Goal: Task Accomplishment & Management: Complete application form

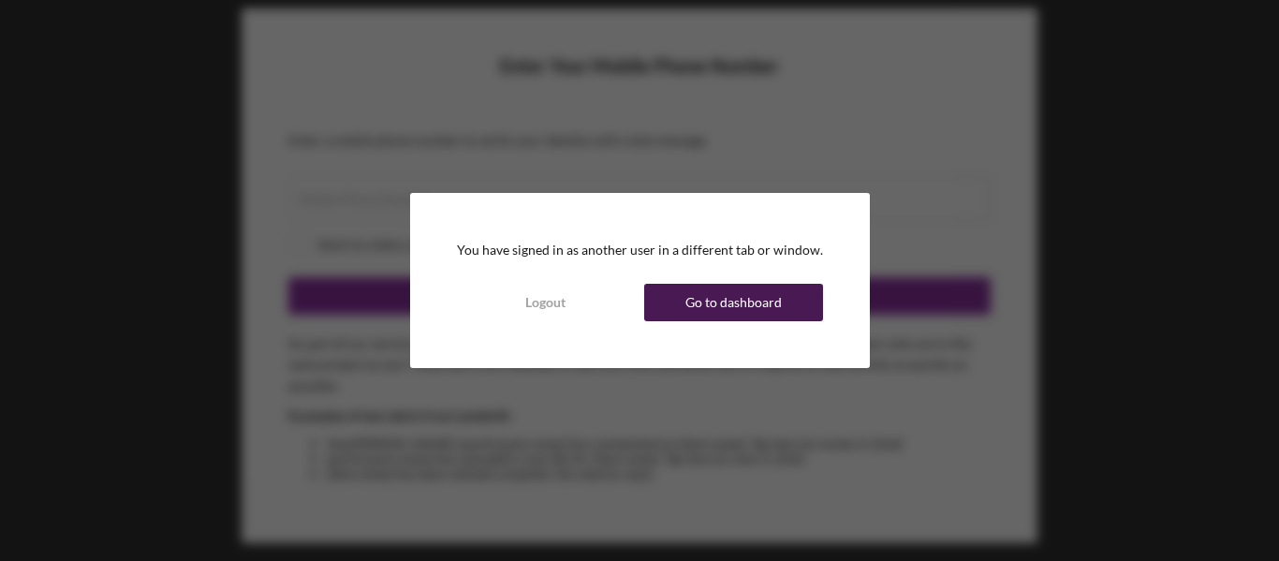
click at [775, 304] on div "Go to dashboard" at bounding box center [733, 302] width 96 height 37
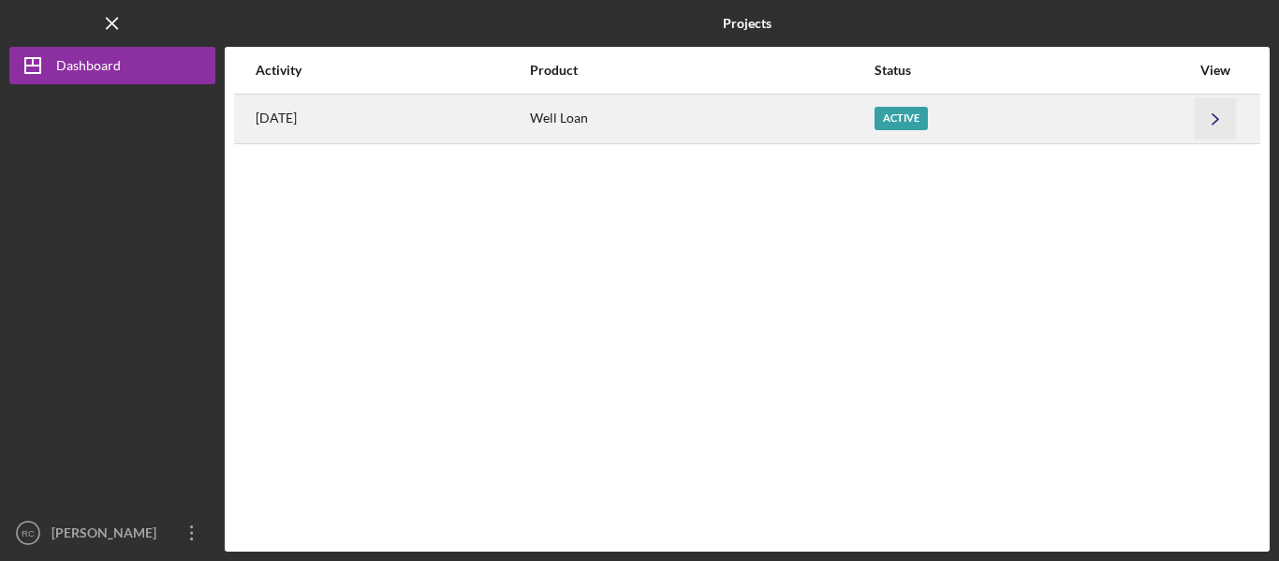
click at [1217, 118] on polyline "button" at bounding box center [1215, 118] width 6 height 10
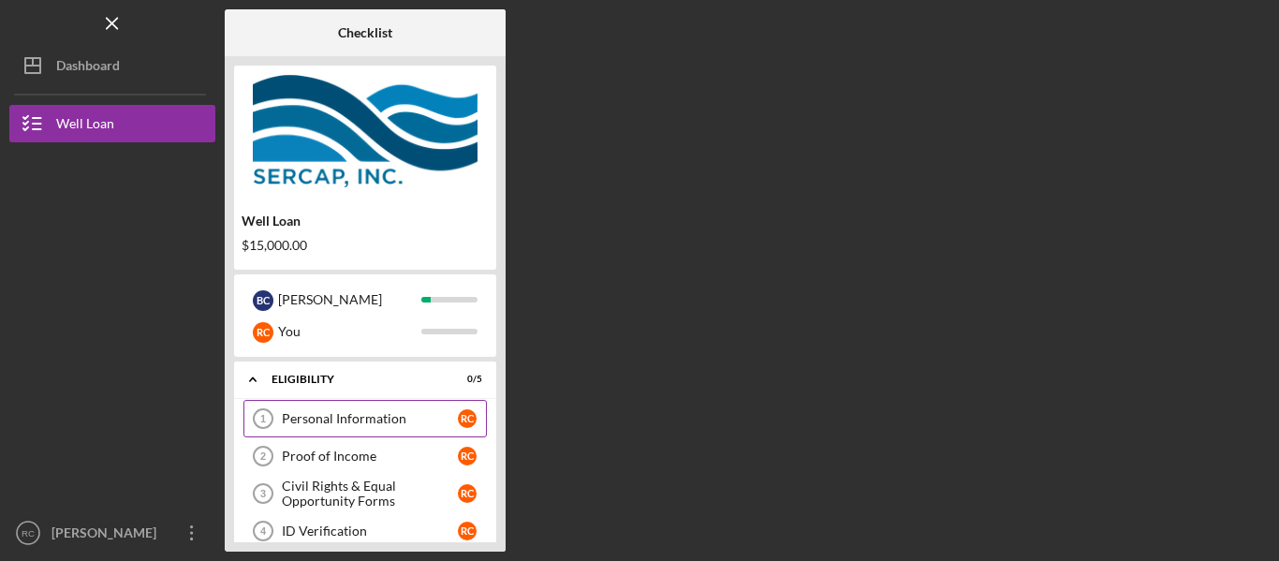
click at [351, 418] on div "Personal Information" at bounding box center [370, 418] width 176 height 15
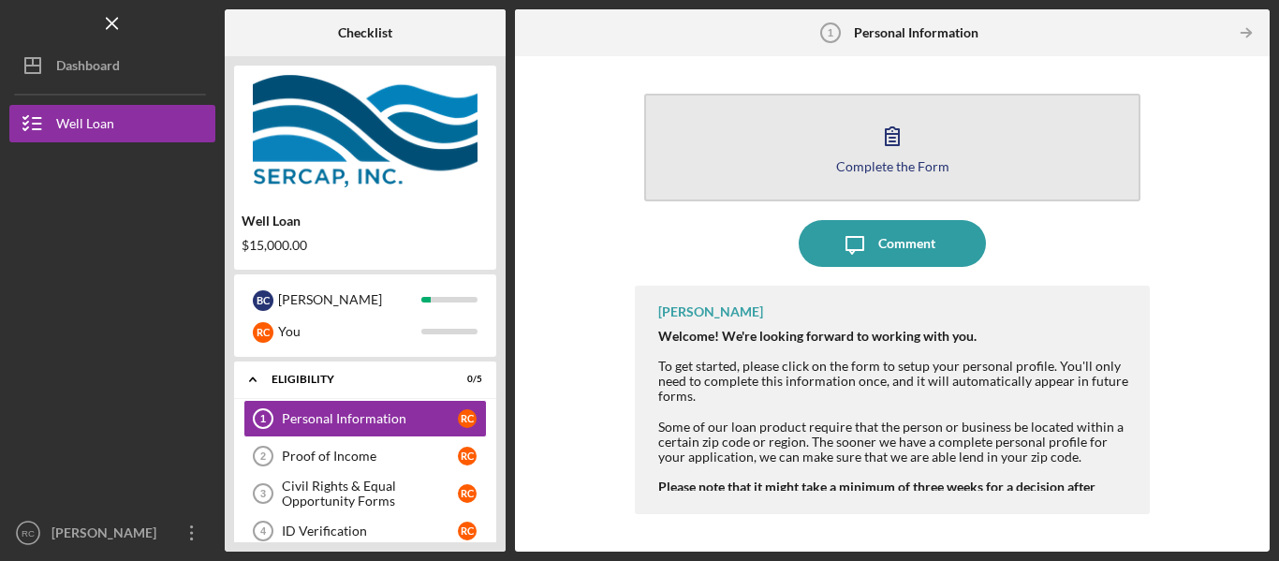
click at [884, 142] on icon "button" at bounding box center [892, 135] width 47 height 47
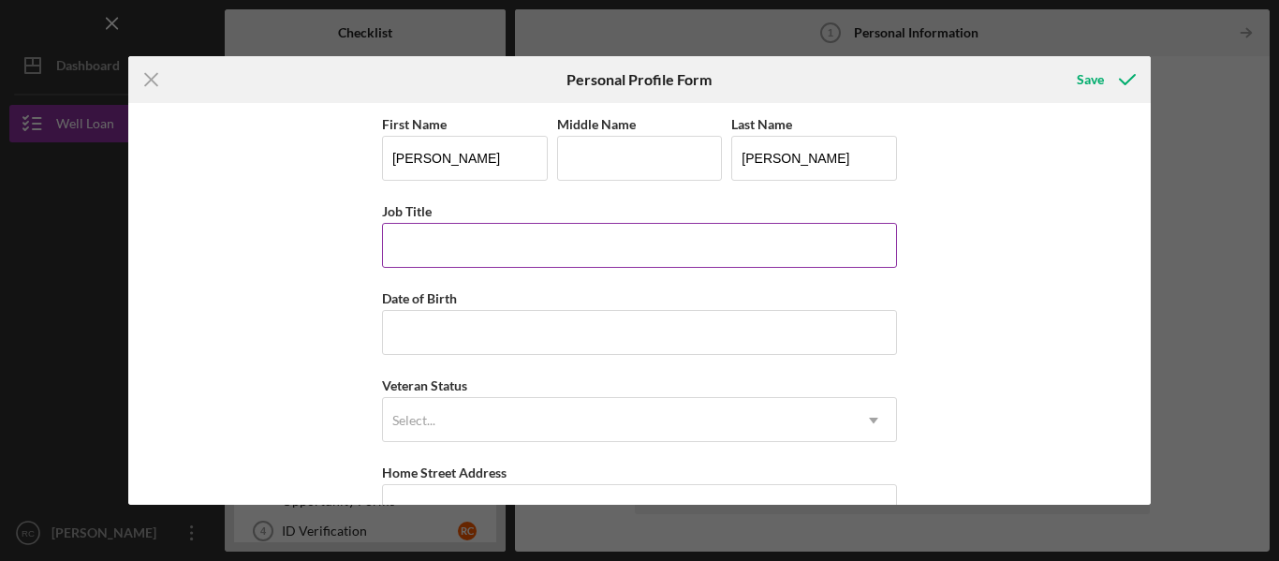
click at [429, 251] on input "Job Title" at bounding box center [639, 245] width 515 height 45
type input "Retired"
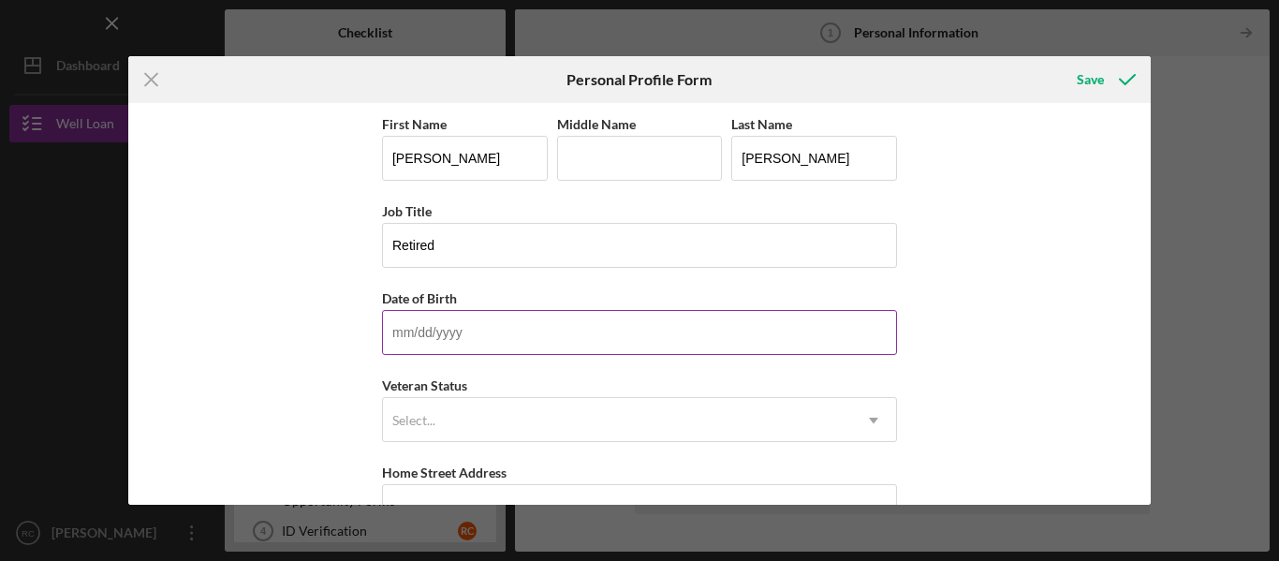
click at [410, 330] on input "Date of Birth" at bounding box center [639, 332] width 515 height 45
type input "07/13/1962"
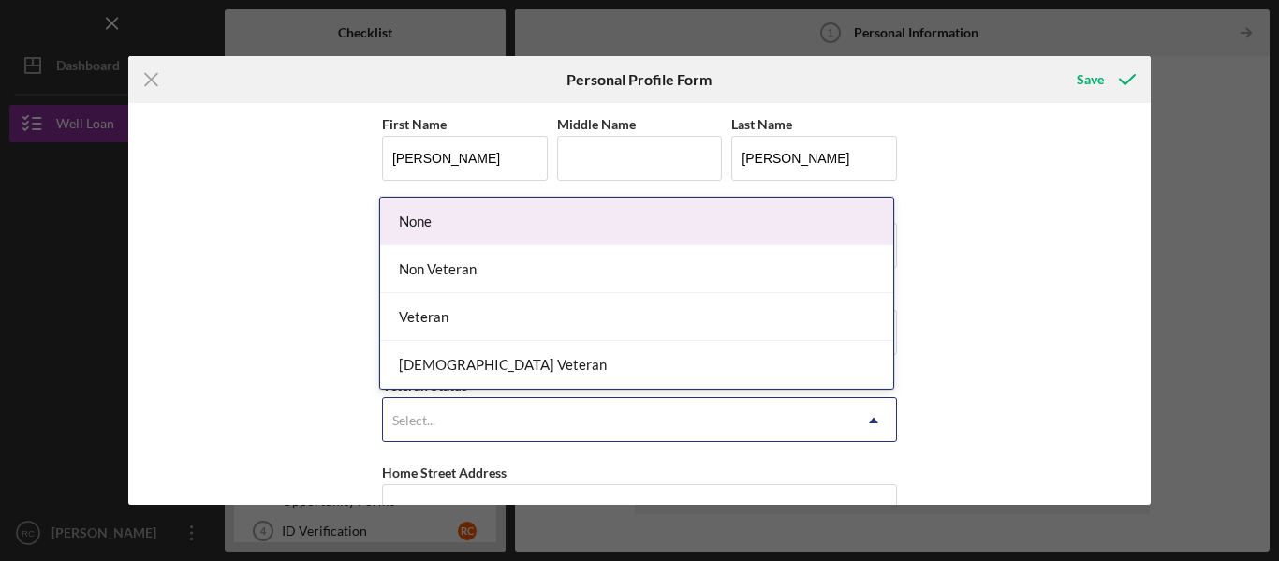
click at [873, 419] on use at bounding box center [873, 421] width 9 height 6
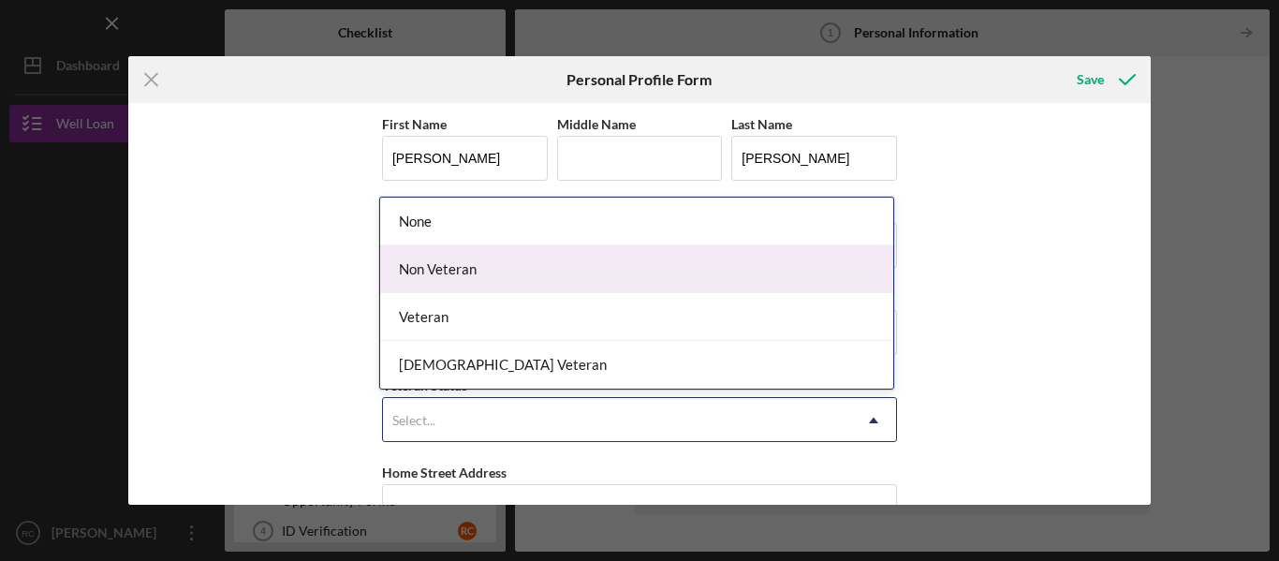
click at [522, 265] on div "Non Veteran" at bounding box center [636, 269] width 513 height 48
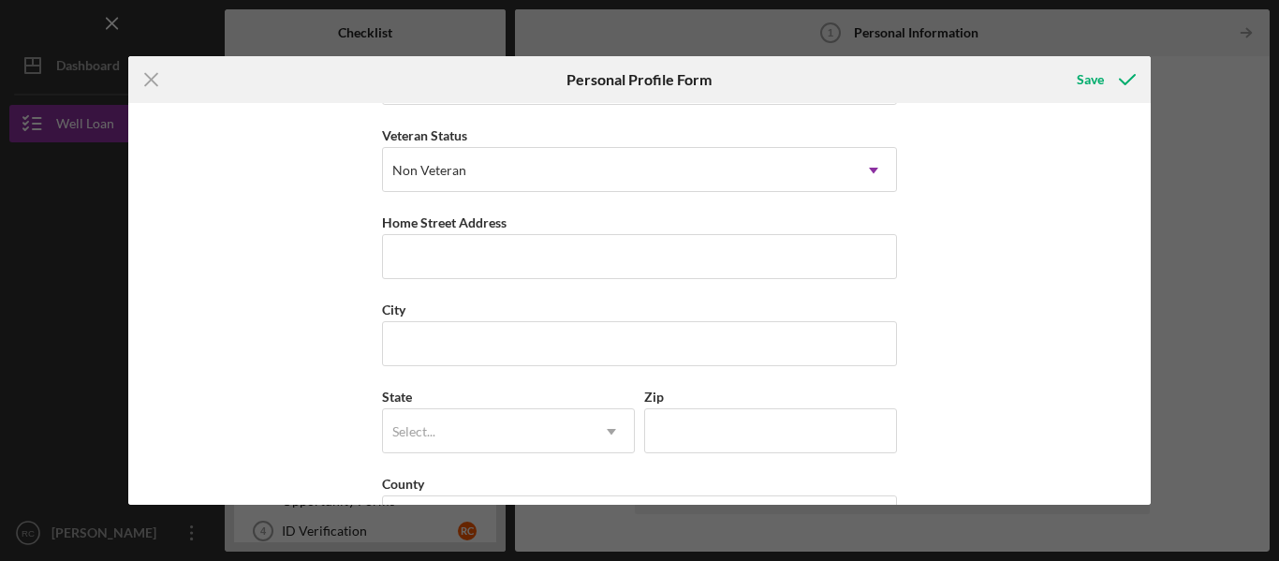
scroll to position [285, 0]
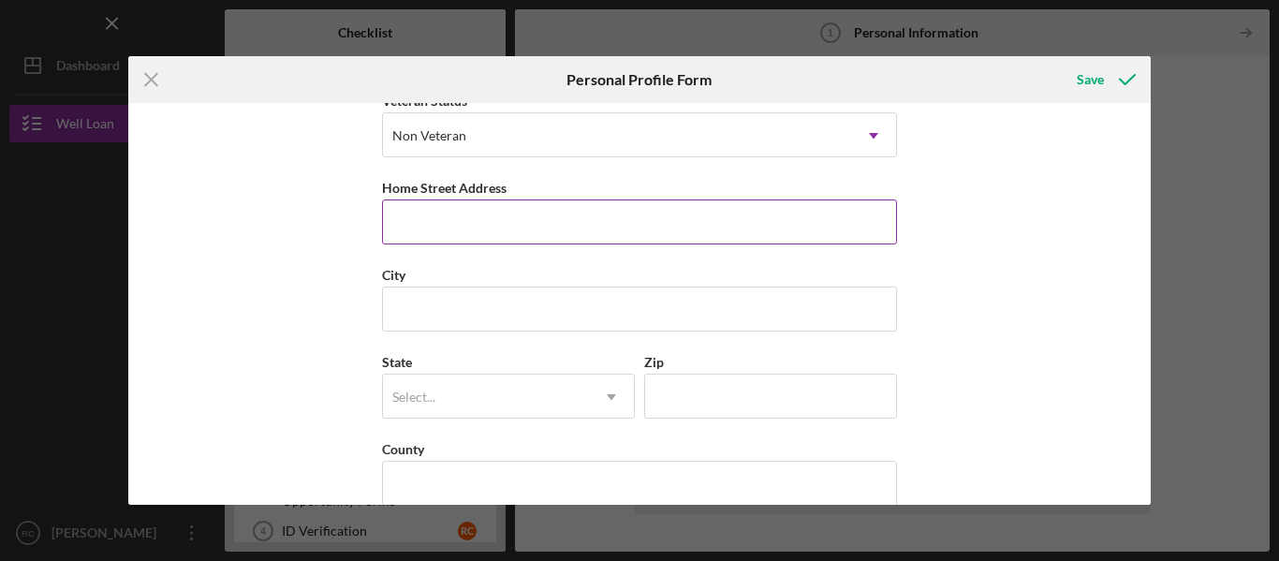
click at [416, 221] on input "Home Street Address" at bounding box center [639, 221] width 515 height 45
type input "1375 Principio Furnace Road"
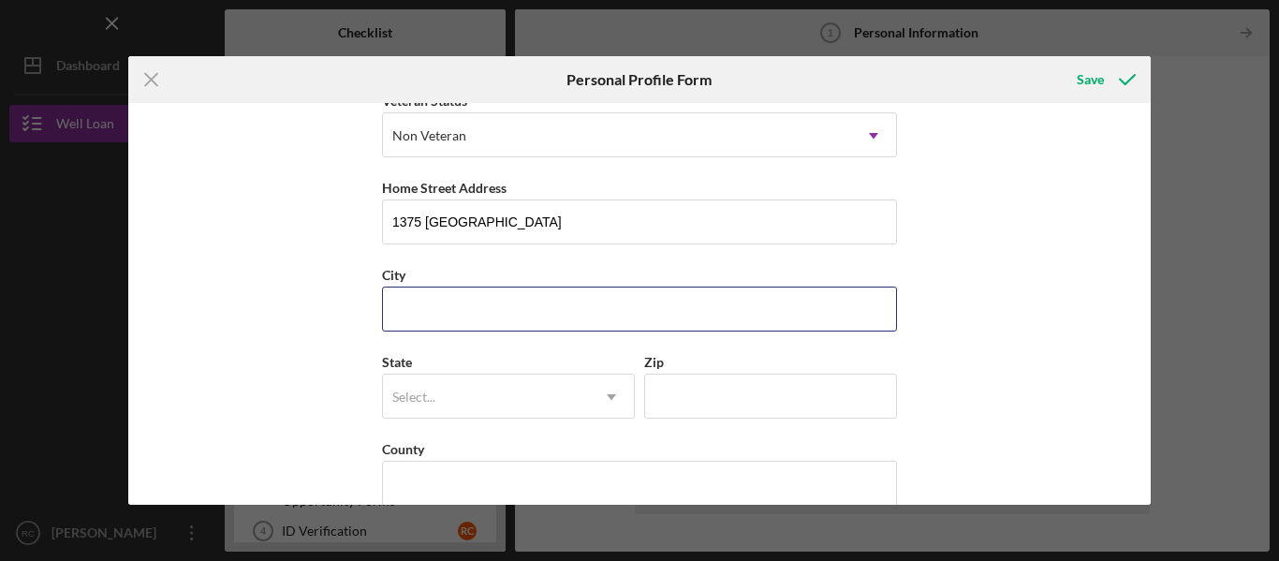
type input "Perryville"
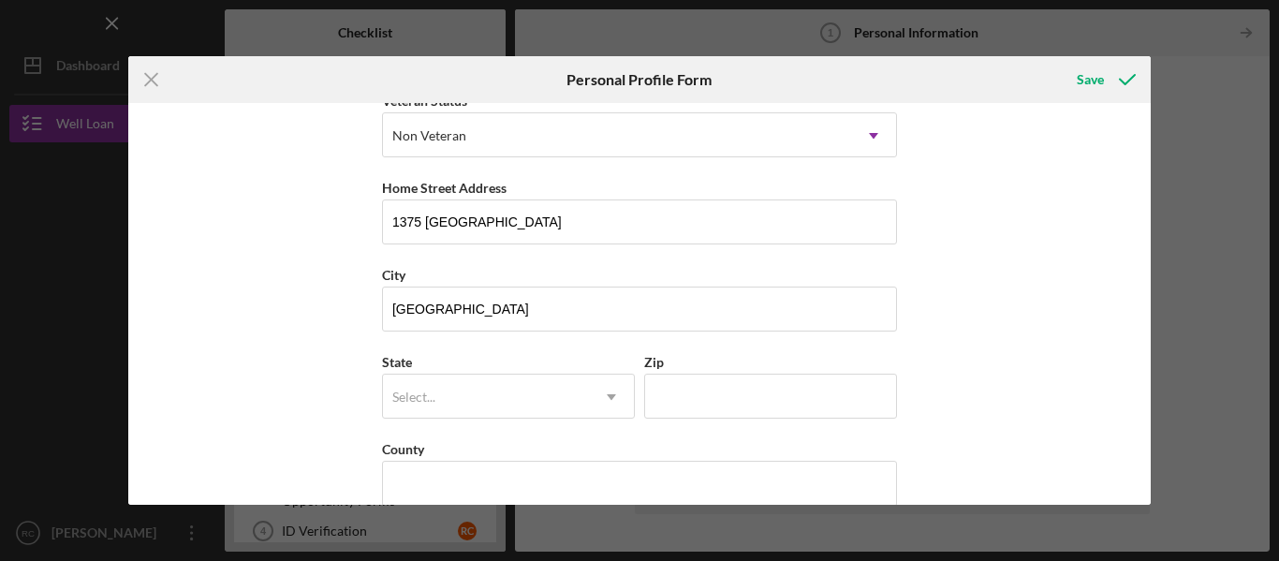
type input "MD"
type input "21903"
type input "United States"
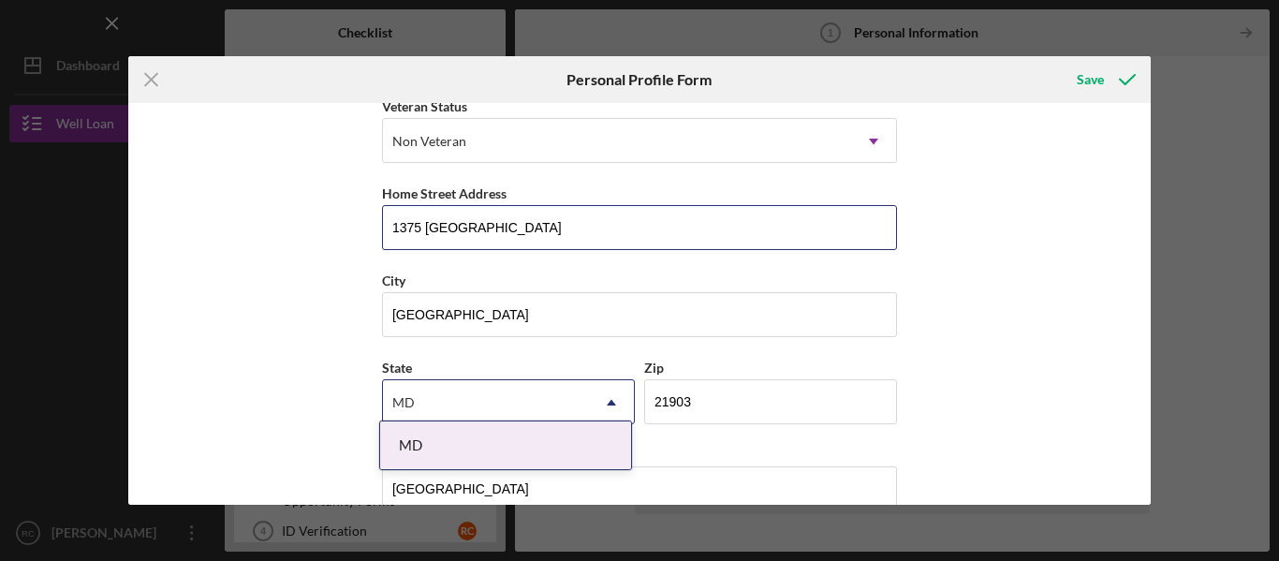
scroll to position [294, 0]
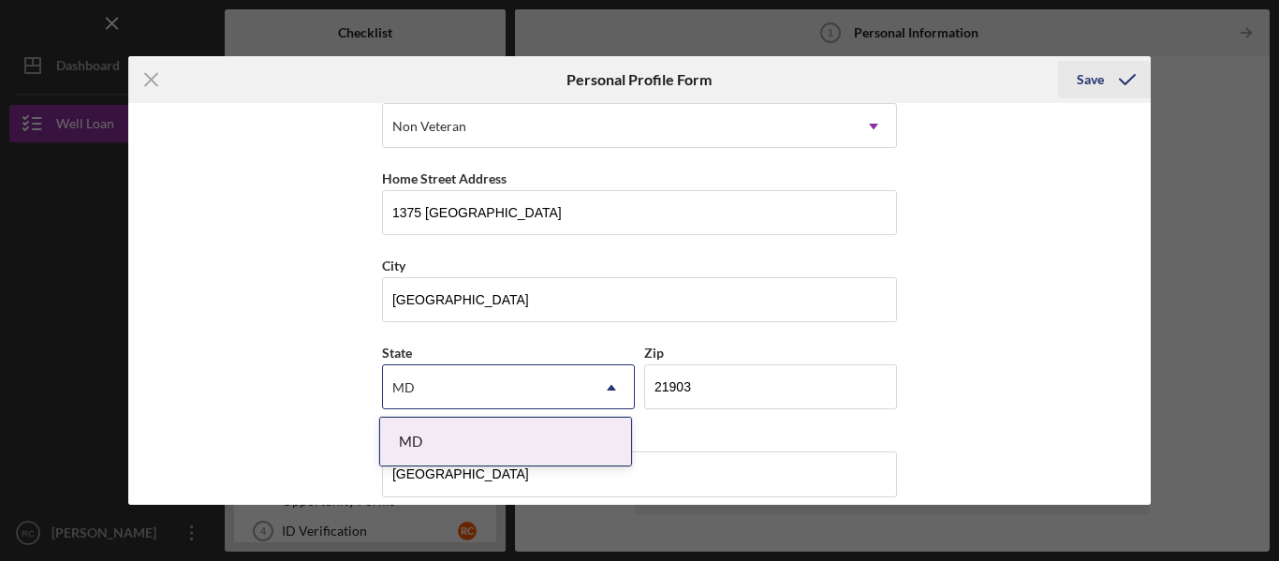
click at [1094, 81] on div "Save" at bounding box center [1090, 79] width 27 height 37
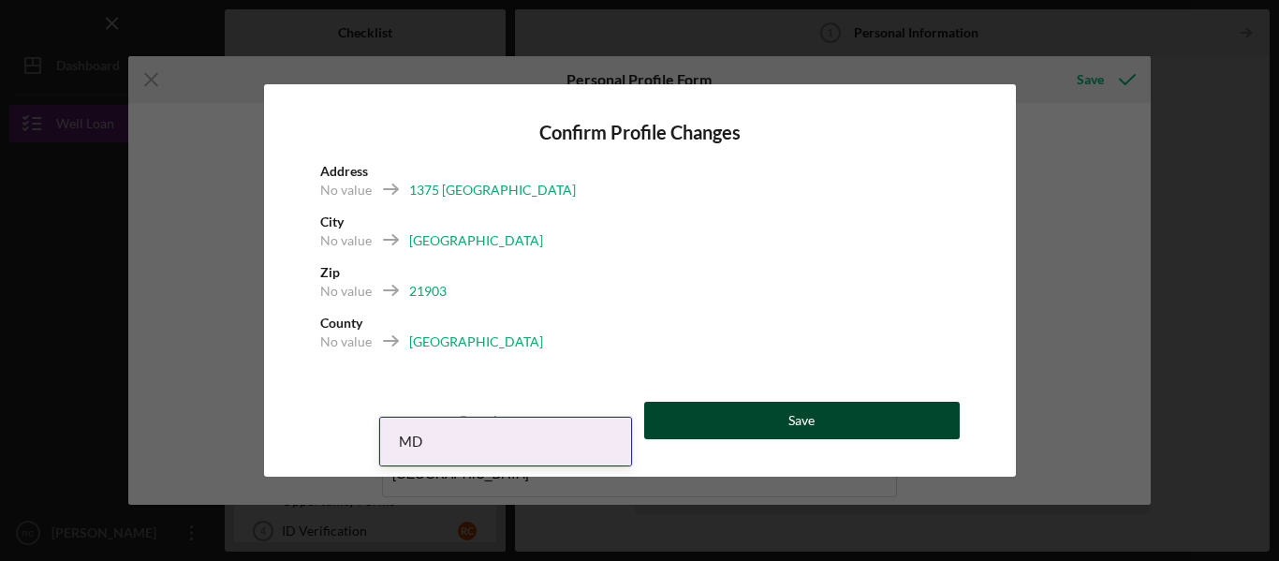
click at [807, 416] on div "Save" at bounding box center [801, 420] width 26 height 37
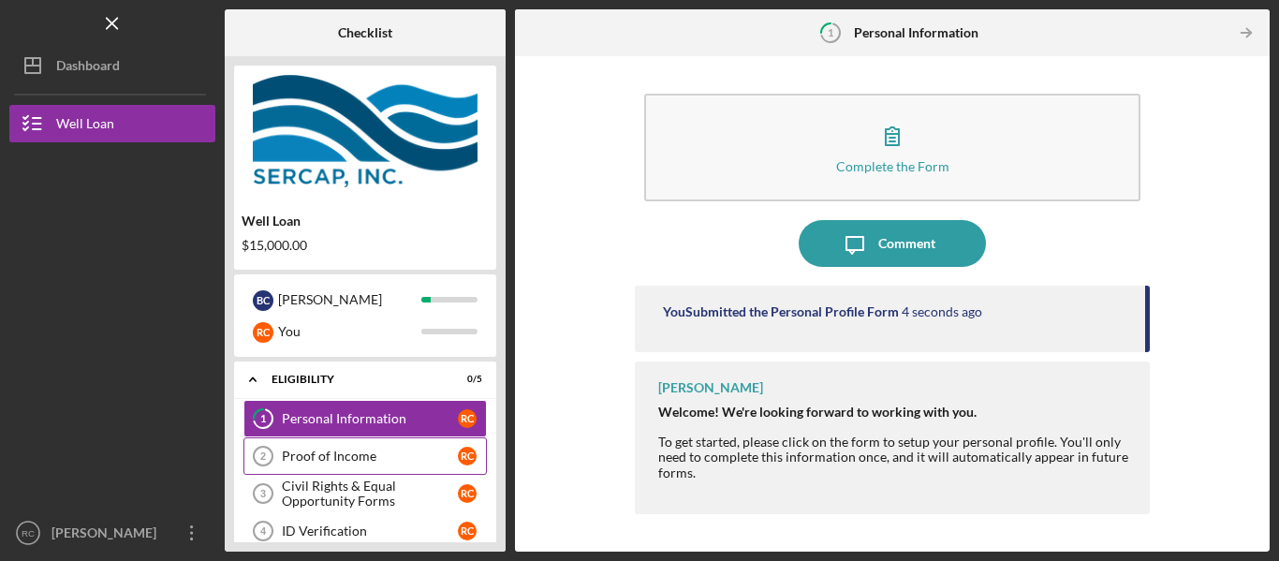
click at [365, 452] on div "Proof of Income" at bounding box center [370, 455] width 176 height 15
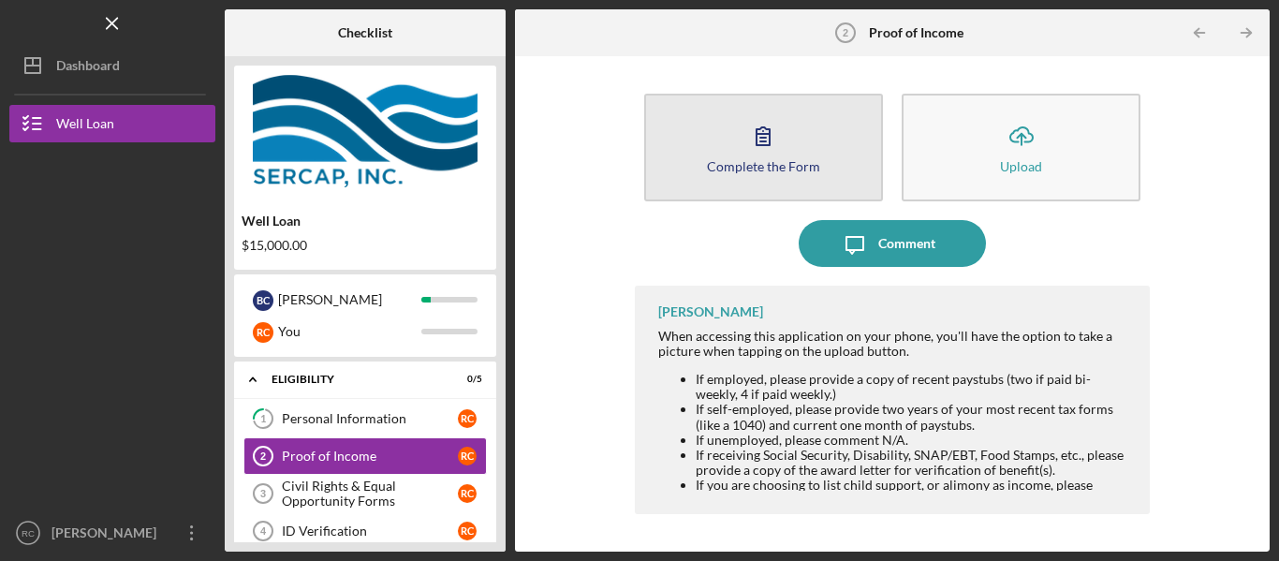
click at [764, 146] on icon "button" at bounding box center [763, 135] width 47 height 47
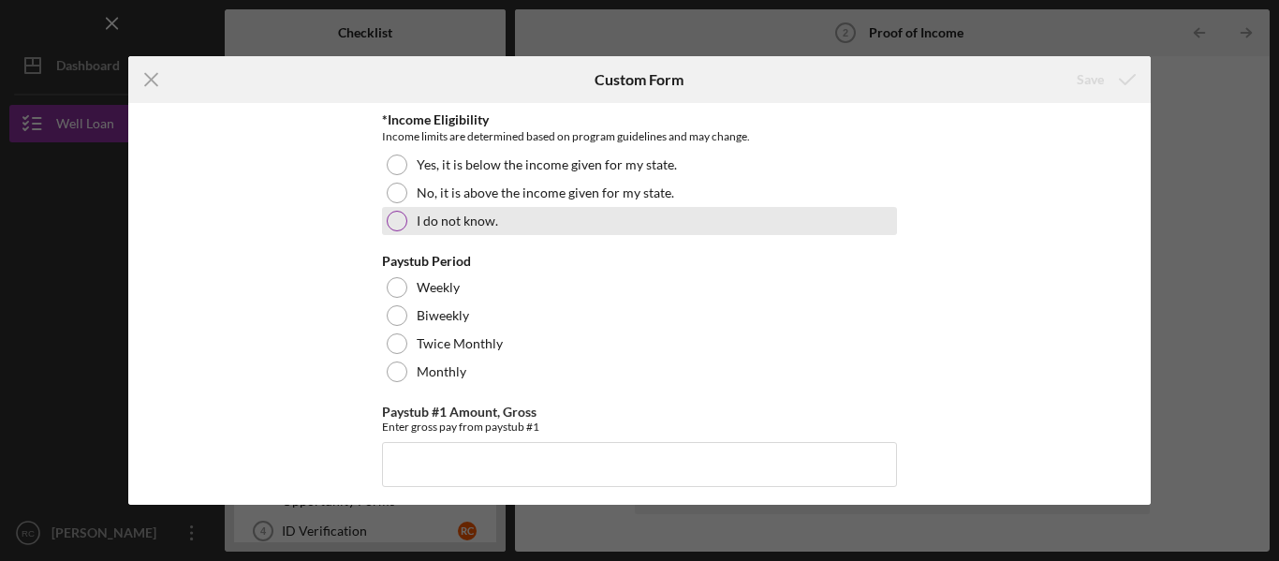
click at [392, 219] on div at bounding box center [397, 221] width 21 height 21
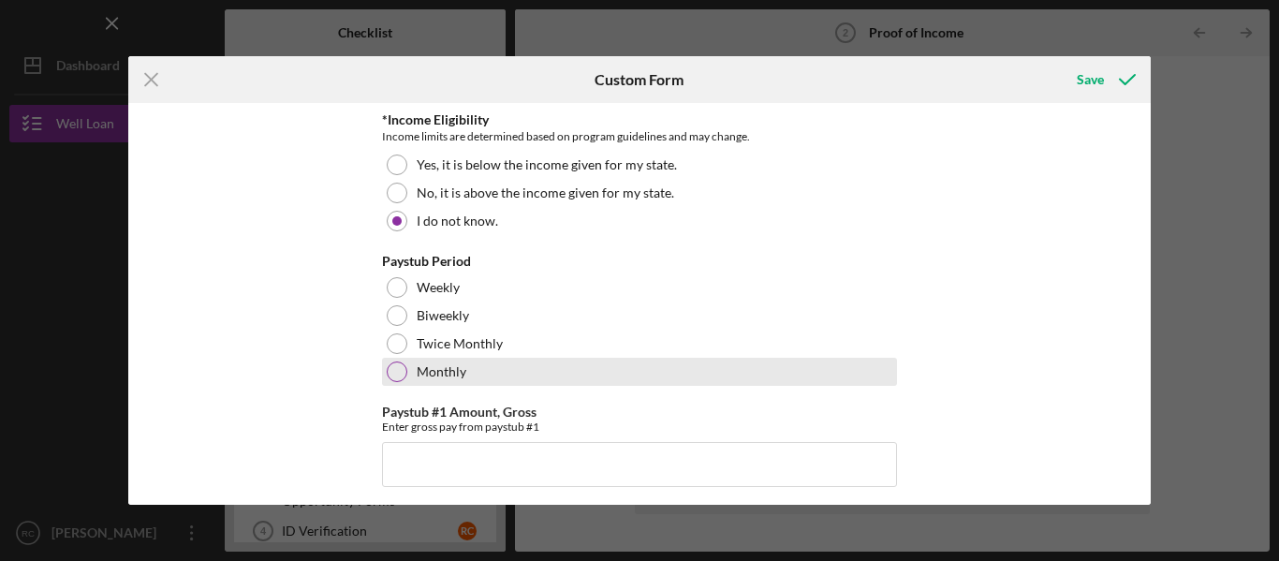
click at [393, 366] on div at bounding box center [397, 371] width 21 height 21
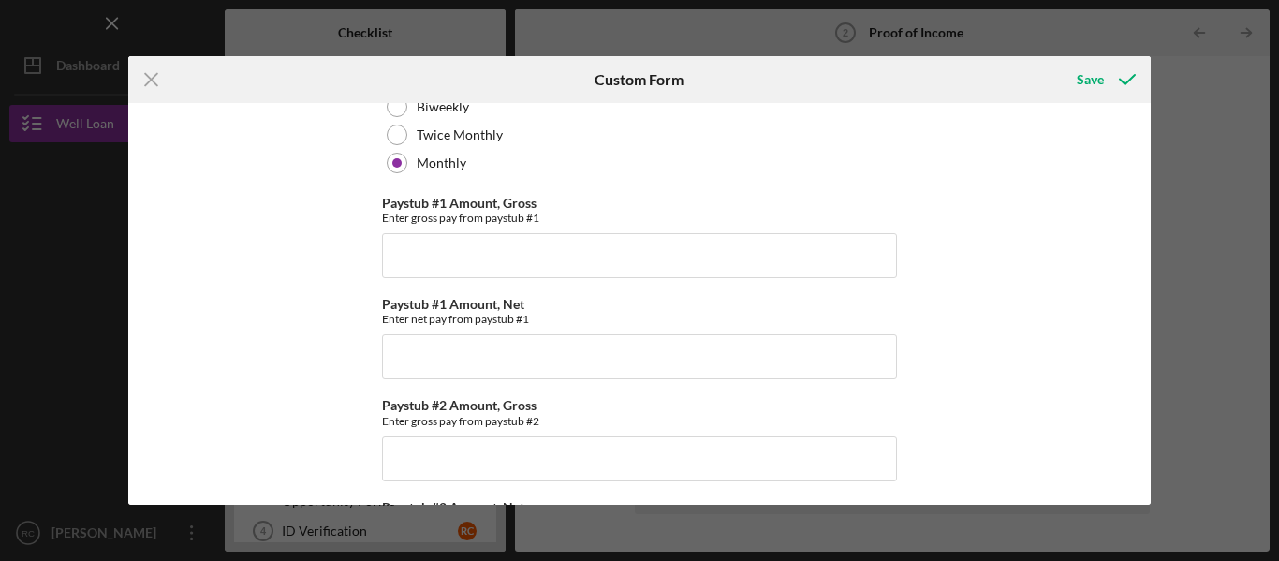
scroll to position [229, 0]
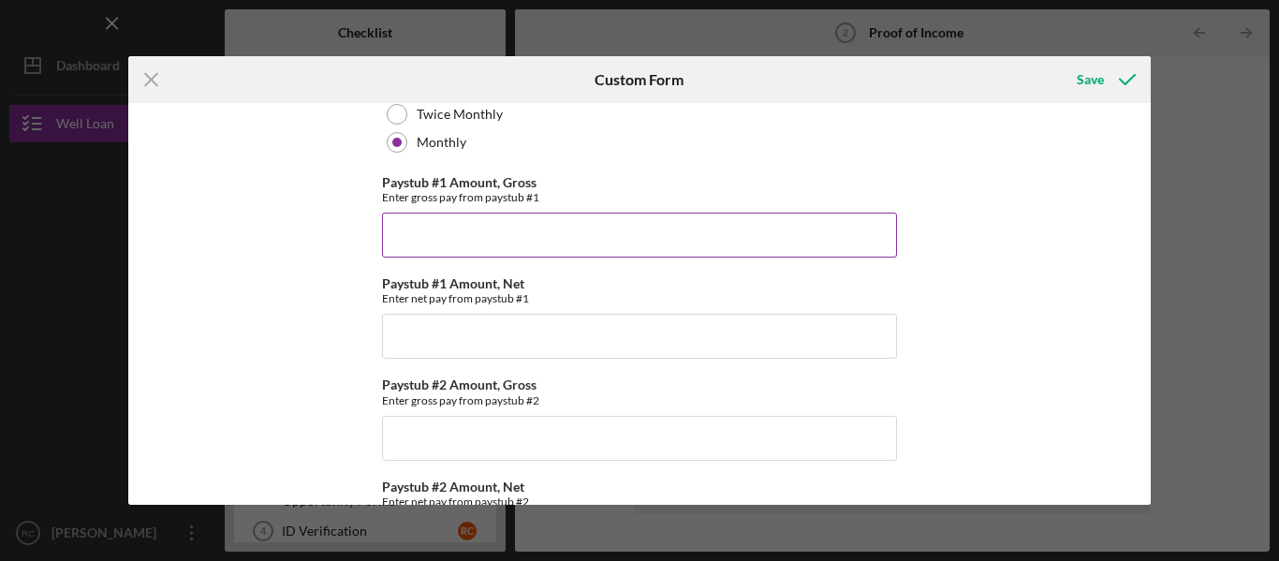
click at [399, 233] on input "Paystub #1 Amount, Gross" at bounding box center [639, 235] width 515 height 45
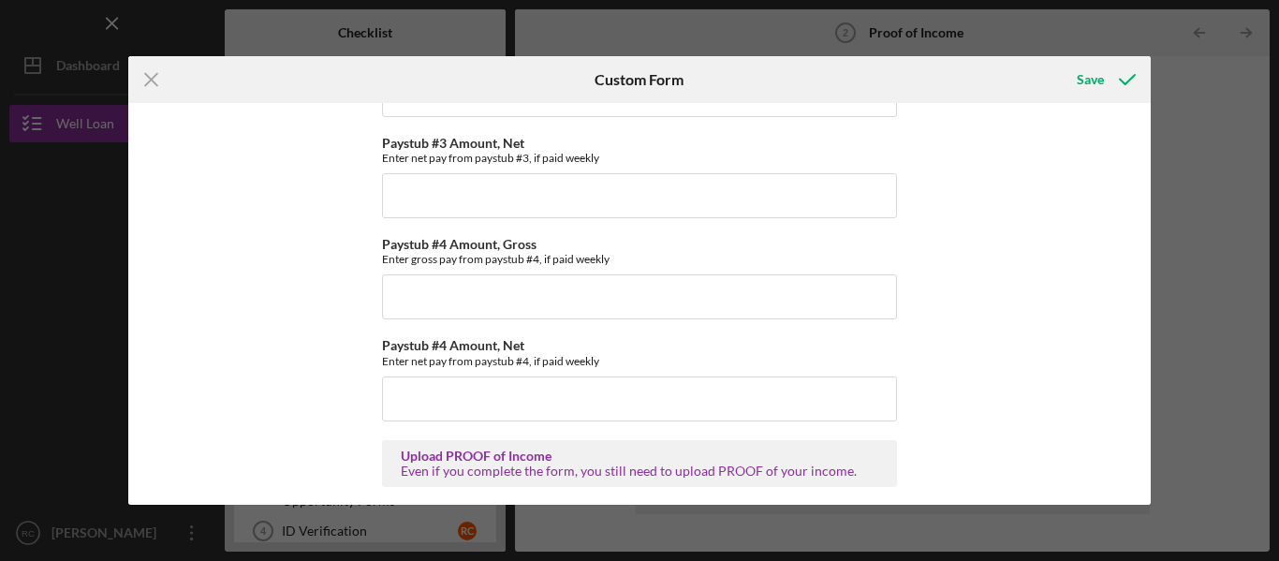
scroll to position [785, 0]
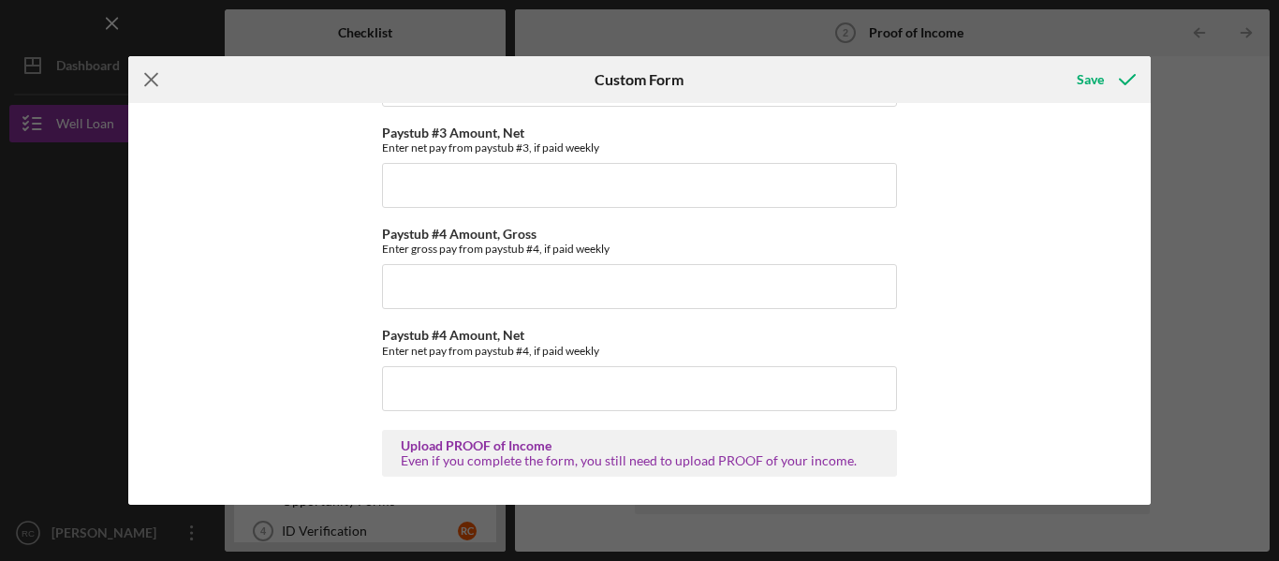
click at [150, 75] on icon "Icon/Menu Close" at bounding box center [151, 79] width 47 height 47
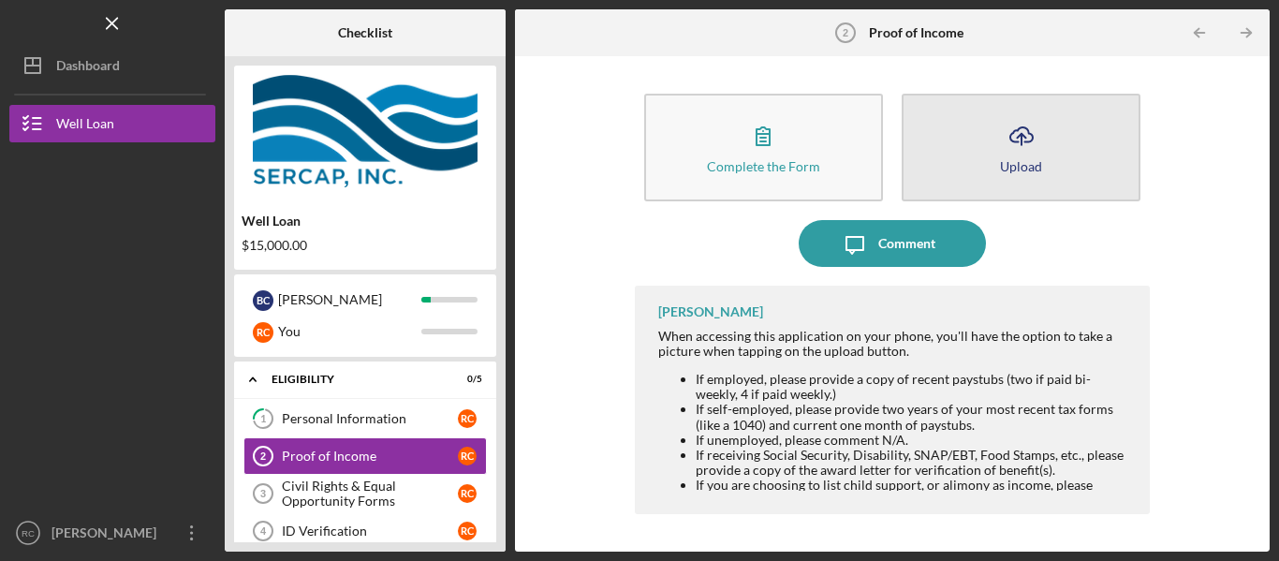
click at [1012, 137] on icon "Icon/Upload" at bounding box center [1021, 135] width 47 height 47
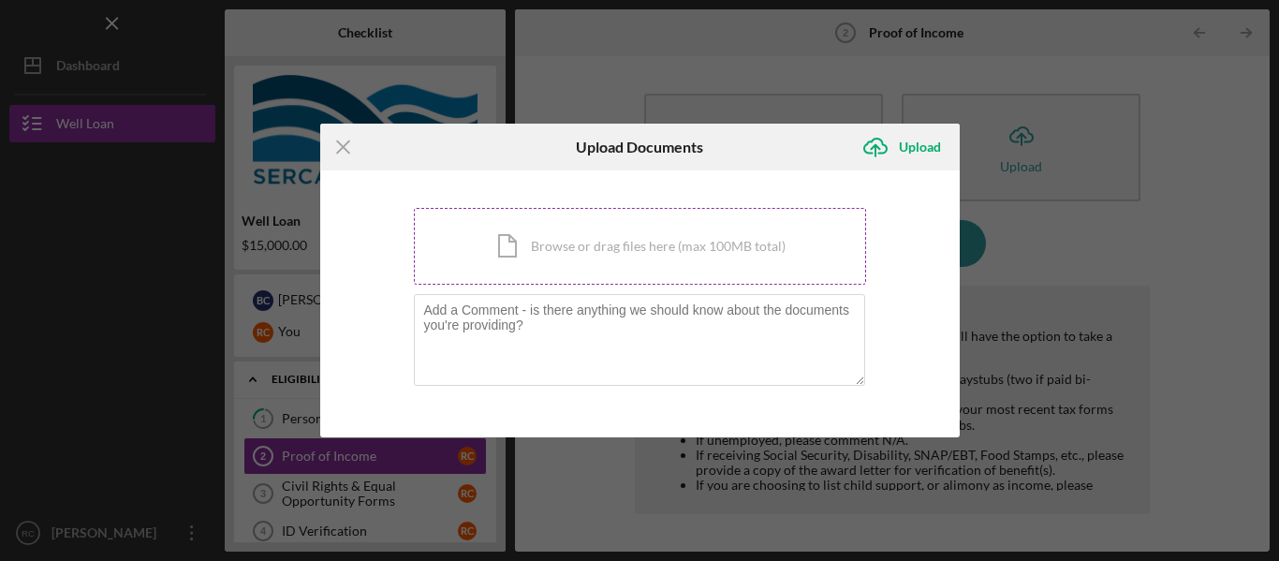
click at [603, 246] on div "Icon/Document Browse or drag files here (max 100MB total) Tap to choose files o…" at bounding box center [640, 246] width 452 height 77
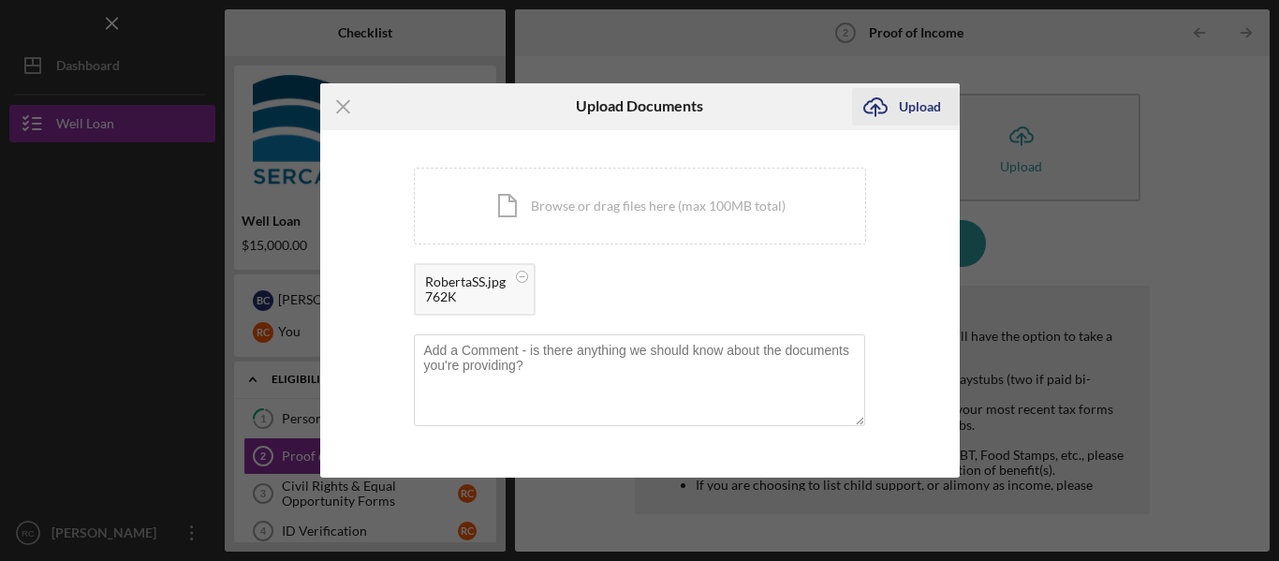
click at [903, 110] on div "Upload" at bounding box center [920, 106] width 42 height 37
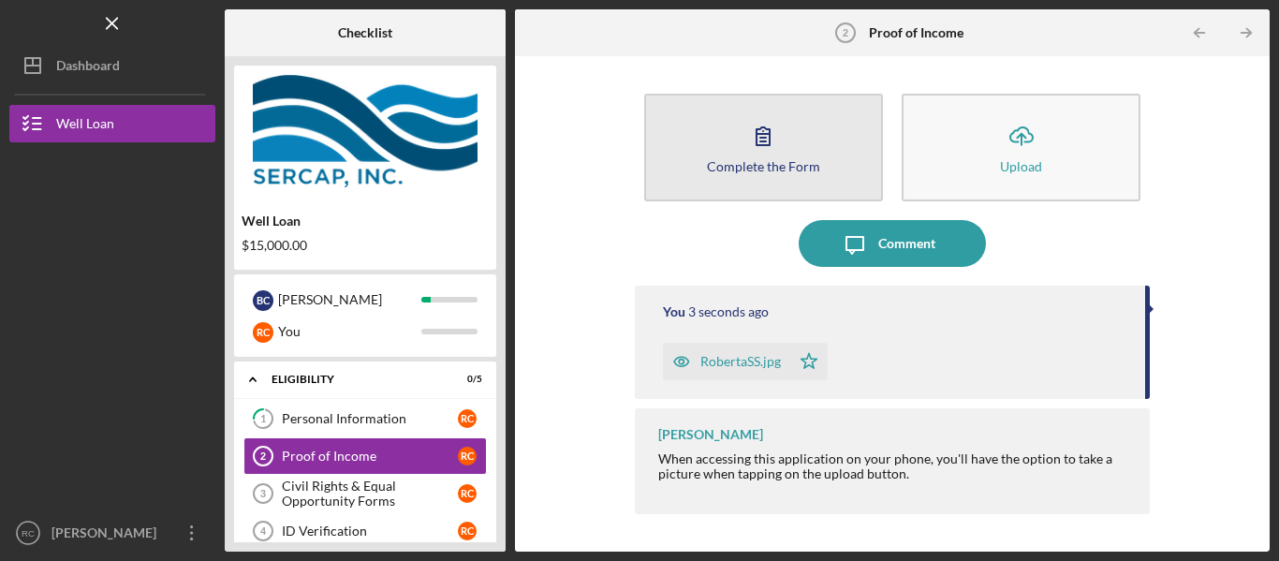
click at [768, 143] on icon "button" at bounding box center [763, 135] width 47 height 47
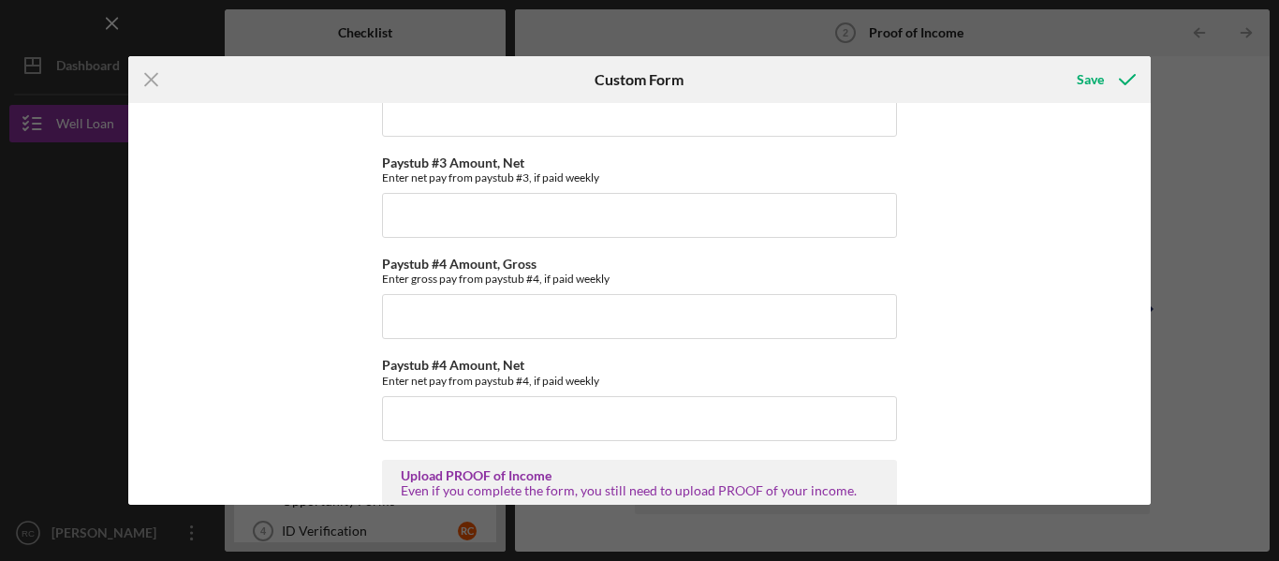
scroll to position [785, 0]
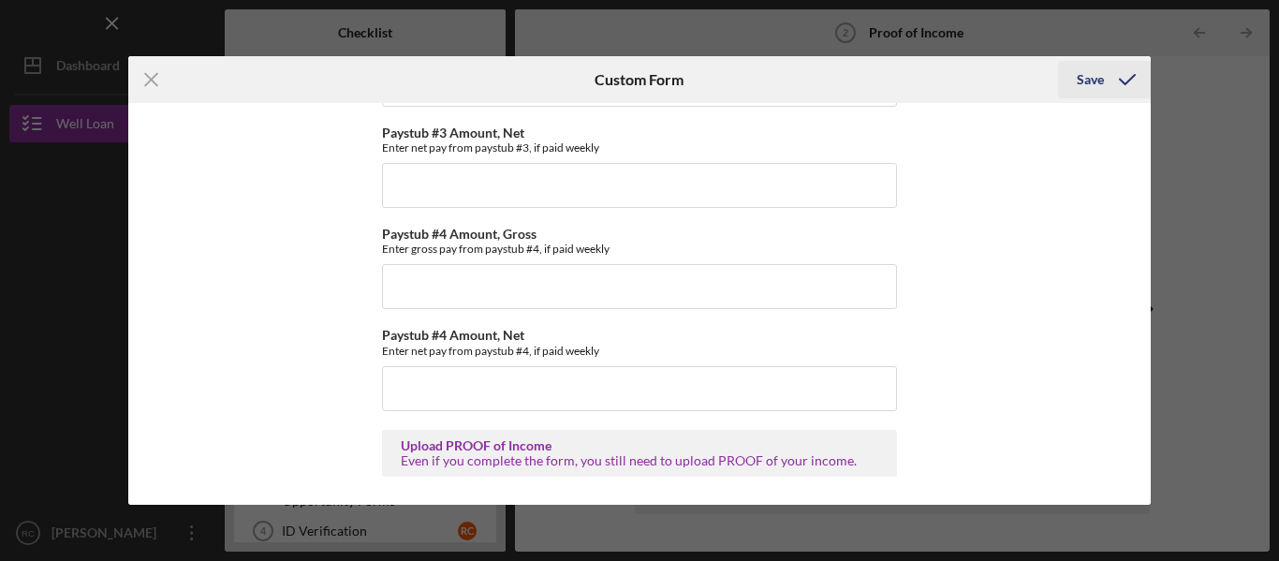
click at [1131, 80] on icon "submit" at bounding box center [1127, 79] width 47 height 47
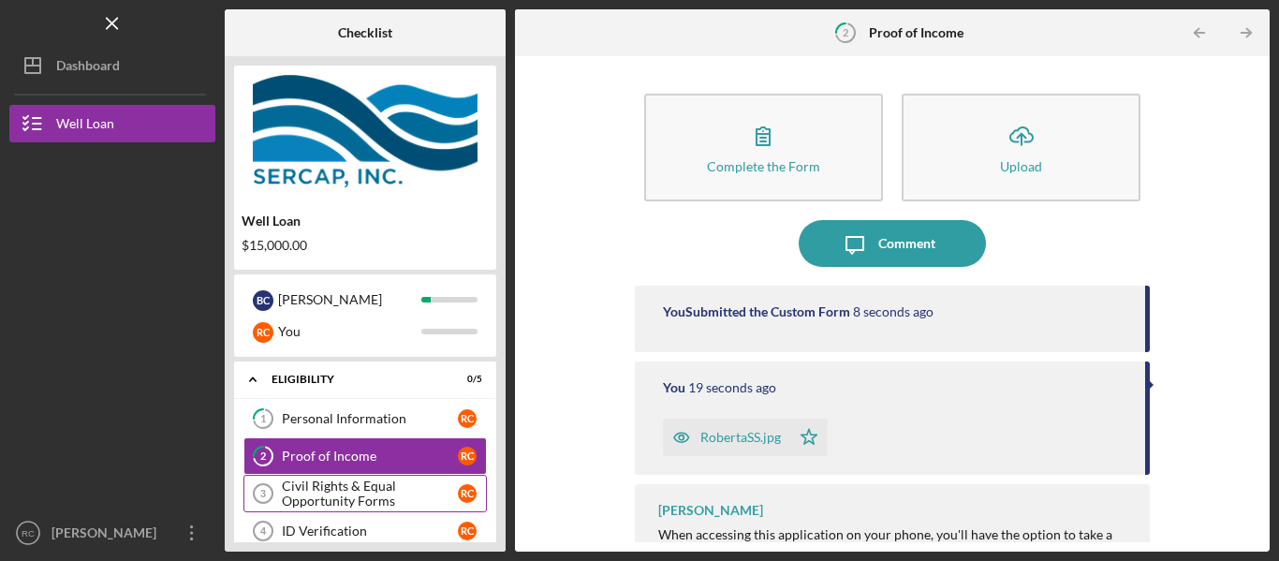
click at [420, 481] on div "Civil Rights & Equal Opportunity Forms" at bounding box center [370, 493] width 176 height 30
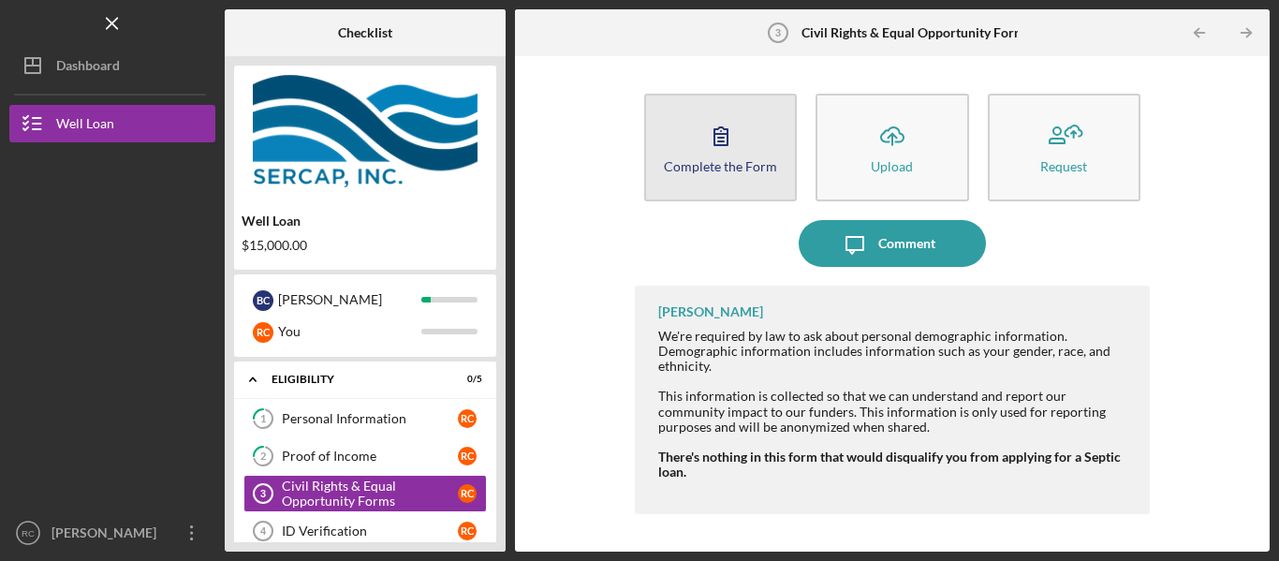
click at [740, 159] on div "Complete the Form" at bounding box center [720, 166] width 113 height 14
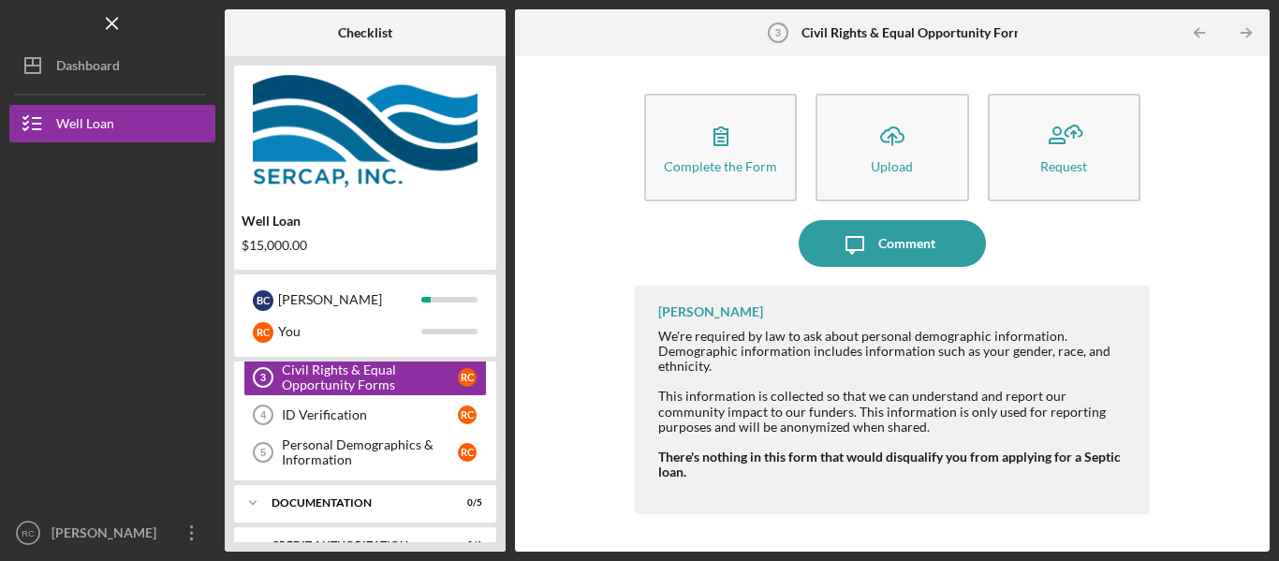
scroll to position [148, 0]
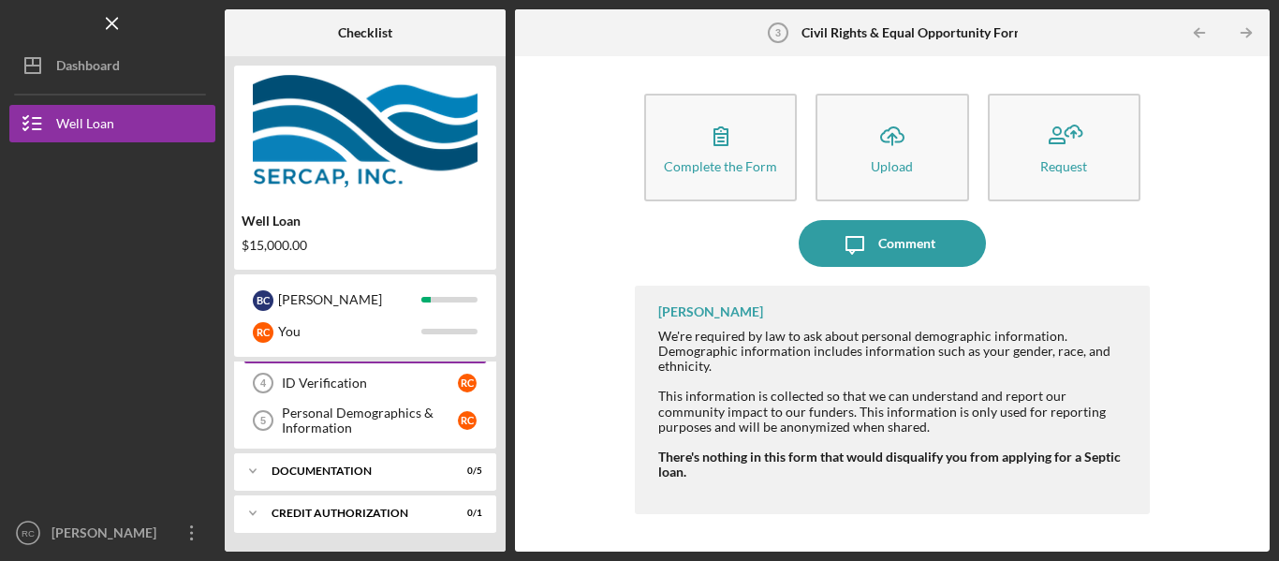
click at [493, 403] on div "1 Personal Information R C 2 Proof of Income R C Civil Rights & Equal Opportuni…" at bounding box center [365, 350] width 262 height 197
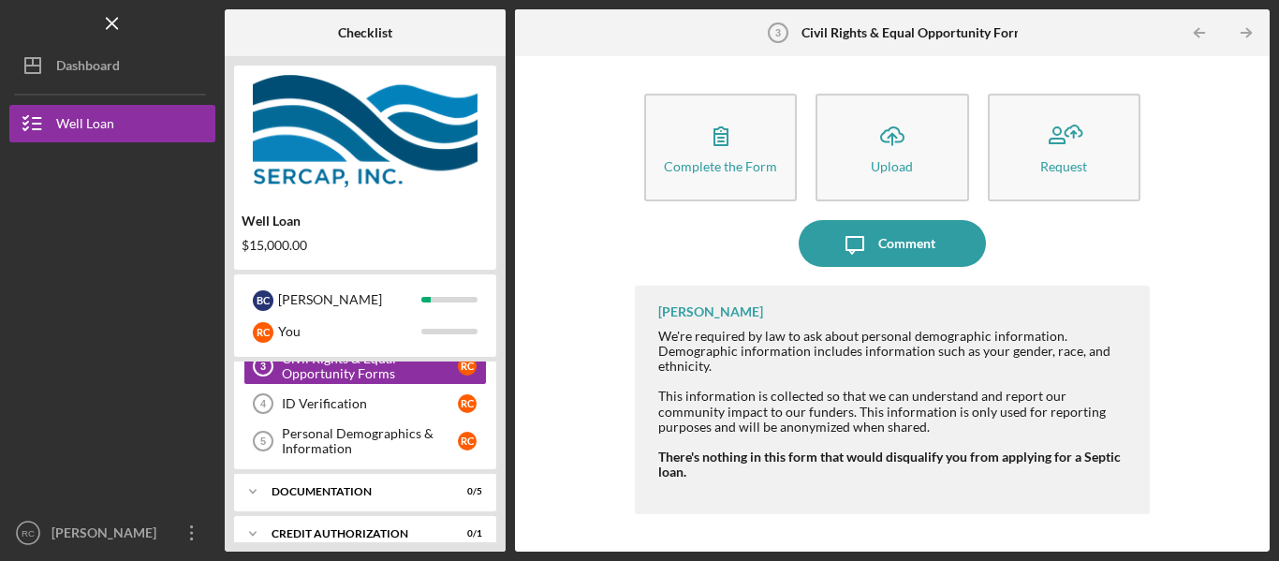
scroll to position [132, 0]
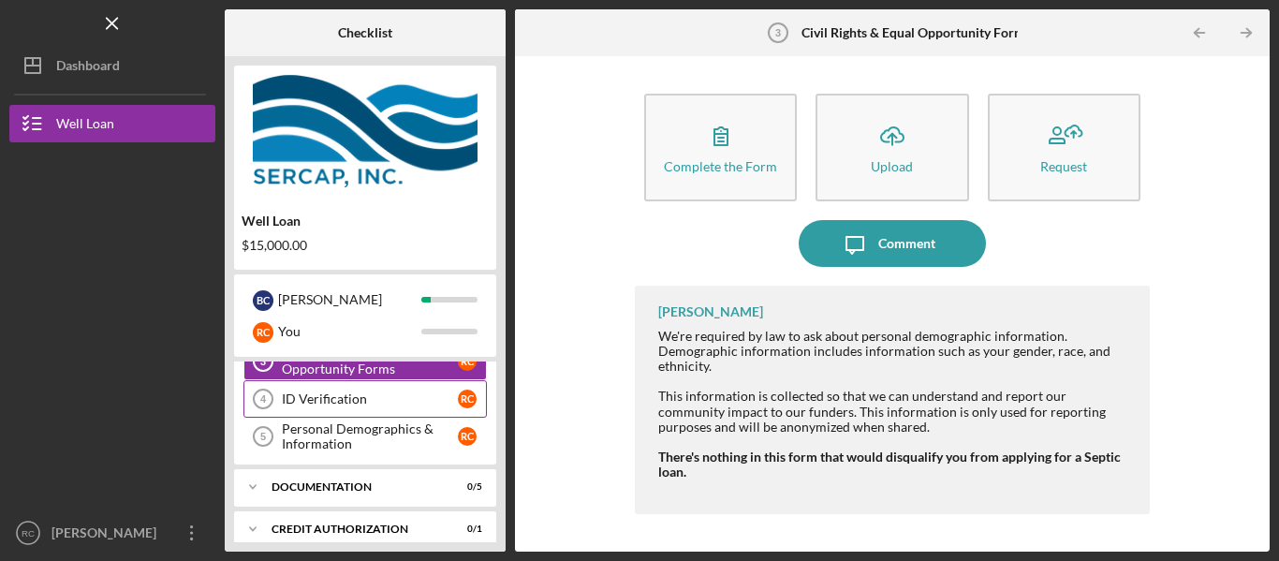
click at [340, 397] on div "ID Verification" at bounding box center [370, 398] width 176 height 15
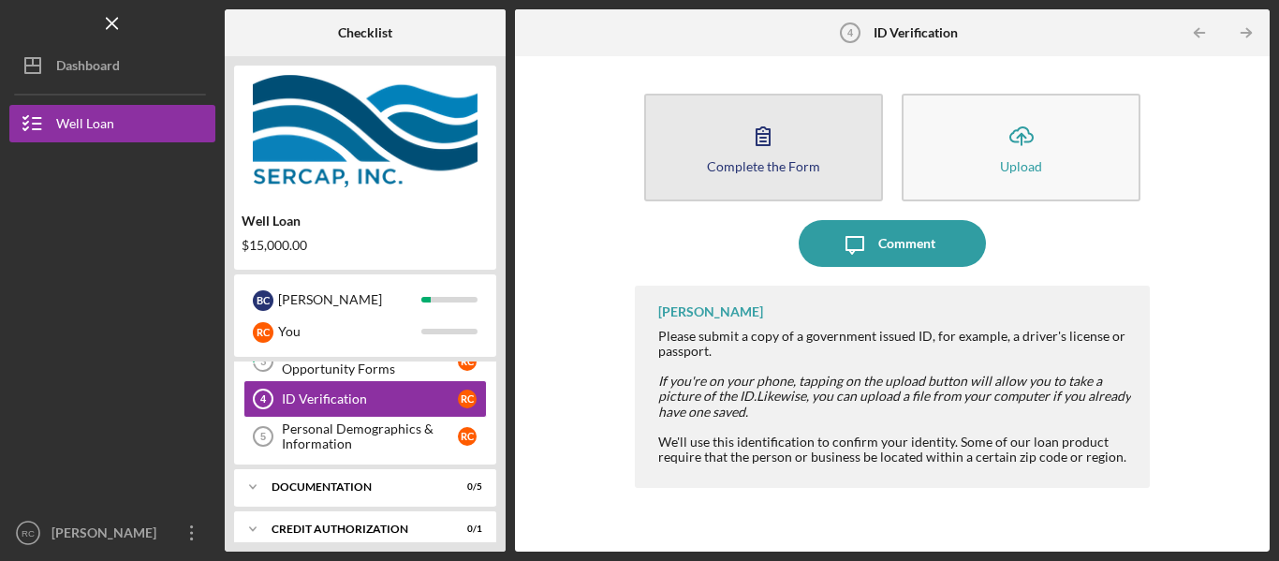
click at [766, 137] on icon "button" at bounding box center [763, 135] width 47 height 47
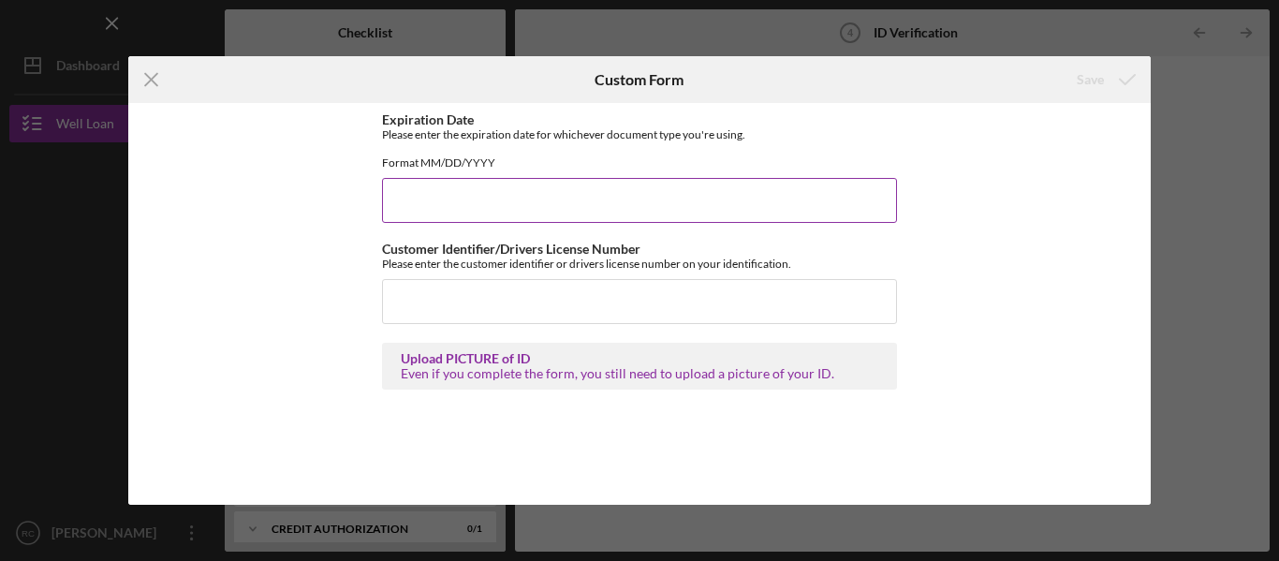
click at [427, 212] on input "Expiration Date" at bounding box center [639, 200] width 515 height 45
type input "07/13/2032"
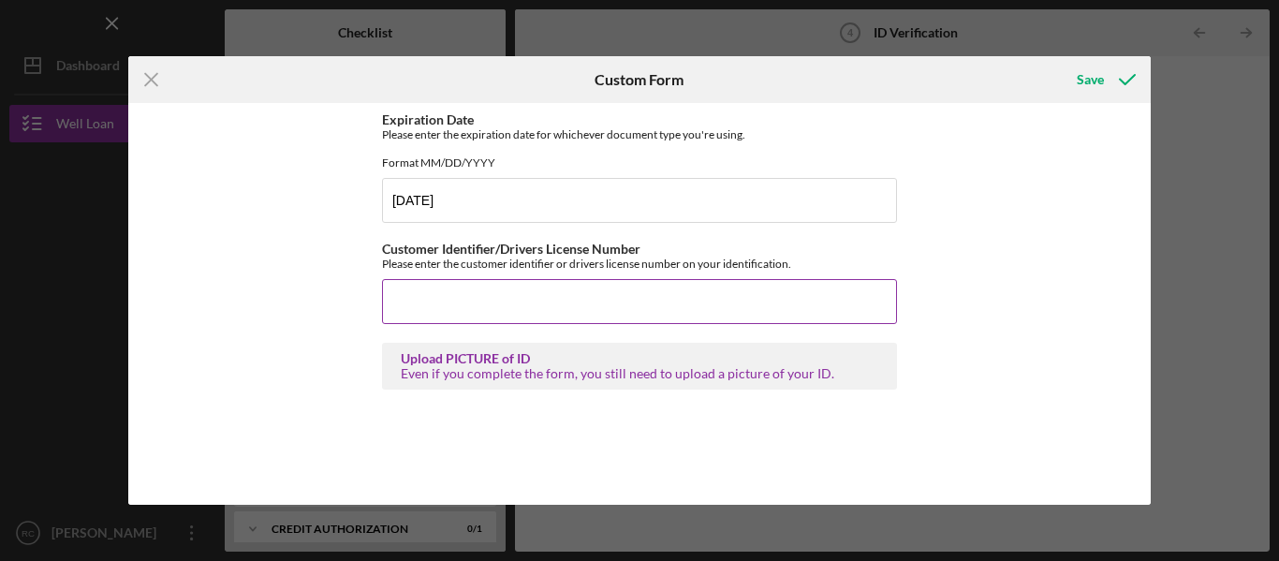
click at [408, 314] on input "Customer Identifier/Drivers License Number" at bounding box center [639, 301] width 515 height 45
type input "MD-10275438958"
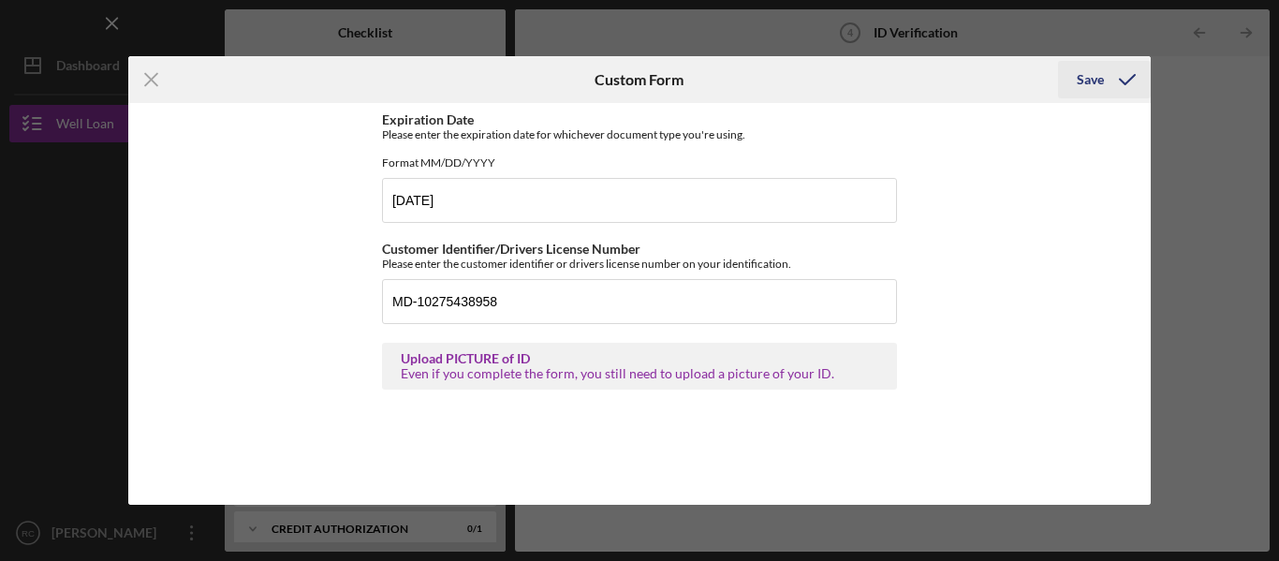
click at [1093, 81] on div "Save" at bounding box center [1090, 79] width 27 height 37
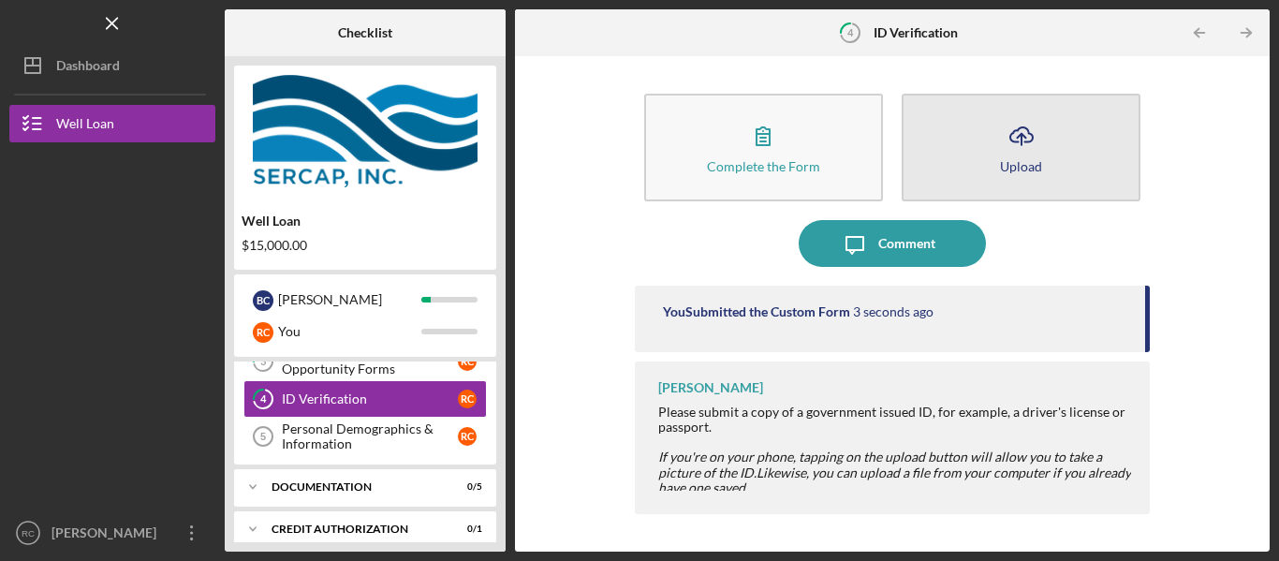
click at [1033, 135] on icon "Icon/Upload" at bounding box center [1021, 135] width 47 height 47
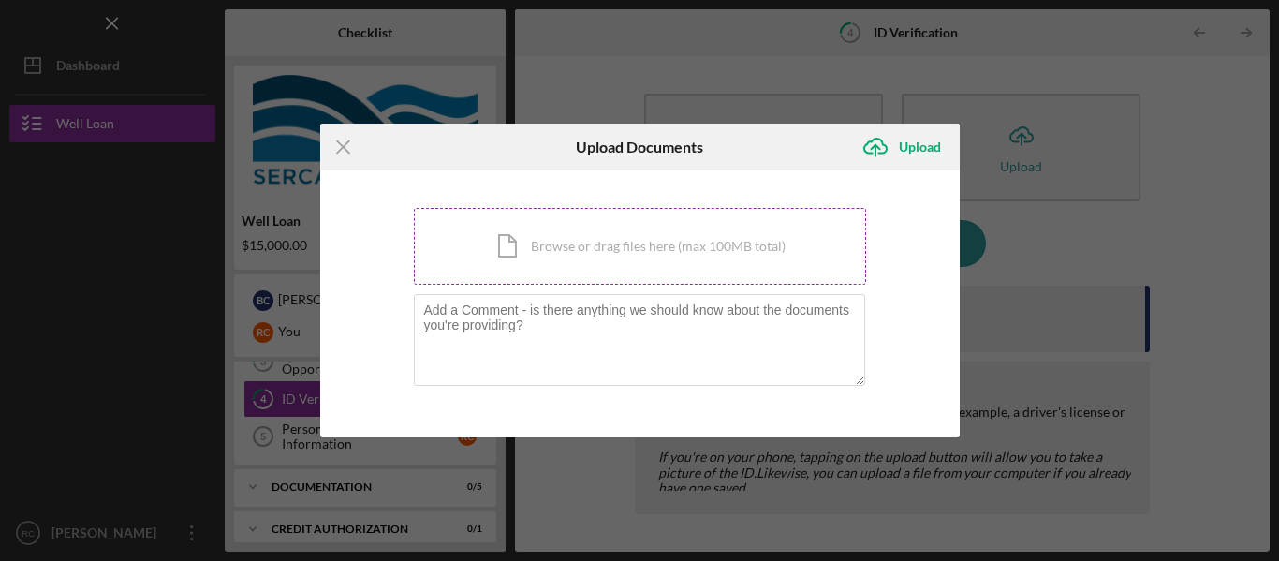
click at [685, 241] on div "Icon/Document Browse or drag files here (max 100MB total) Tap to choose files o…" at bounding box center [640, 246] width 452 height 77
click at [345, 148] on line at bounding box center [343, 146] width 12 height 12
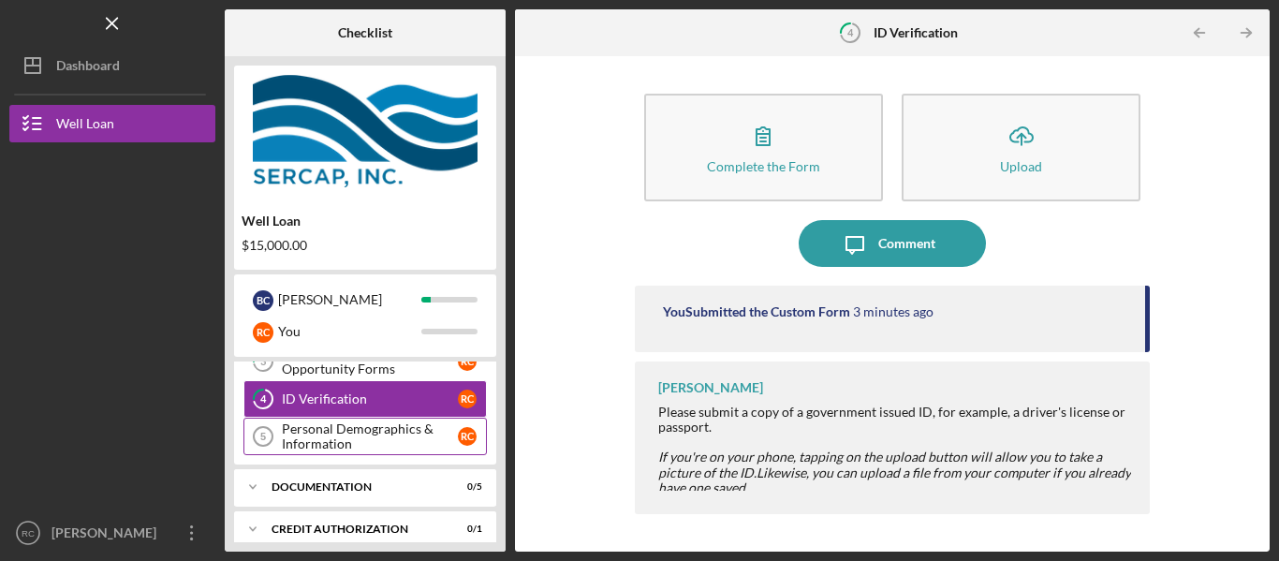
click at [363, 427] on div "Personal Demographics & Information" at bounding box center [370, 436] width 176 height 30
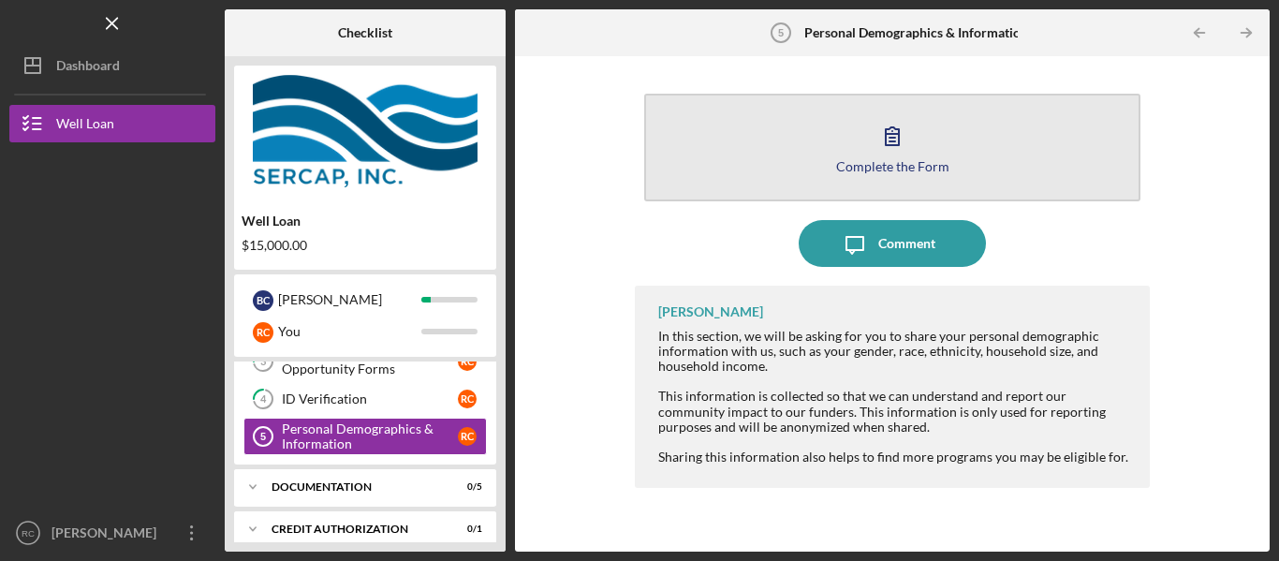
click at [899, 160] on div "Complete the Form" at bounding box center [892, 166] width 113 height 14
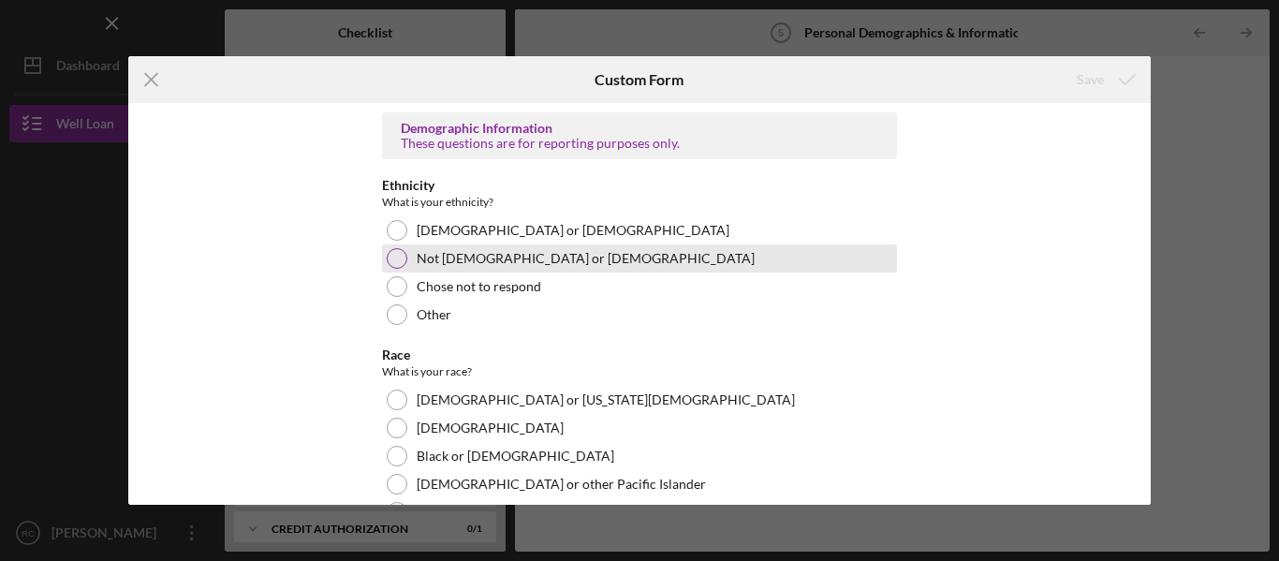
click at [393, 257] on div at bounding box center [397, 258] width 21 height 21
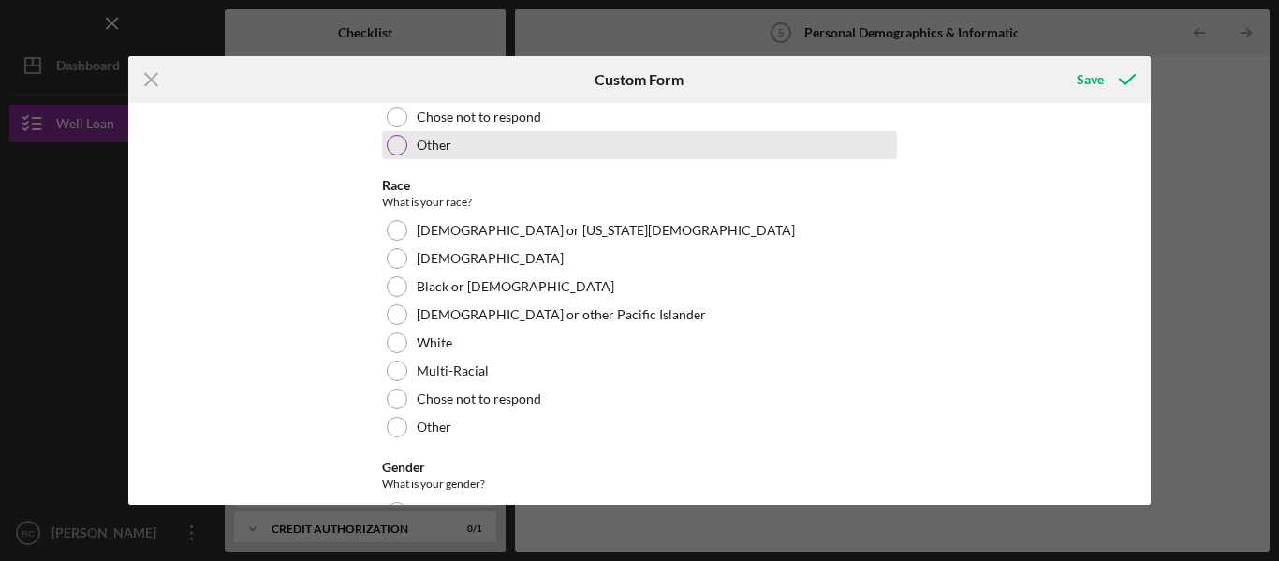
scroll to position [170, 0]
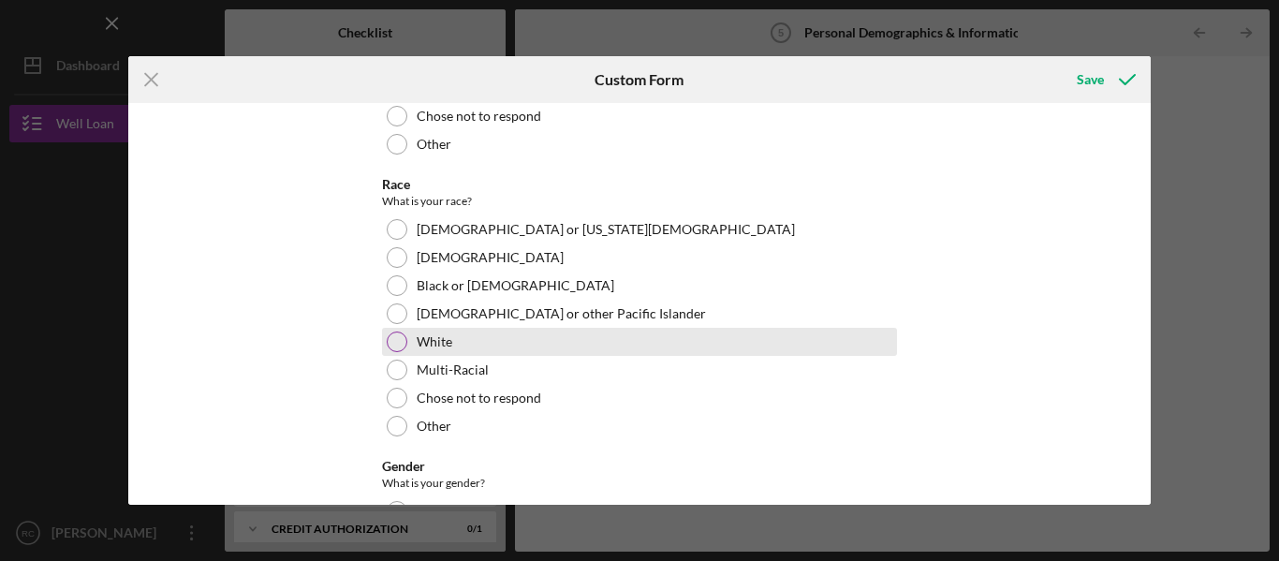
click at [394, 344] on div at bounding box center [397, 341] width 21 height 21
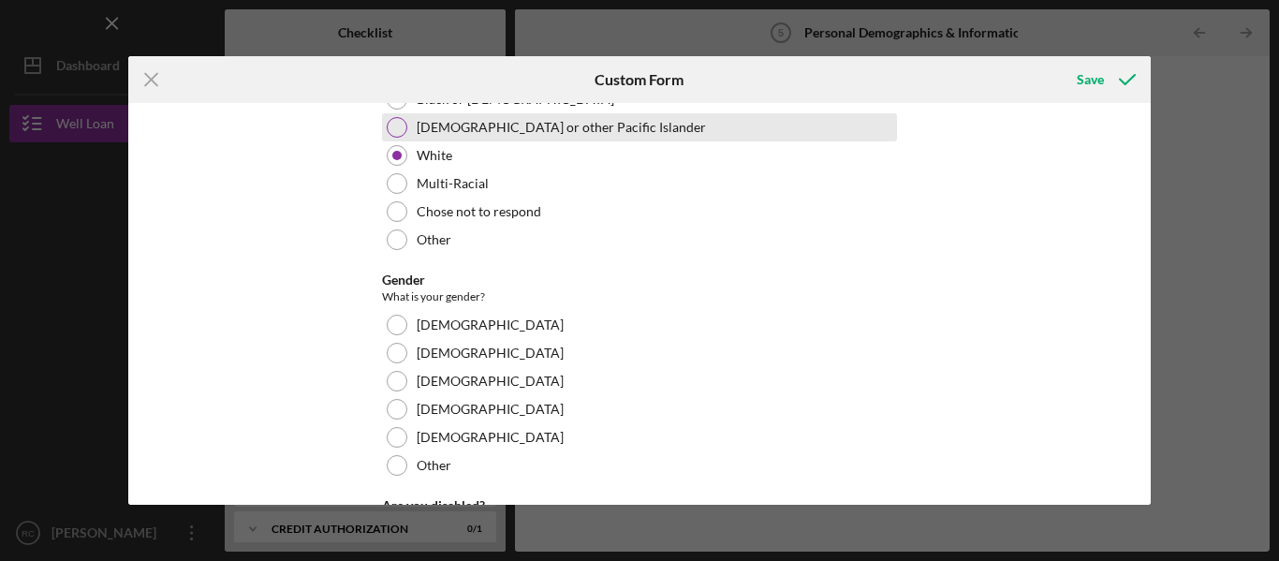
scroll to position [362, 0]
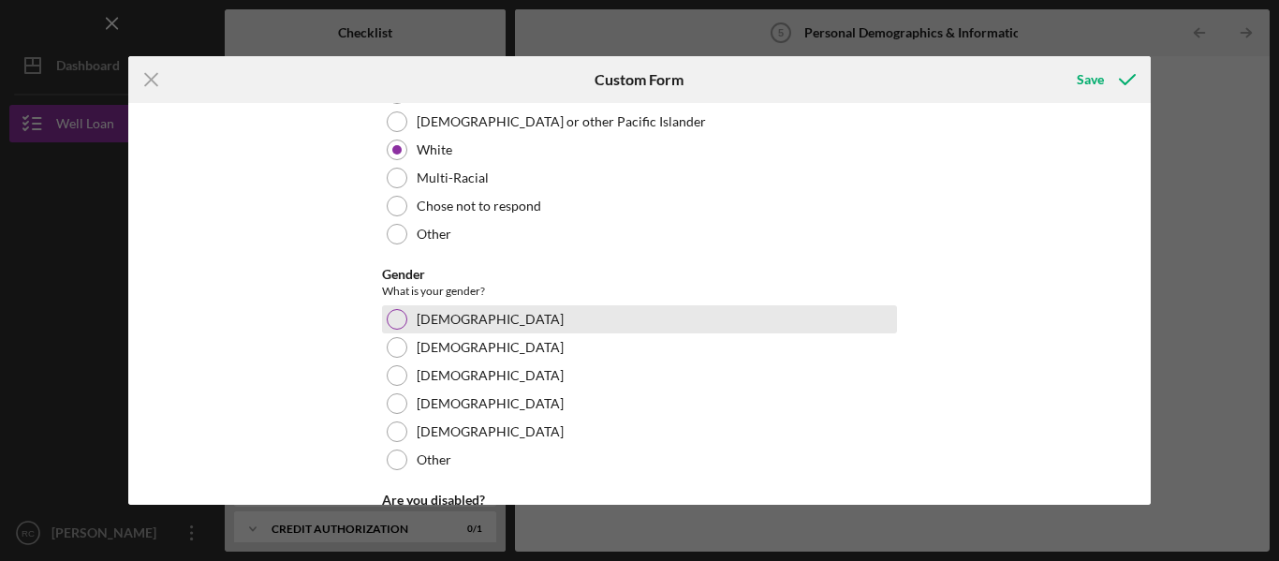
click at [392, 322] on div at bounding box center [397, 319] width 21 height 21
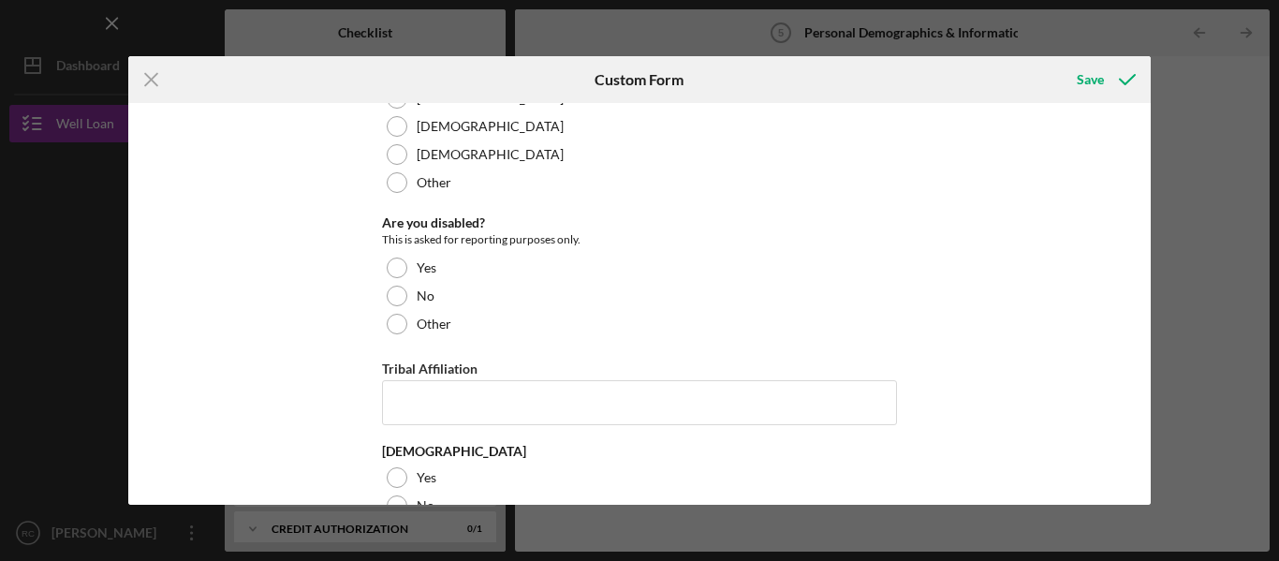
scroll to position [682, 0]
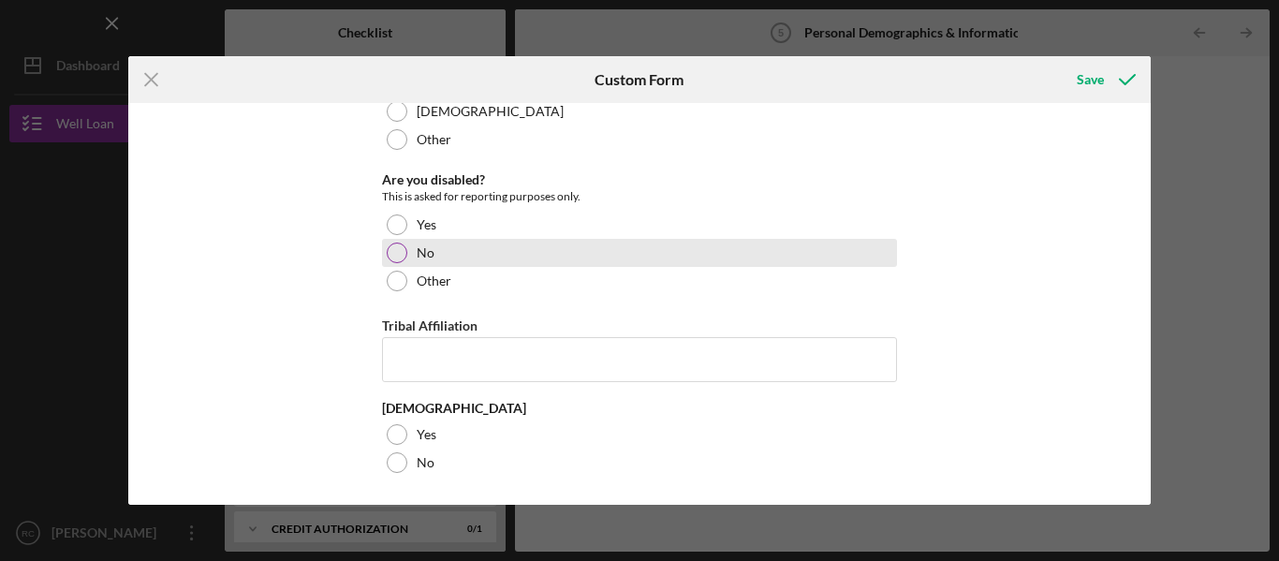
click at [393, 252] on div at bounding box center [397, 252] width 21 height 21
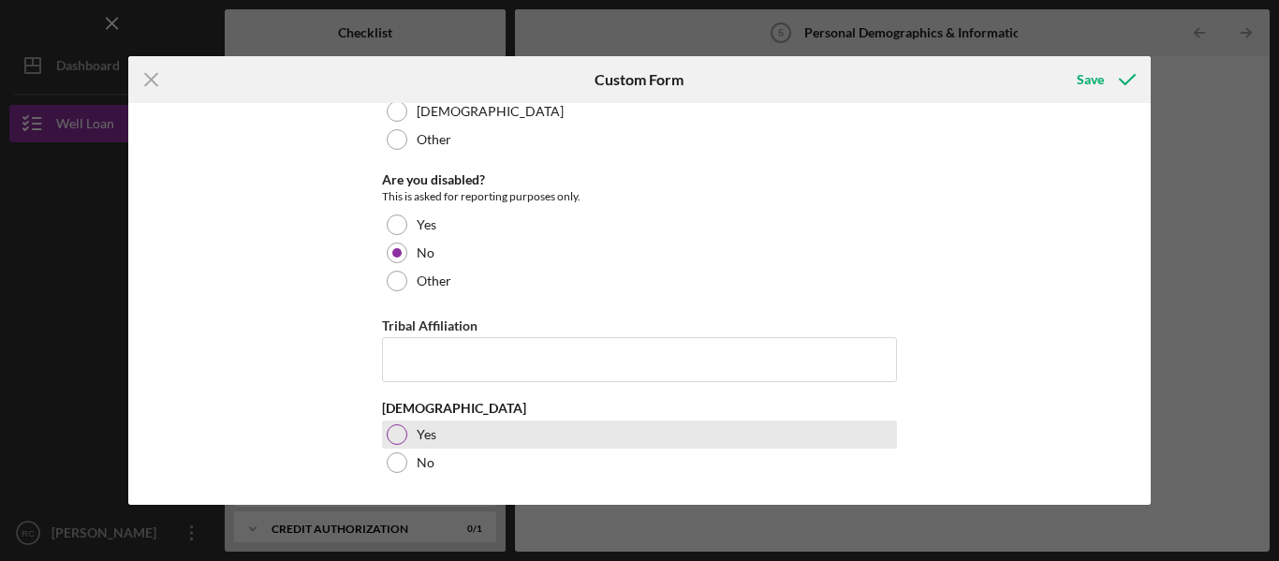
click at [397, 433] on div at bounding box center [397, 434] width 21 height 21
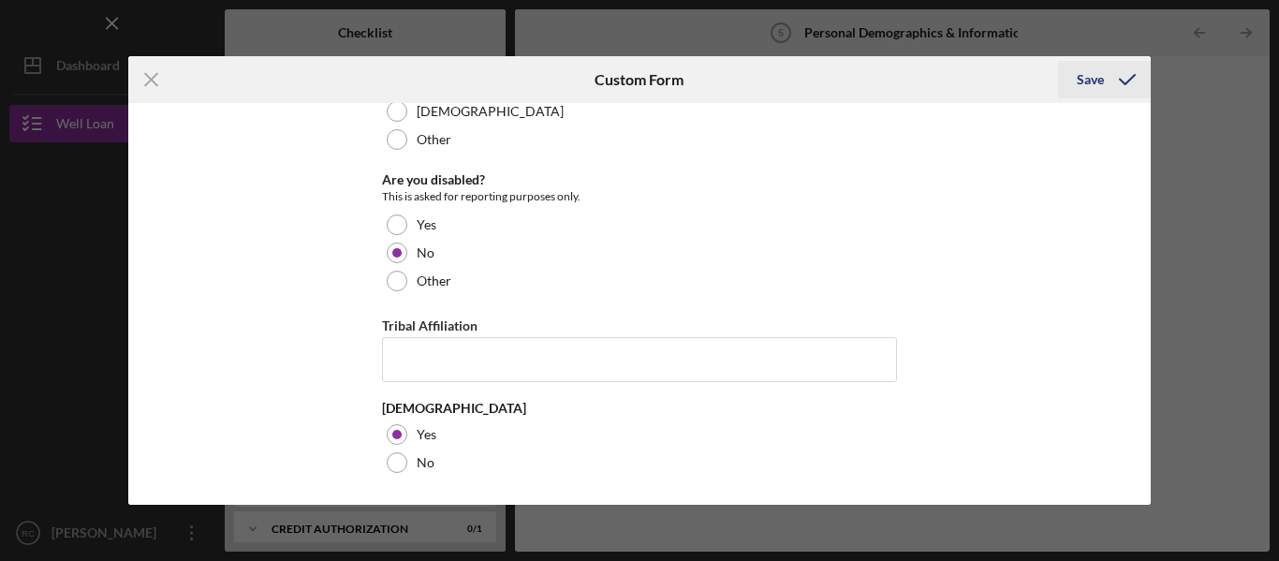
click at [1088, 81] on div "Save" at bounding box center [1090, 79] width 27 height 37
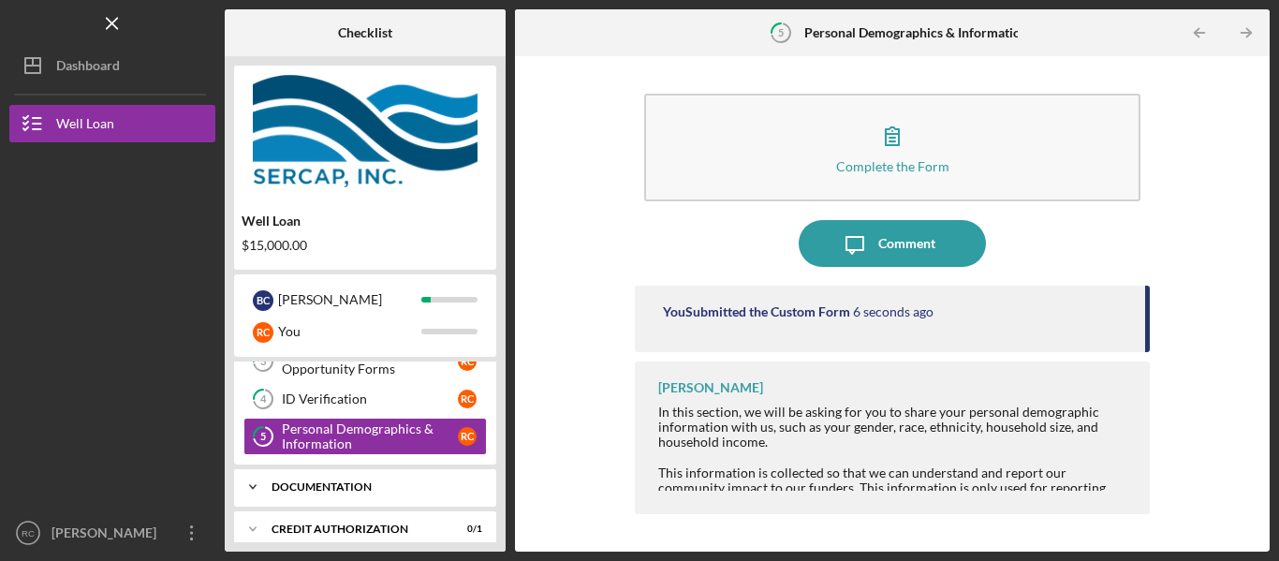
click at [407, 486] on div "Documentation" at bounding box center [371, 486] width 201 height 11
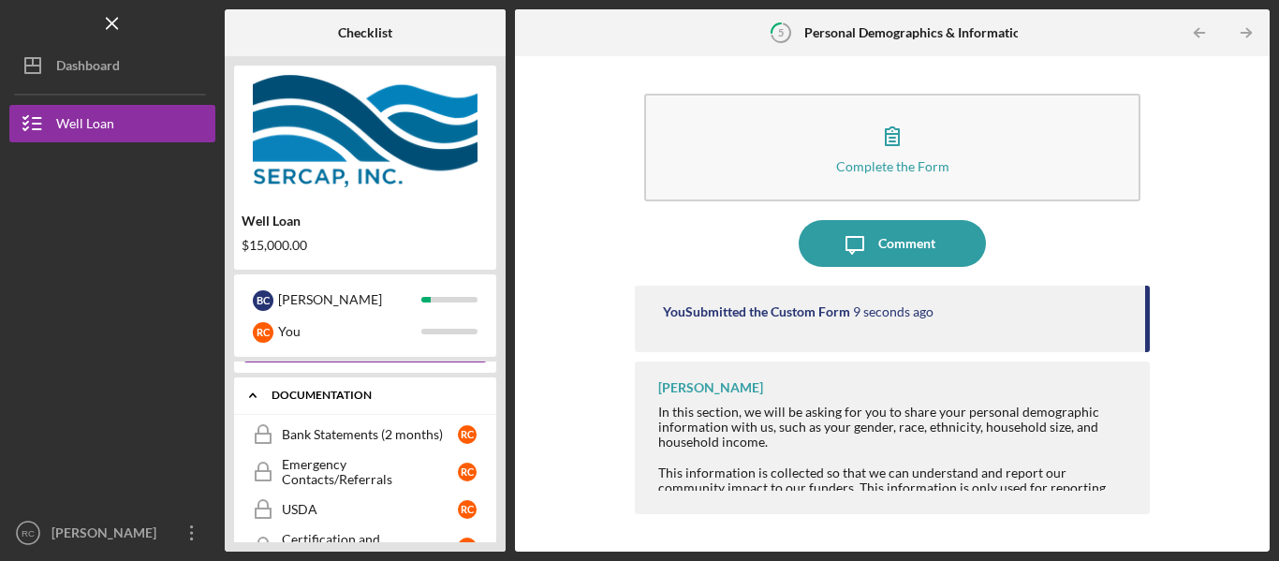
scroll to position [225, 0]
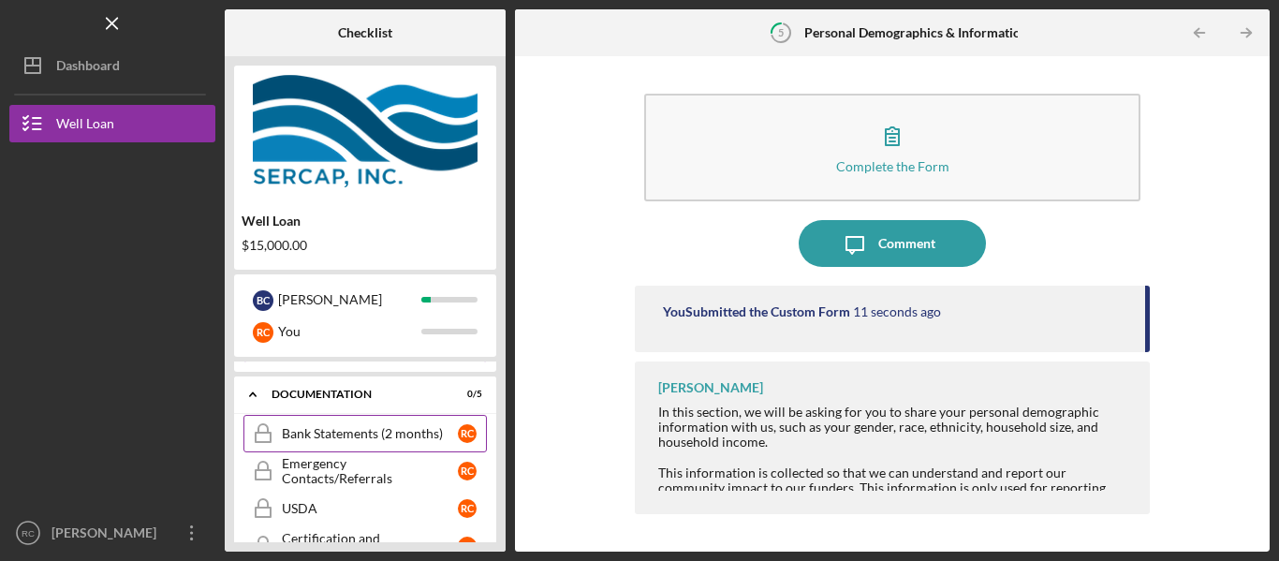
click at [415, 434] on div "Bank Statements (2 months)" at bounding box center [370, 433] width 176 height 15
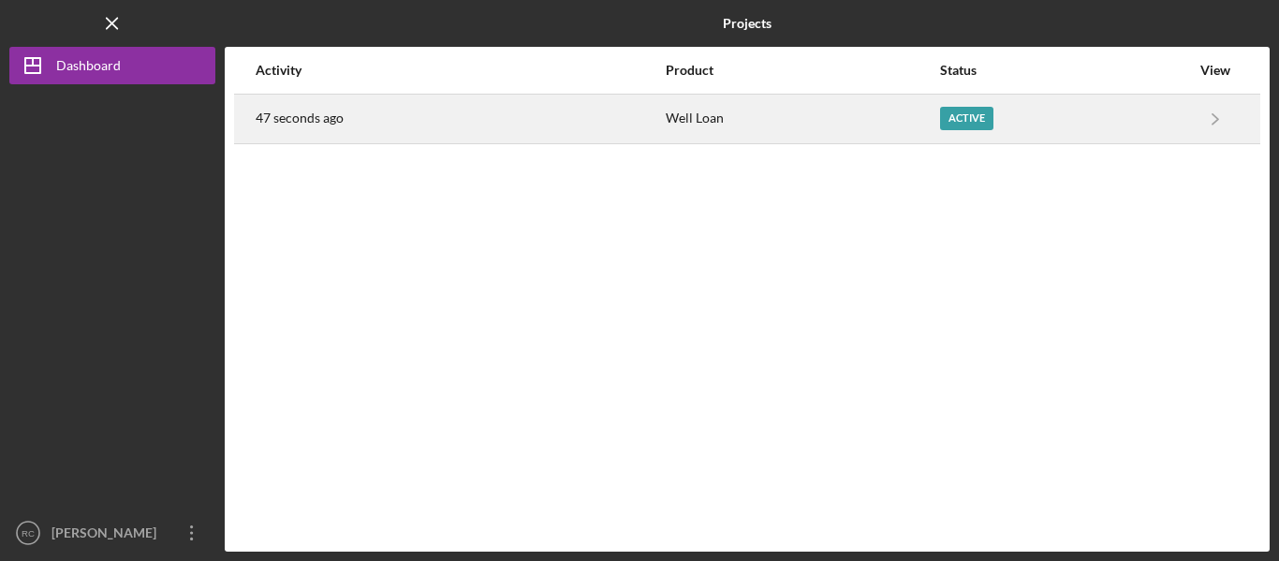
click at [705, 119] on div "Well Loan" at bounding box center [801, 118] width 271 height 47
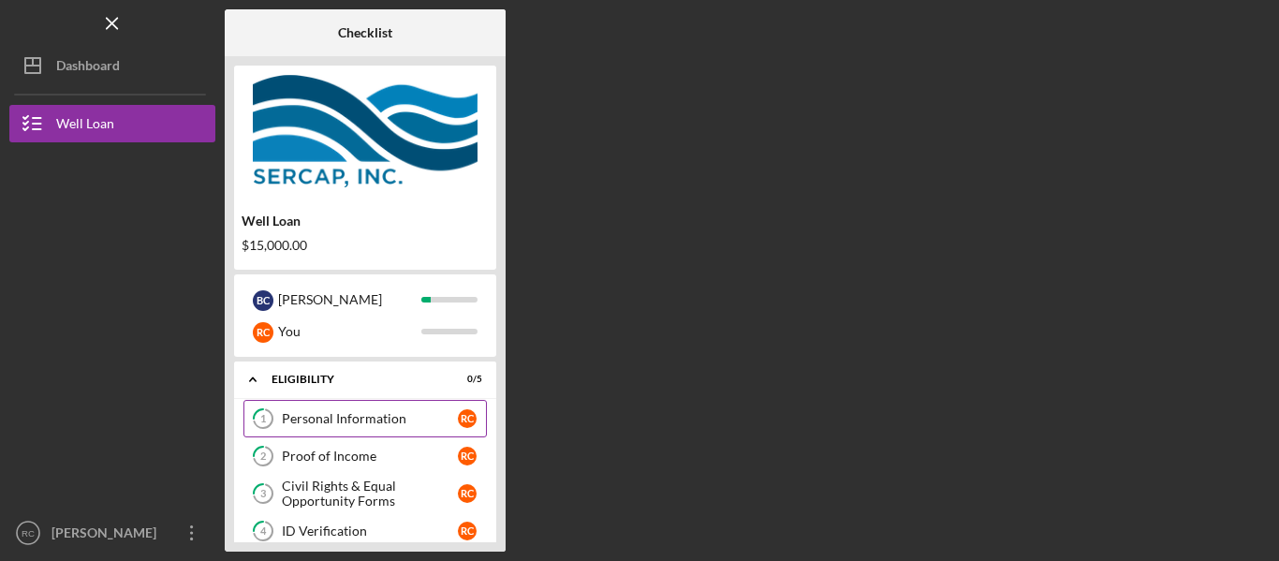
click at [418, 409] on link "1 Personal Information R C" at bounding box center [364, 418] width 243 height 37
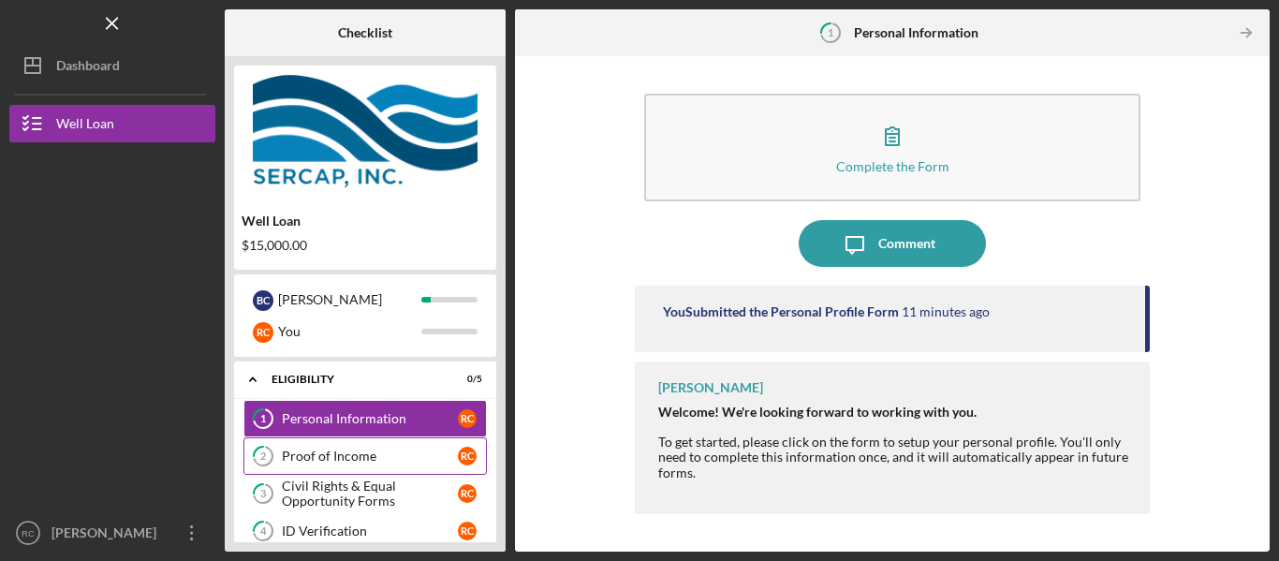
click at [370, 455] on div "Proof of Income" at bounding box center [370, 455] width 176 height 15
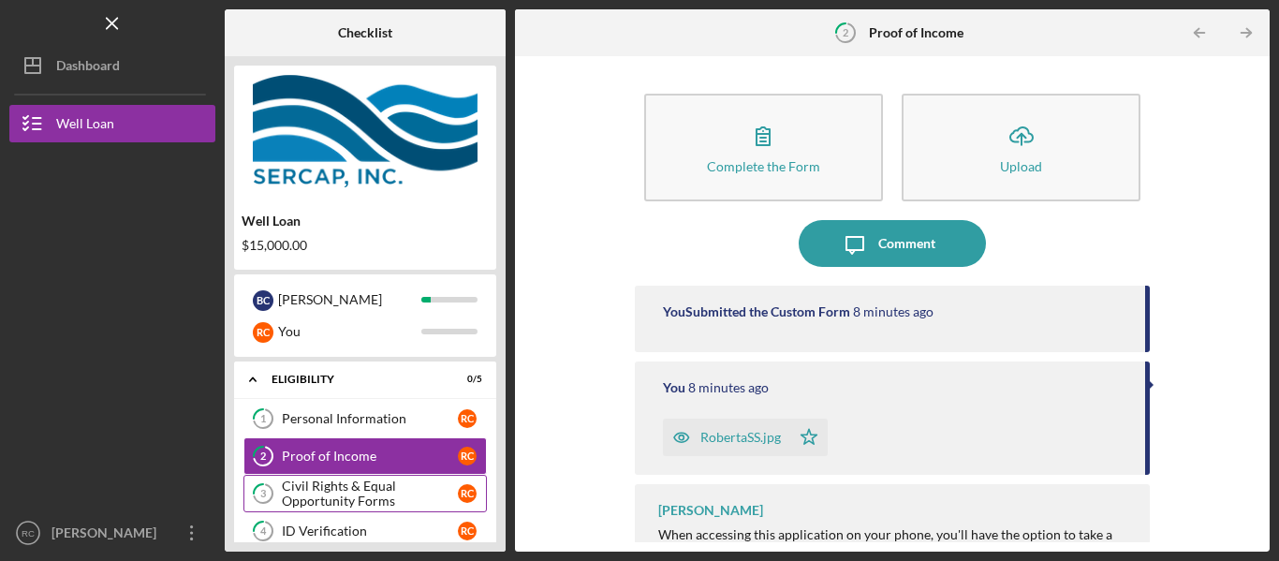
click at [377, 483] on div "Civil Rights & Equal Opportunity Forms" at bounding box center [370, 493] width 176 height 30
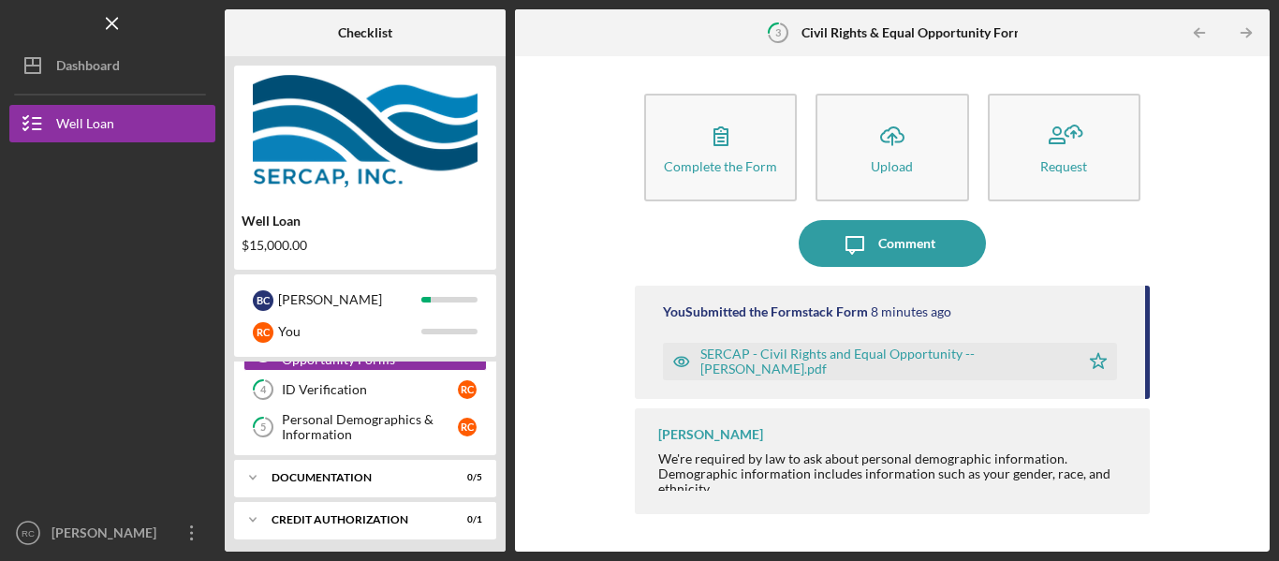
scroll to position [148, 0]
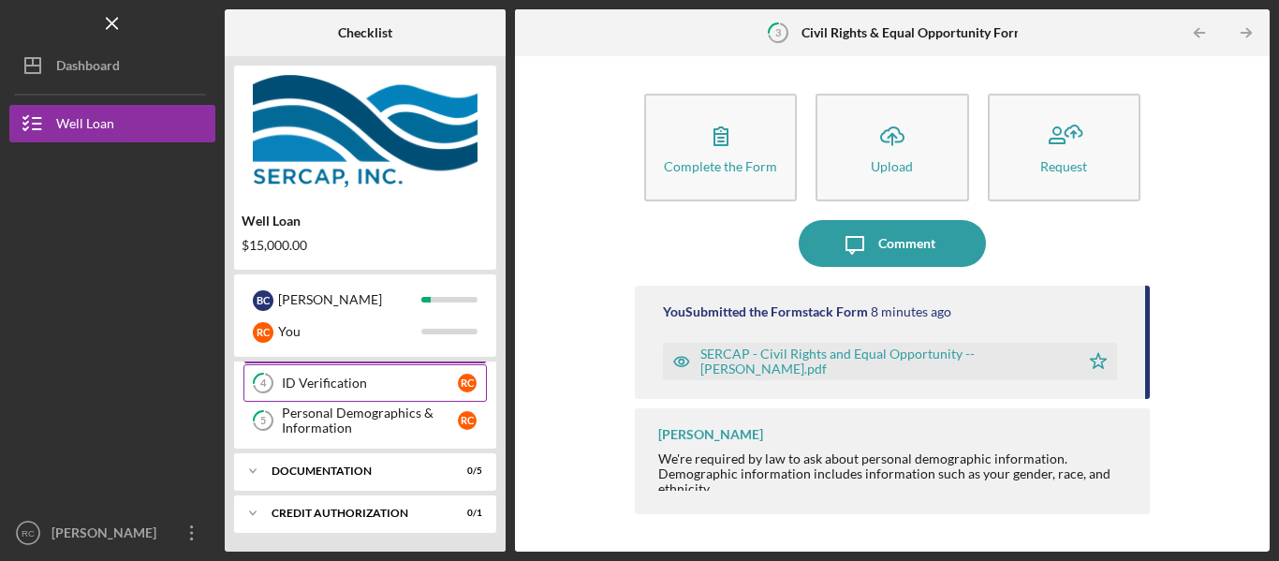
click at [414, 375] on div "ID Verification" at bounding box center [370, 382] width 176 height 15
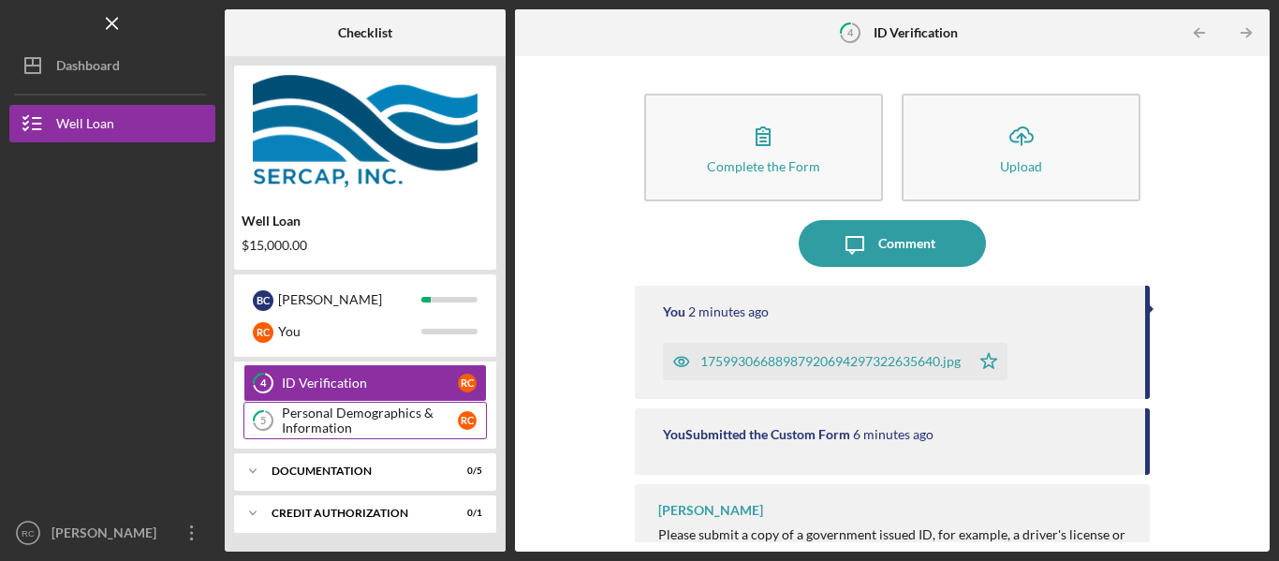
click at [402, 420] on div "Personal Demographics & Information" at bounding box center [370, 420] width 176 height 30
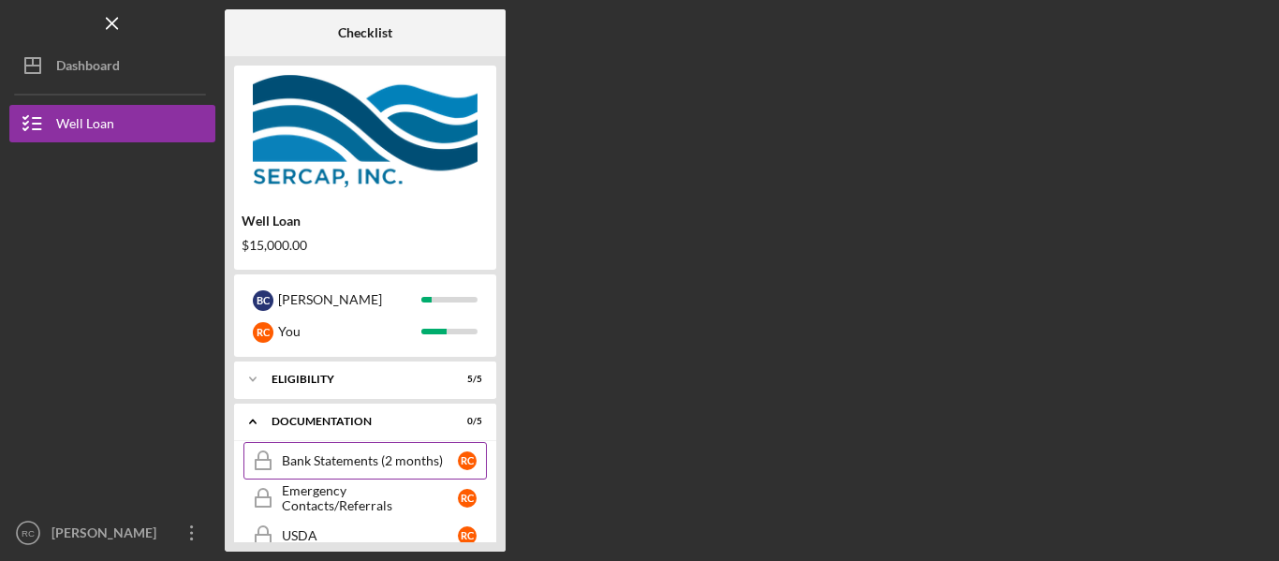
click at [386, 458] on div "Bank Statements (2 months)" at bounding box center [370, 460] width 176 height 15
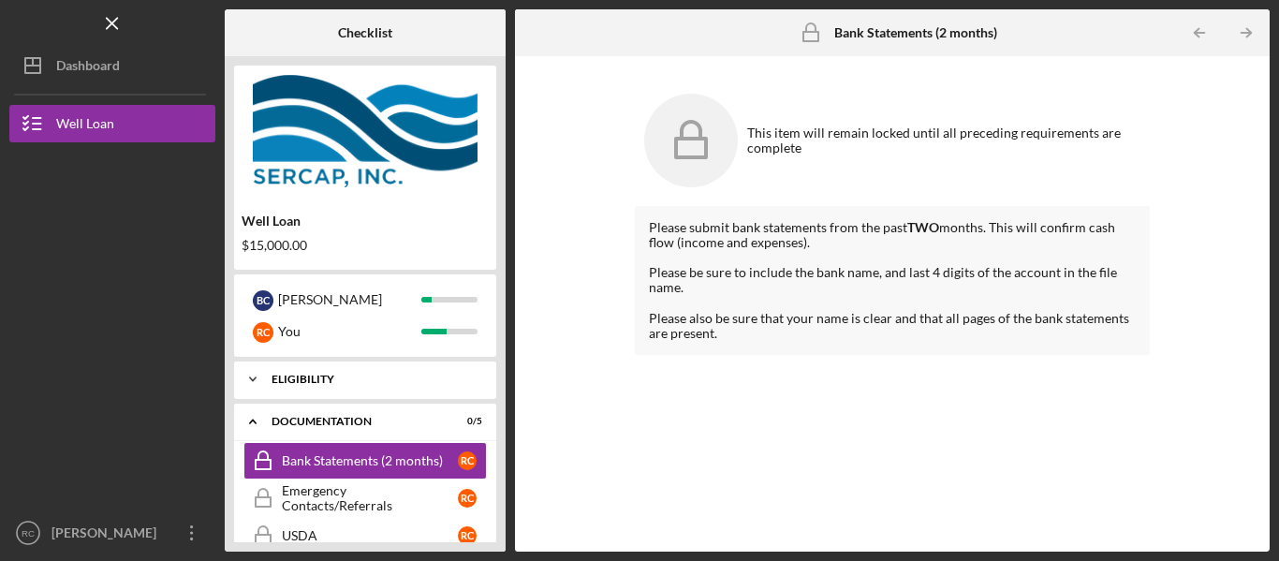
click at [355, 377] on div "Eligibility" at bounding box center [371, 379] width 201 height 11
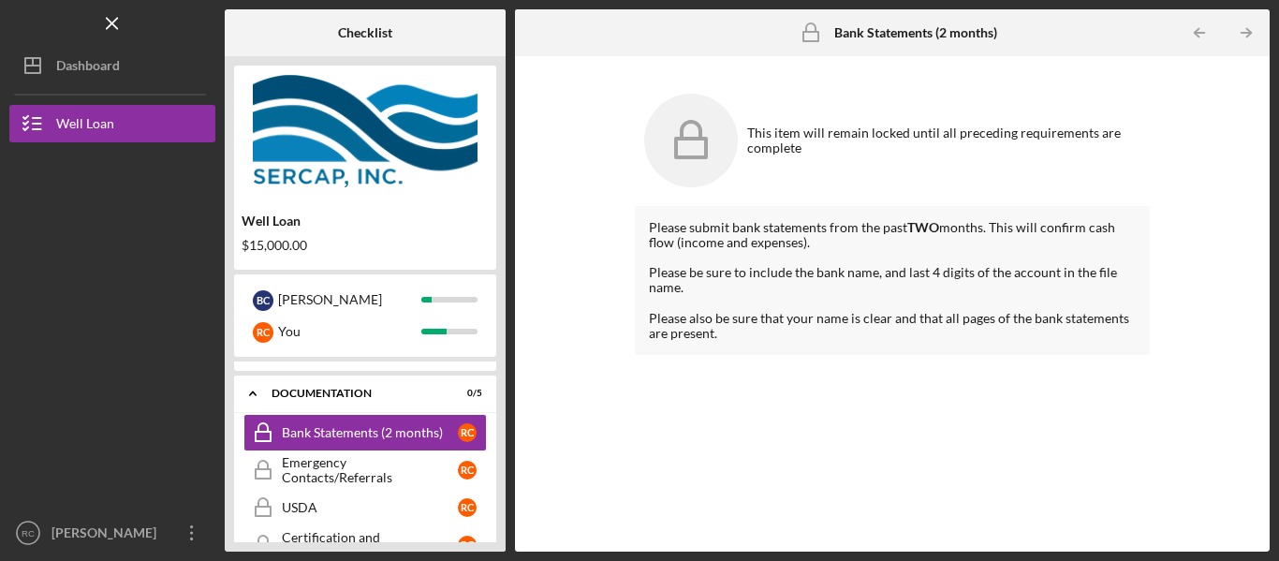
scroll to position [228, 0]
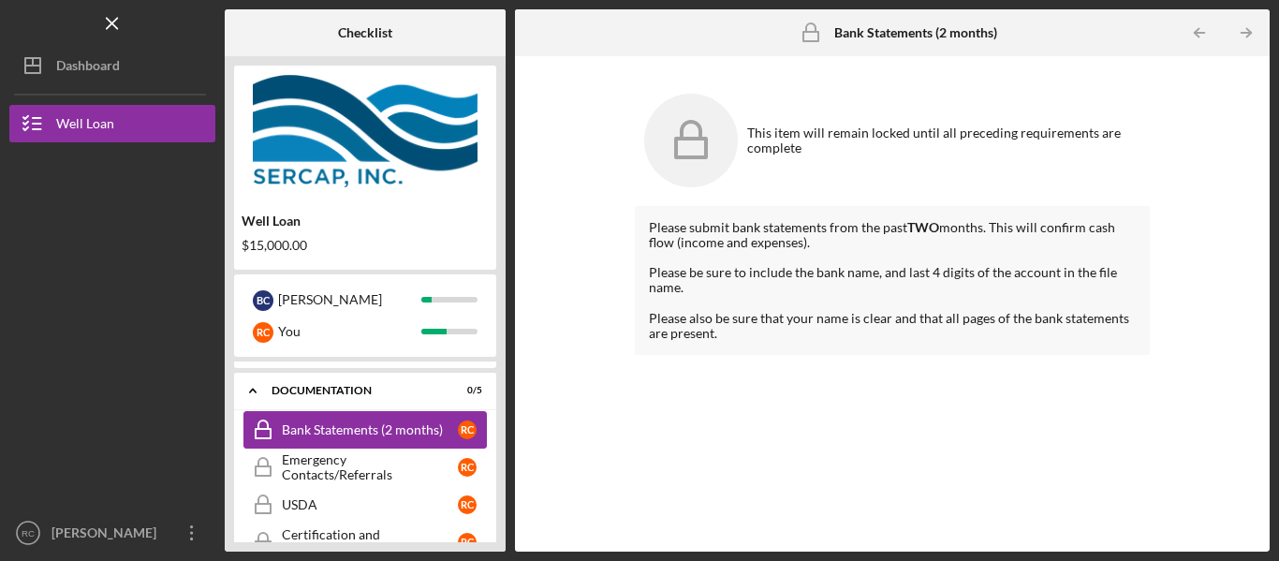
click at [374, 427] on div "Bank Statements (2 months)" at bounding box center [370, 429] width 176 height 15
click at [386, 466] on div "Emergency Contacts/Referrals" at bounding box center [370, 467] width 176 height 30
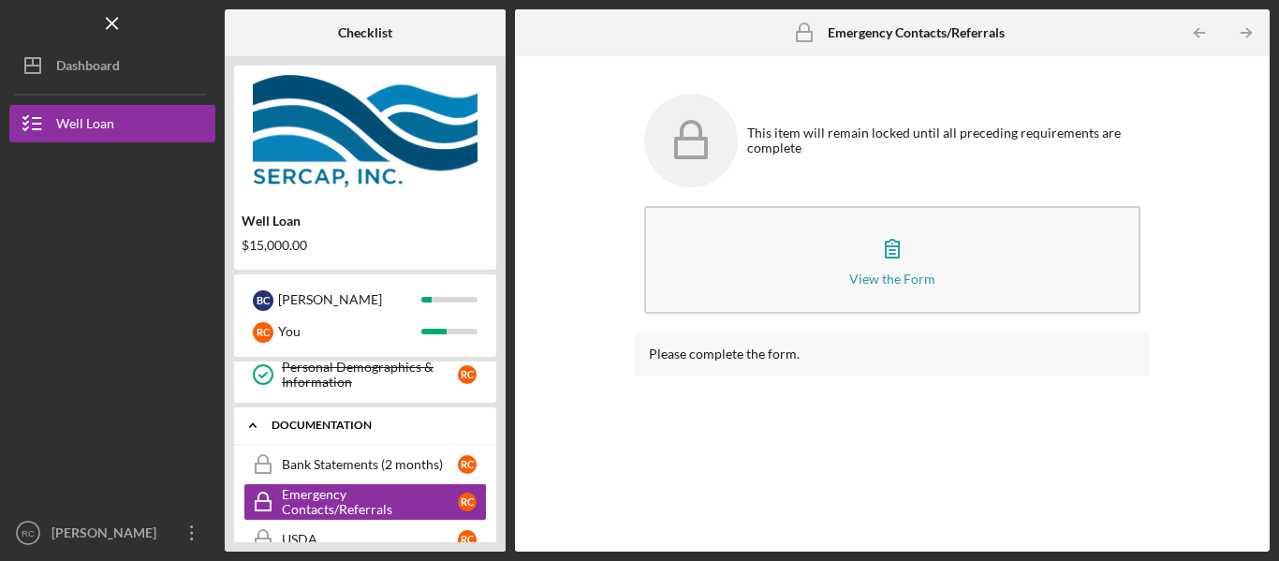
scroll to position [209, 0]
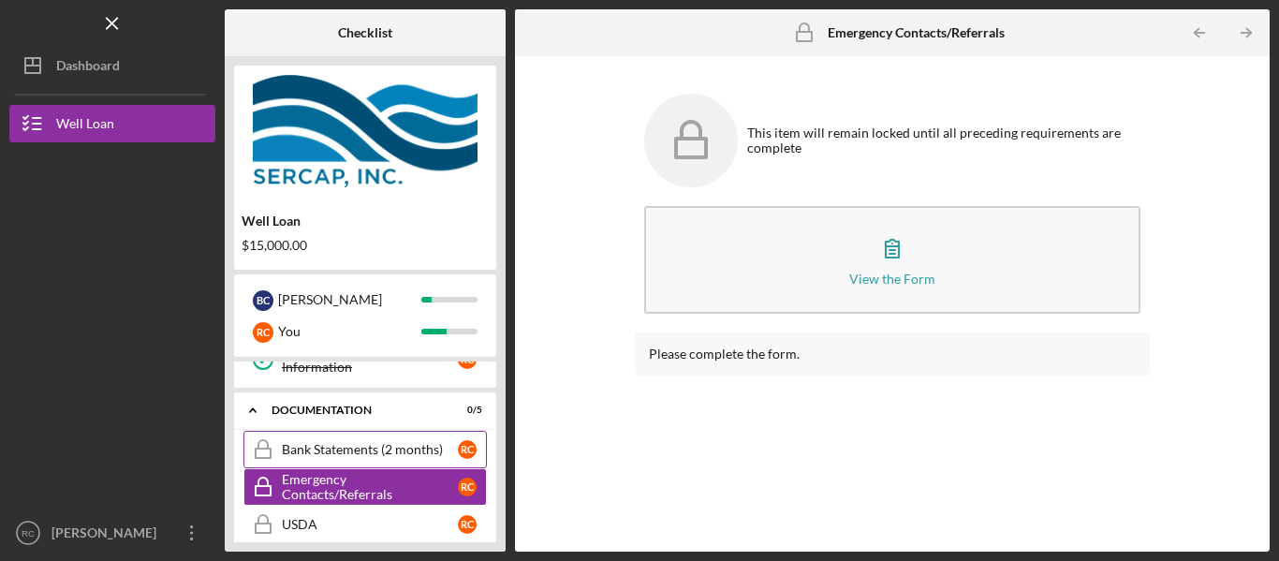
click at [394, 446] on div "Bank Statements (2 months)" at bounding box center [370, 449] width 176 height 15
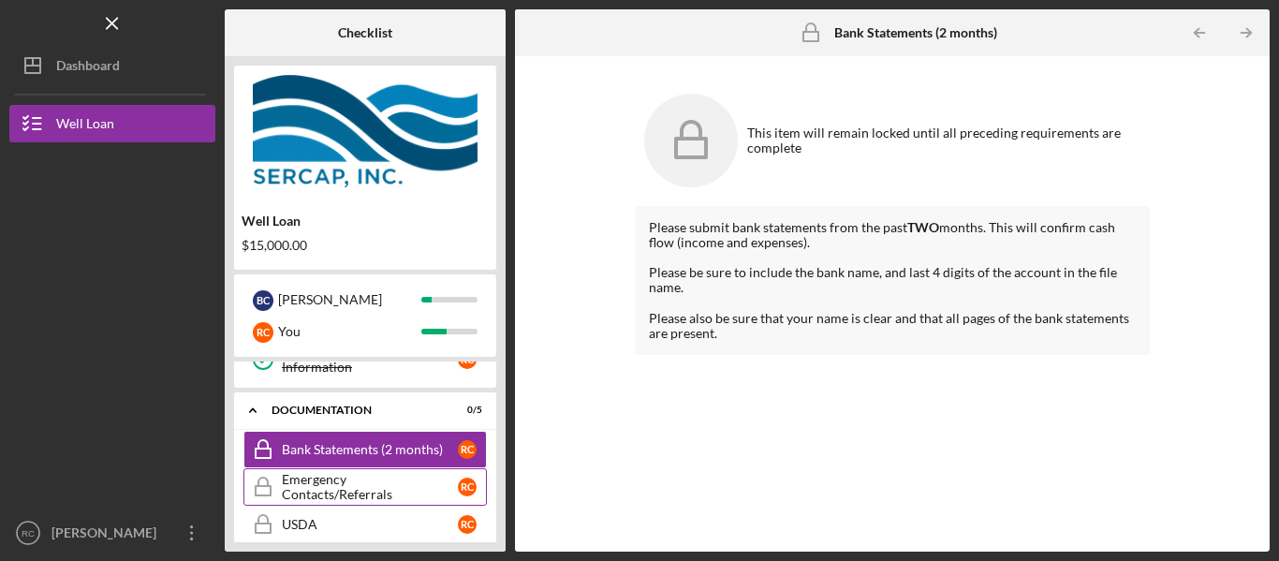
click at [389, 485] on div "Emergency Contacts/Referrals" at bounding box center [370, 487] width 176 height 30
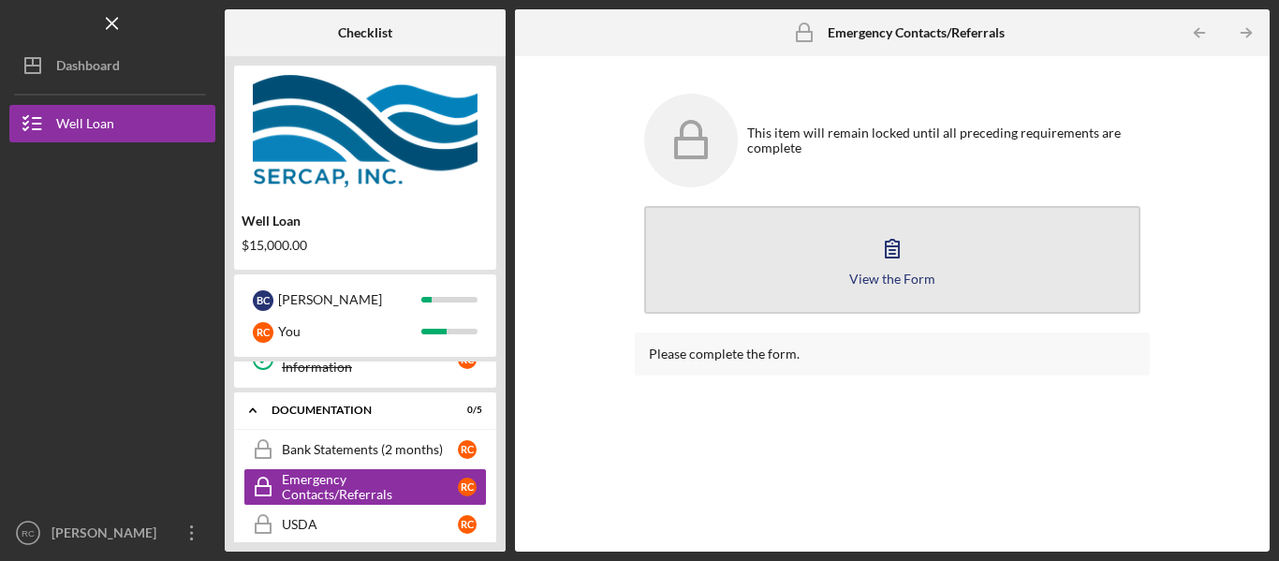
click at [889, 257] on icon "button" at bounding box center [892, 249] width 13 height 18
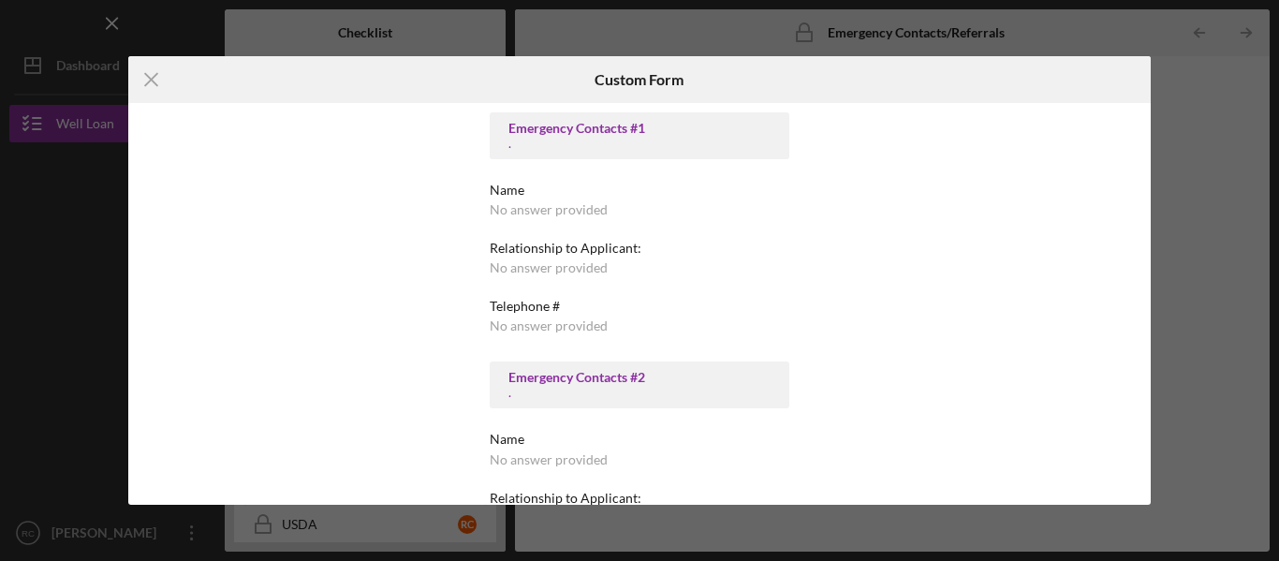
click at [567, 204] on div "No answer provided" at bounding box center [549, 209] width 118 height 15
click at [1177, 116] on div "Icon/Menu Close Custom Form Emergency Contacts #1 . Name No answer provided Rel…" at bounding box center [639, 280] width 1279 height 561
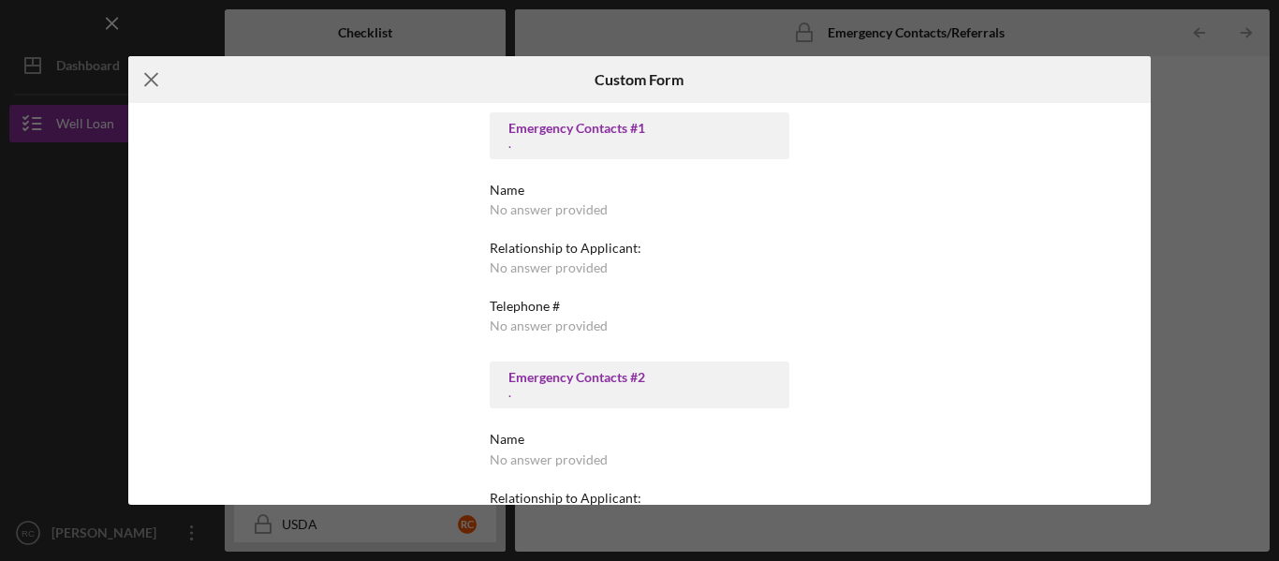
click at [148, 76] on line at bounding box center [151, 80] width 12 height 12
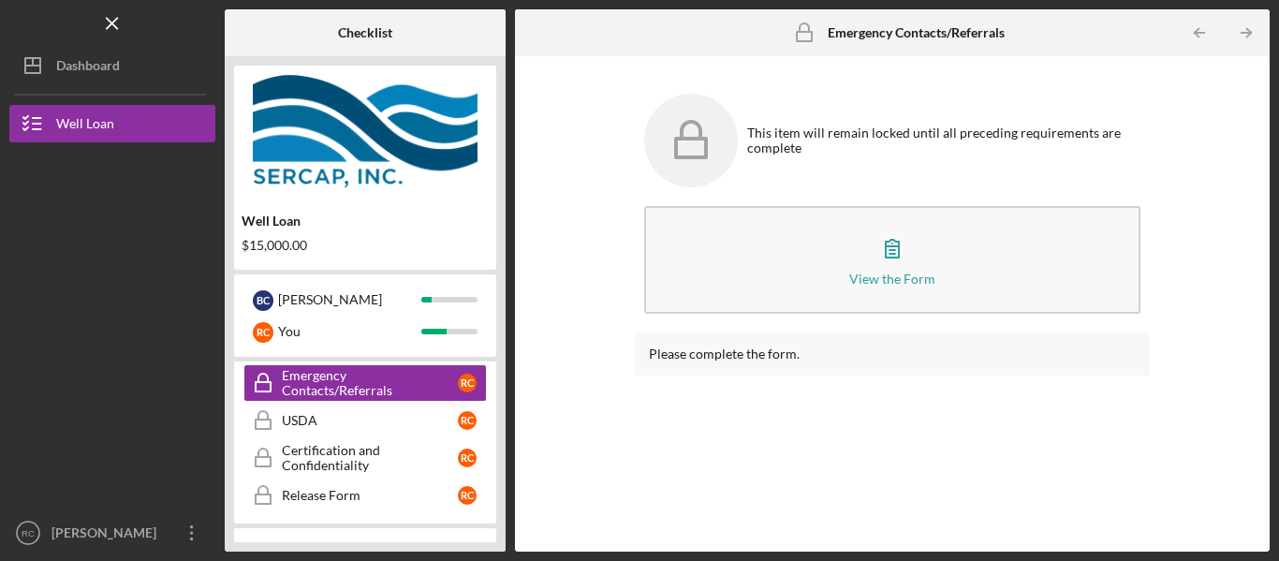
scroll to position [345, 0]
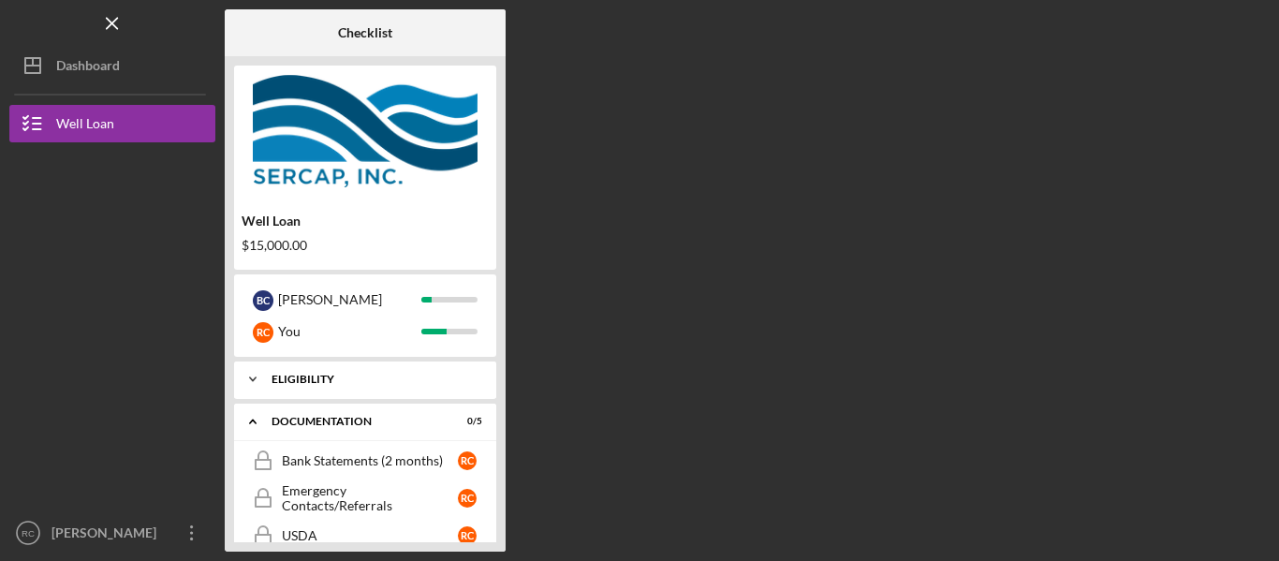
click at [330, 382] on div "Eligibility" at bounding box center [371, 379] width 201 height 11
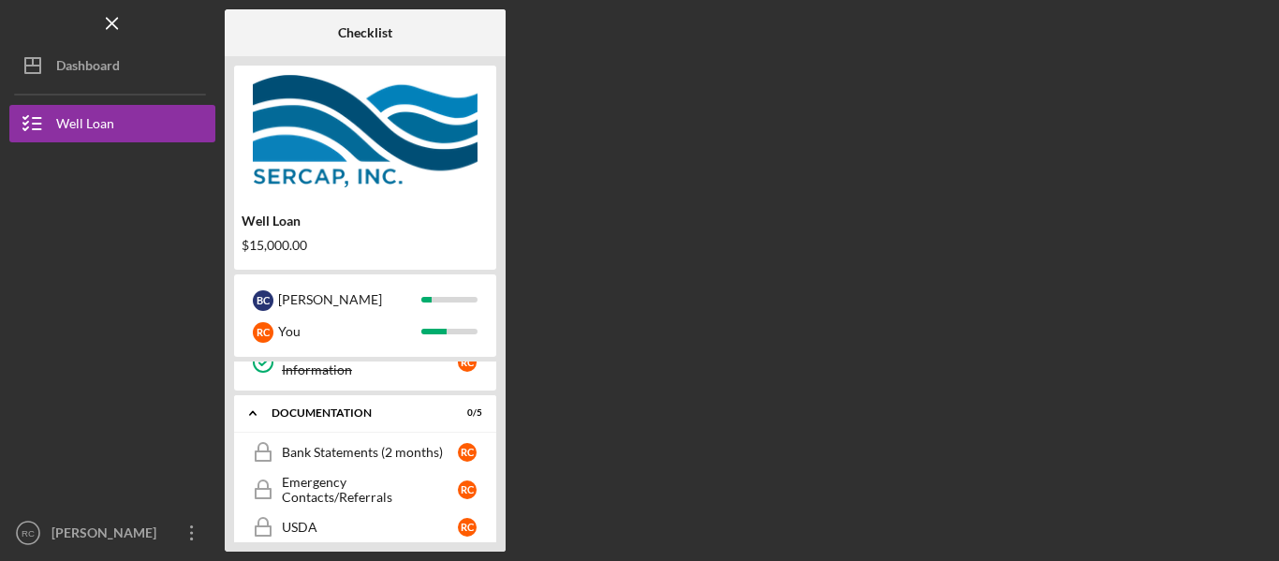
scroll to position [196, 0]
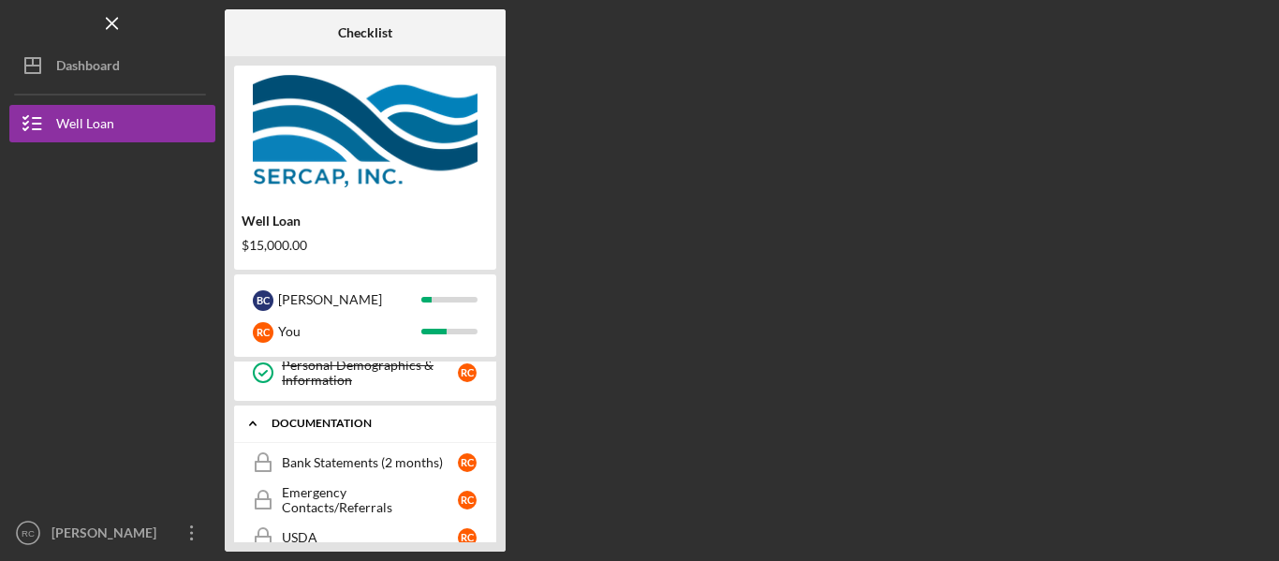
click at [351, 421] on div "Documentation" at bounding box center [371, 423] width 201 height 11
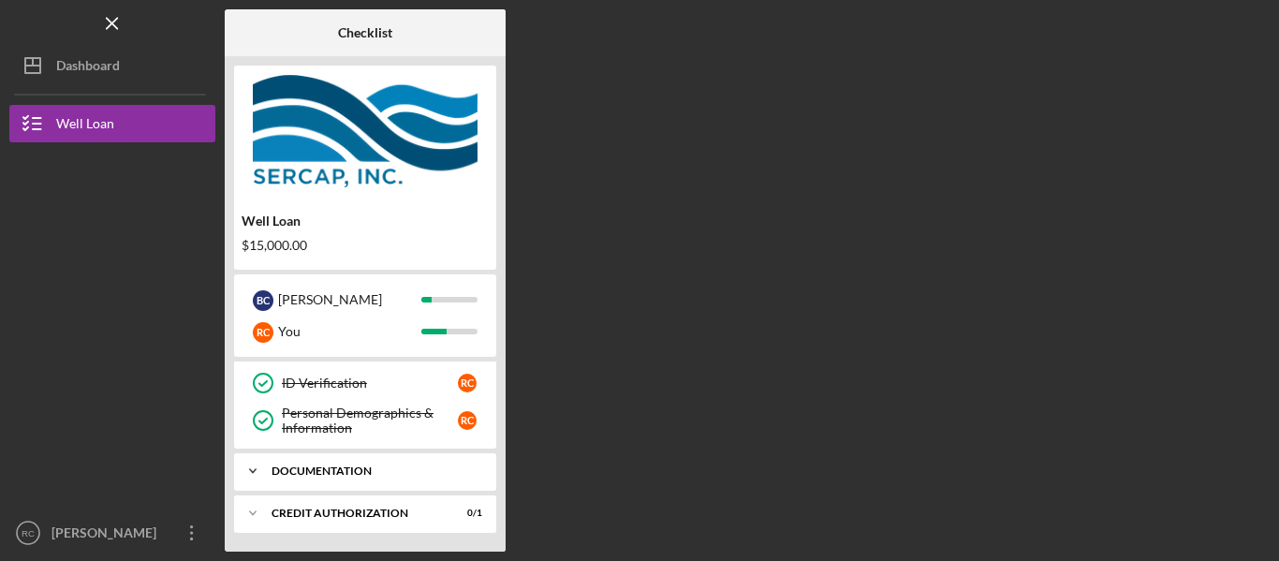
click at [369, 475] on div "Documentation" at bounding box center [371, 470] width 201 height 11
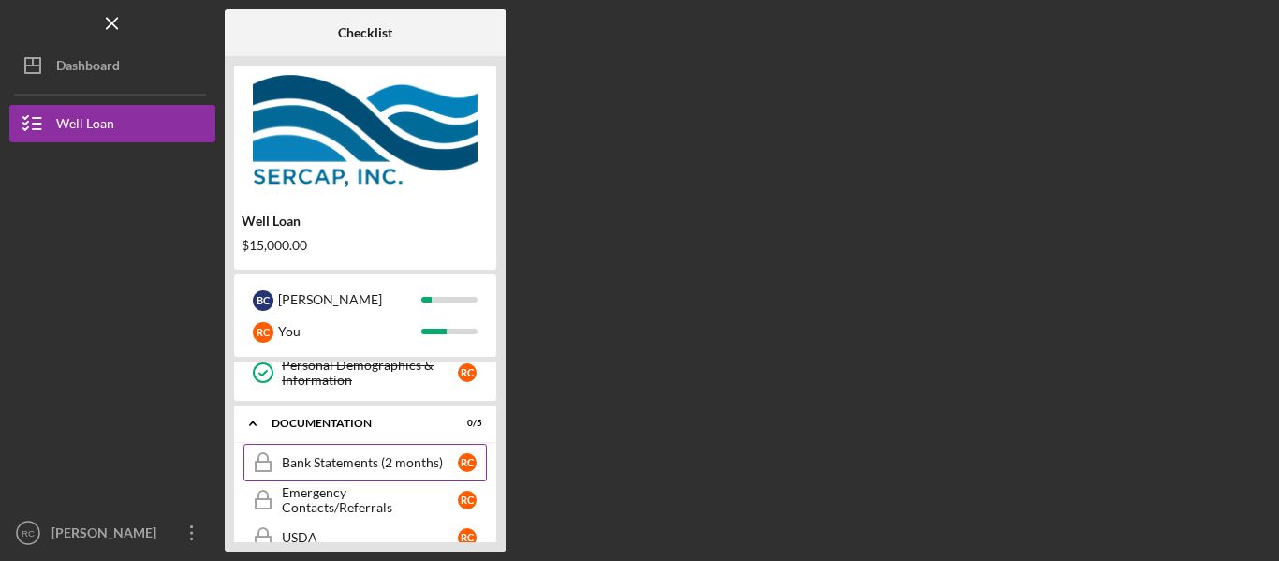
click at [374, 462] on div "Bank Statements (2 months)" at bounding box center [370, 462] width 176 height 15
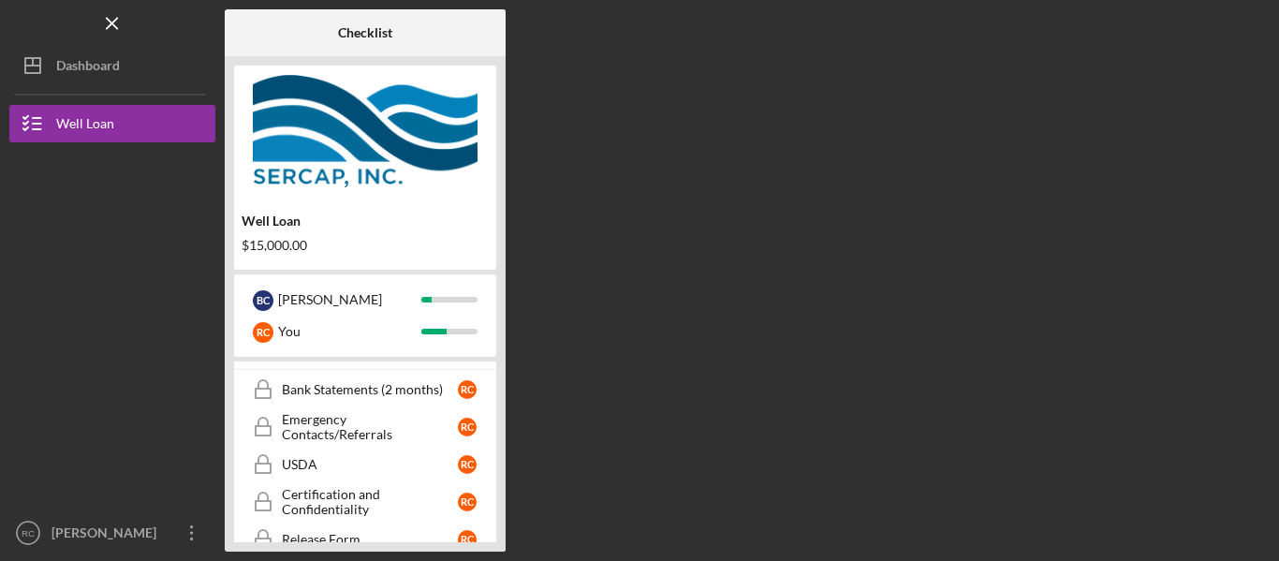
scroll to position [47, 0]
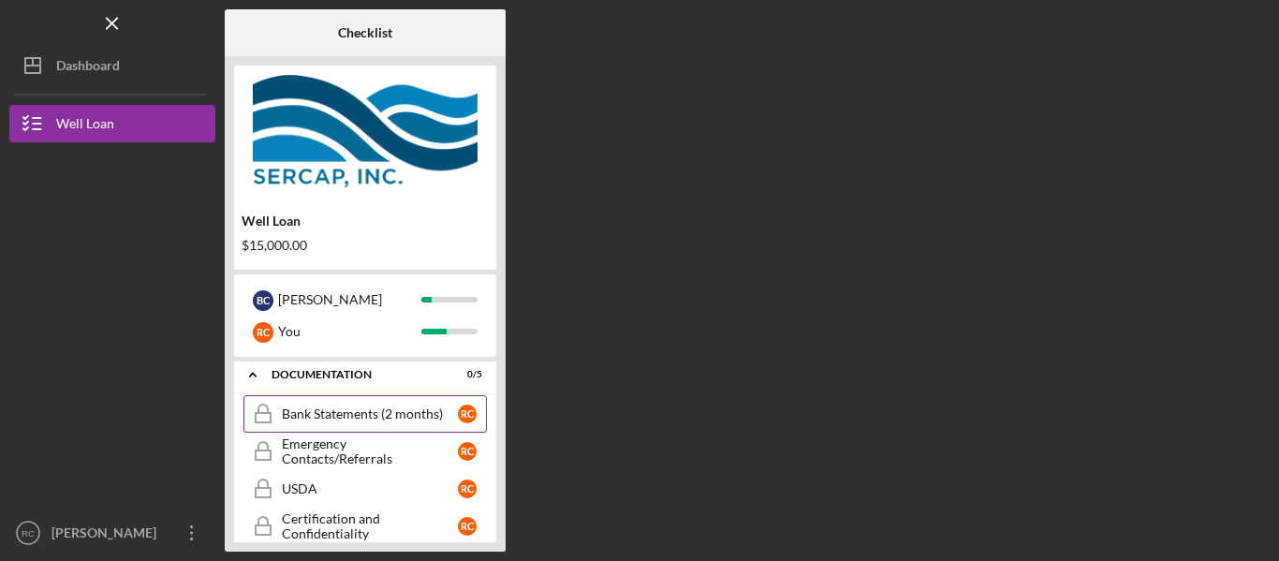
click at [407, 406] on div "Bank Statements (2 months)" at bounding box center [370, 413] width 176 height 15
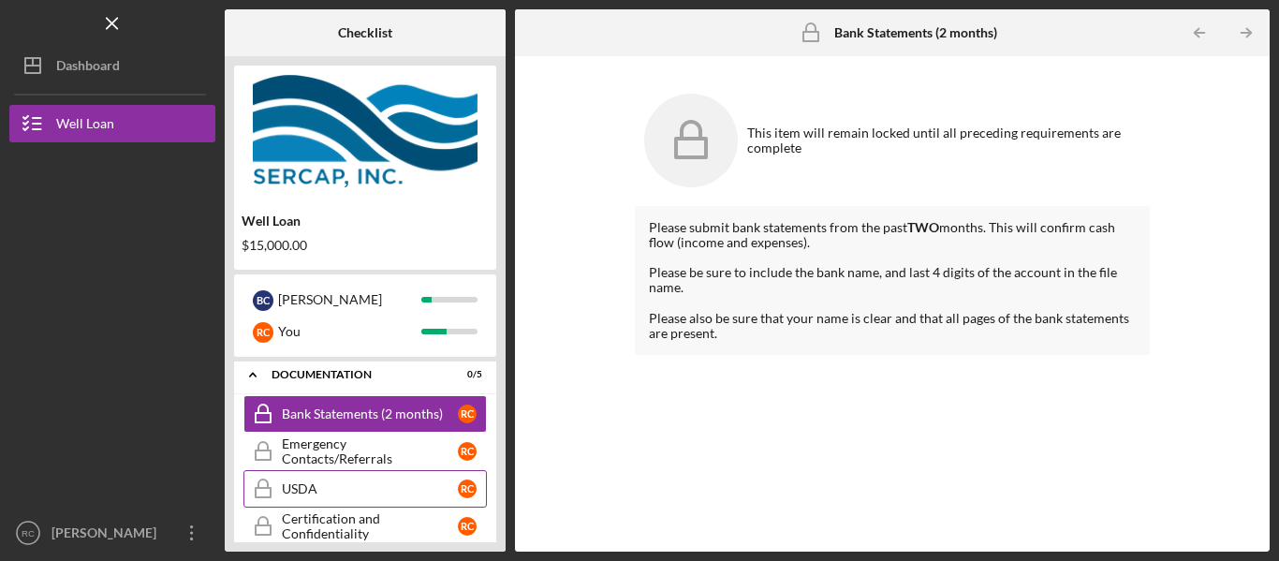
click at [364, 487] on div "USDA" at bounding box center [370, 488] width 176 height 15
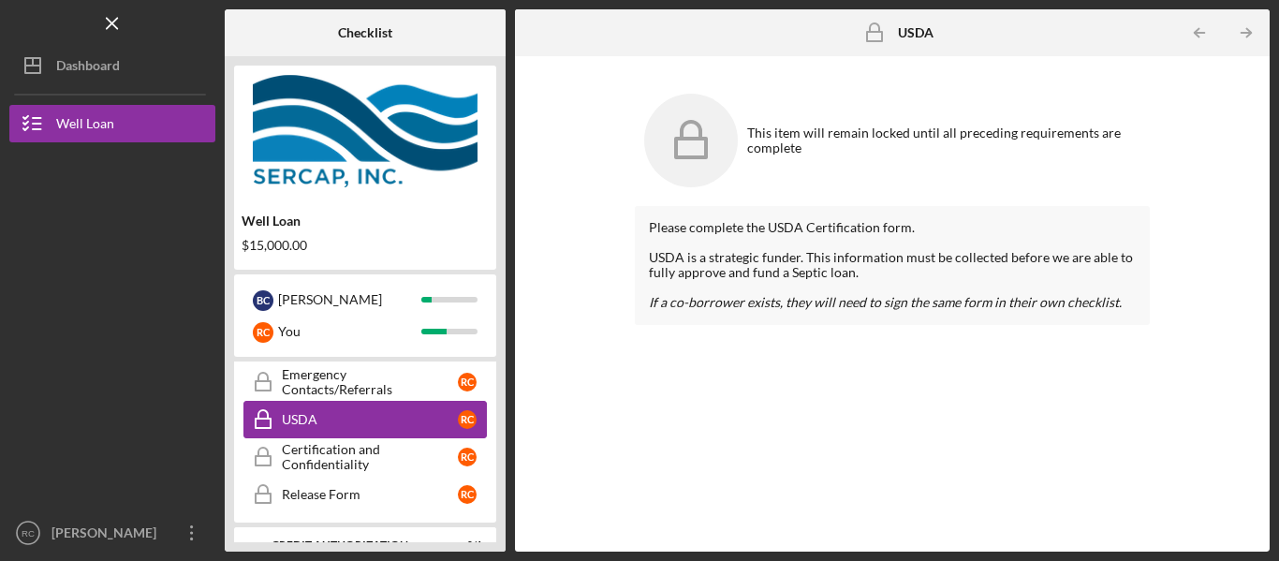
scroll to position [118, 0]
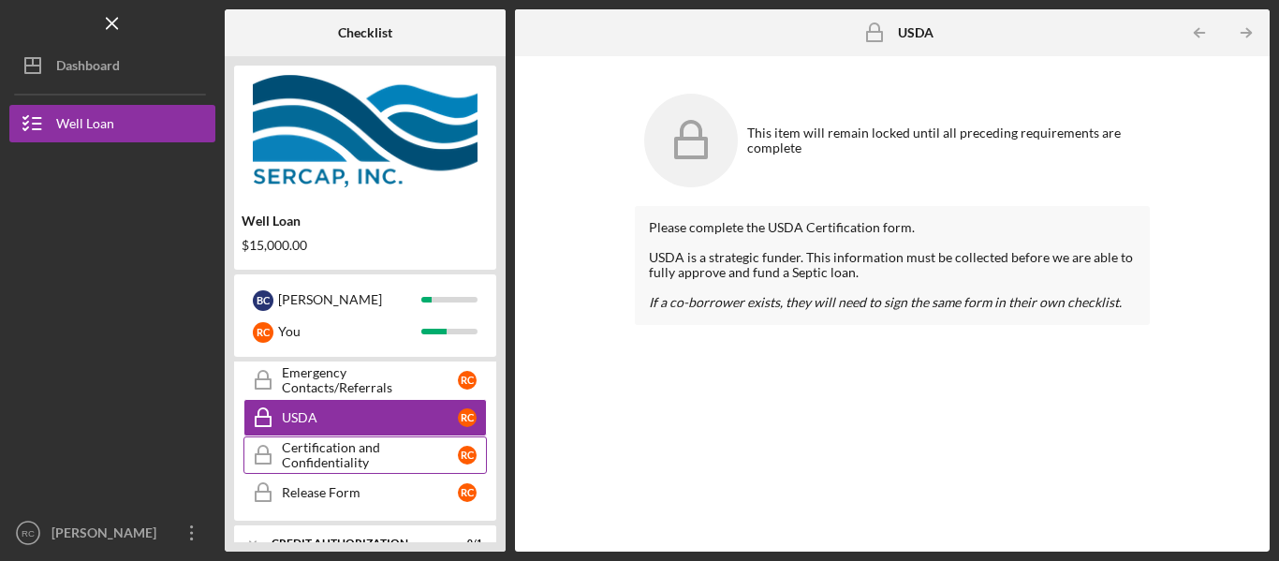
click at [370, 455] on div "Certification and Confidentiality" at bounding box center [370, 455] width 176 height 30
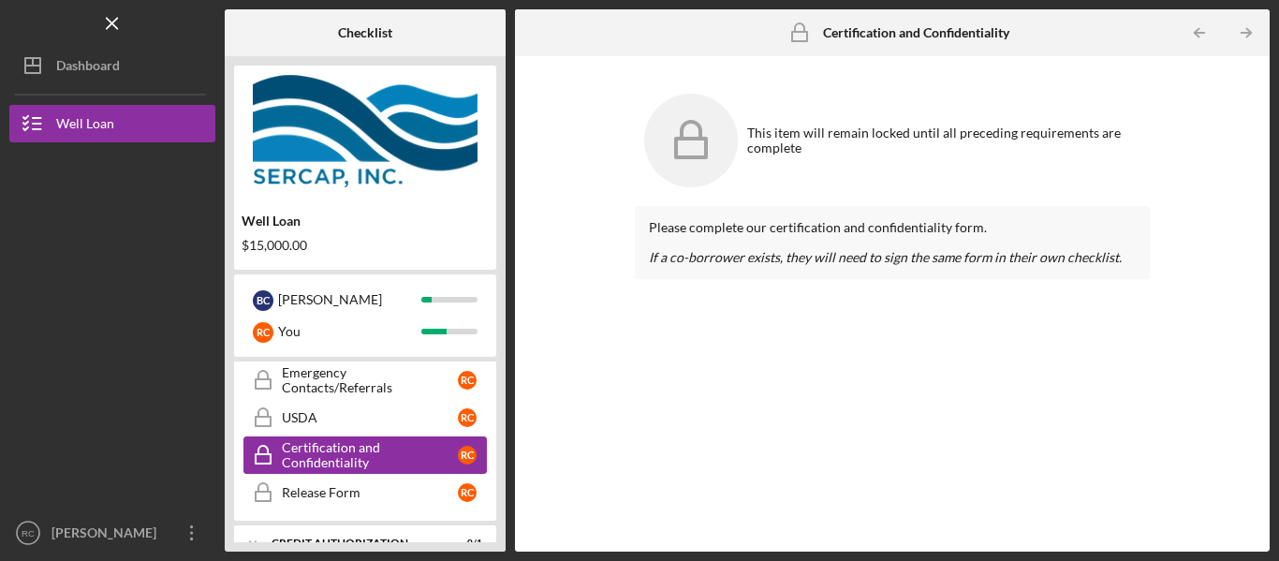
scroll to position [148, 0]
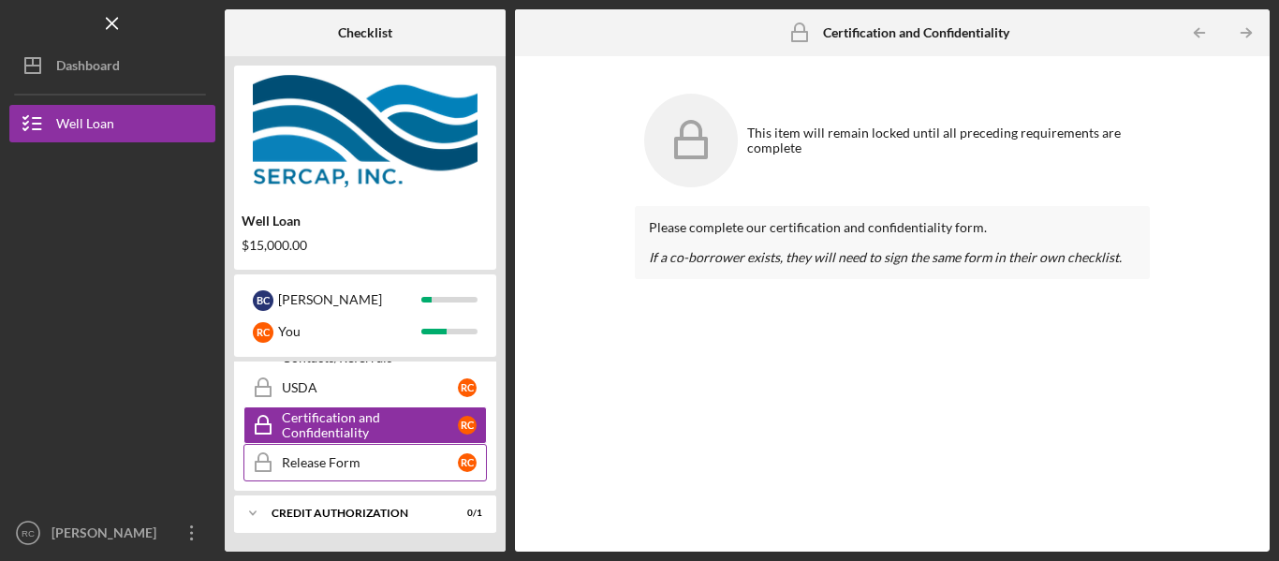
click at [374, 460] on div "Release Form" at bounding box center [370, 462] width 176 height 15
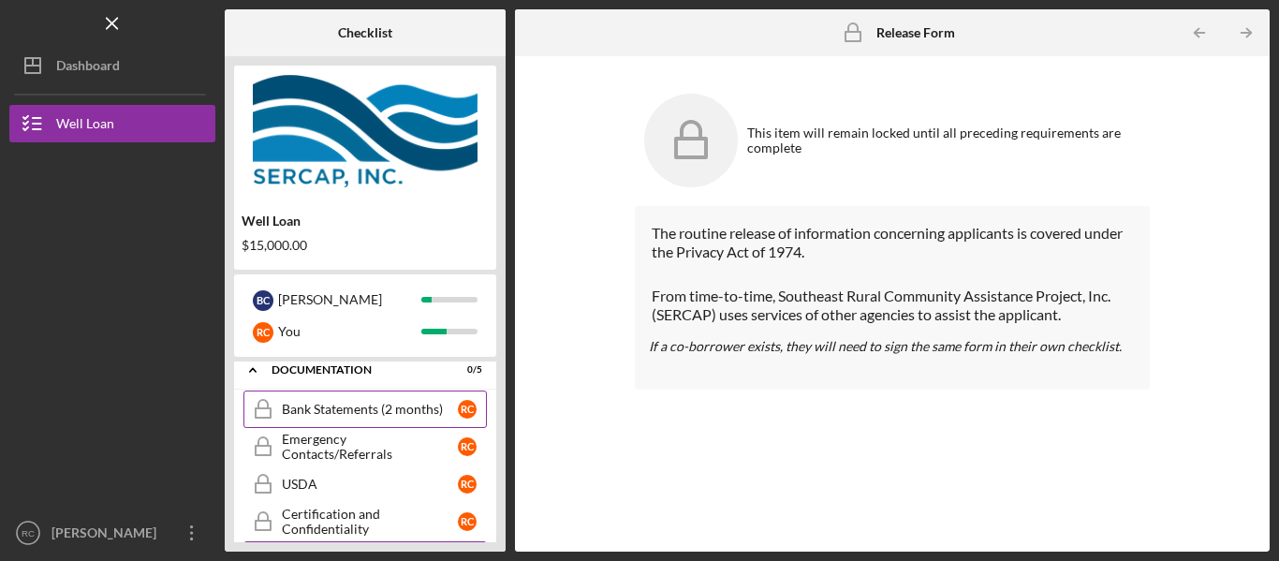
scroll to position [40, 0]
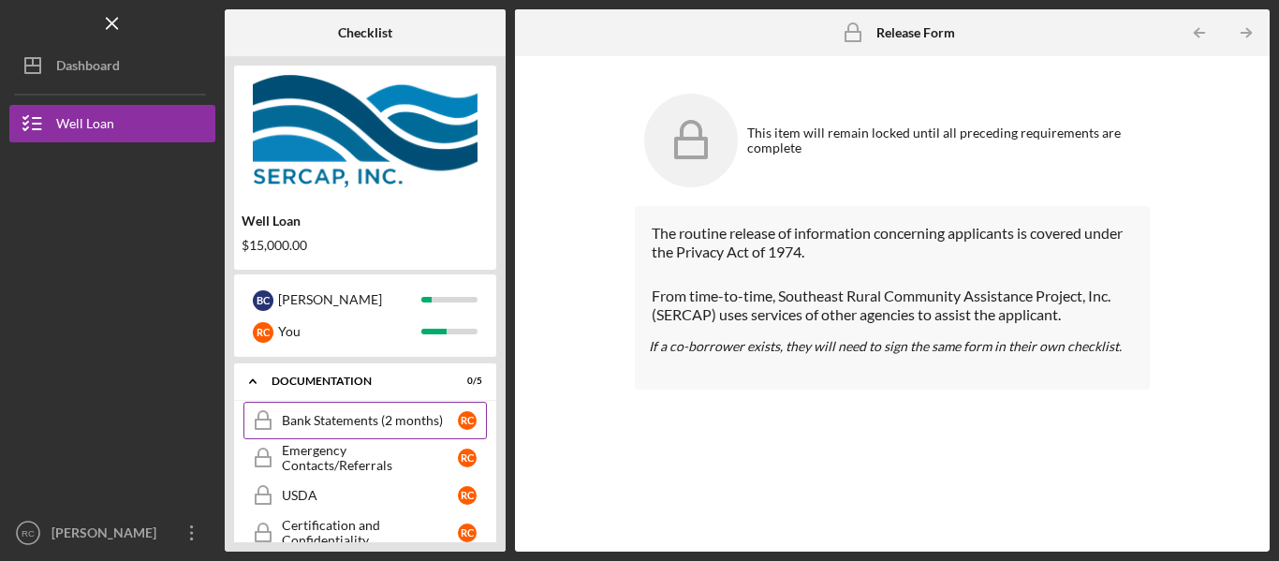
click at [366, 415] on div "Bank Statements (2 months)" at bounding box center [370, 420] width 176 height 15
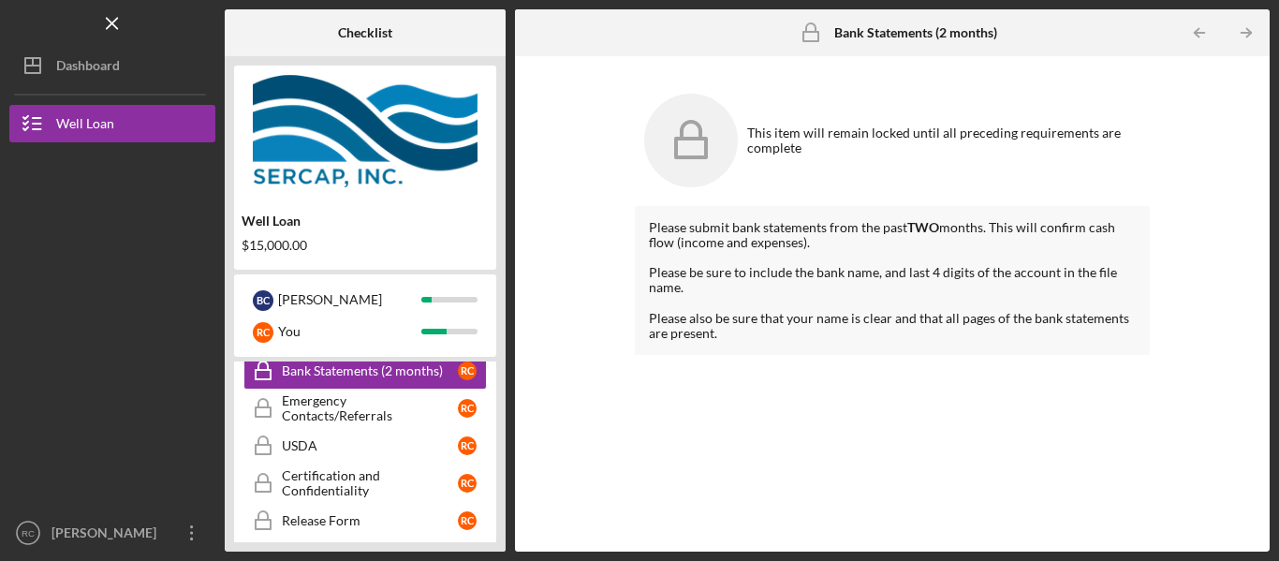
scroll to position [148, 0]
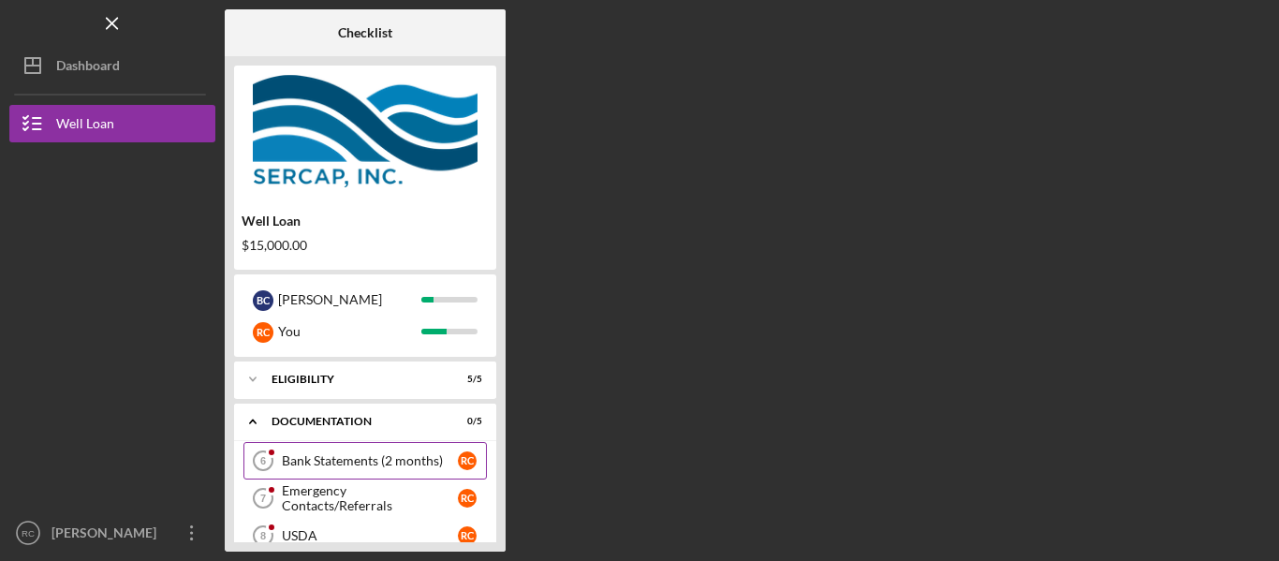
click at [401, 458] on div "Bank Statements (2 months)" at bounding box center [370, 460] width 176 height 15
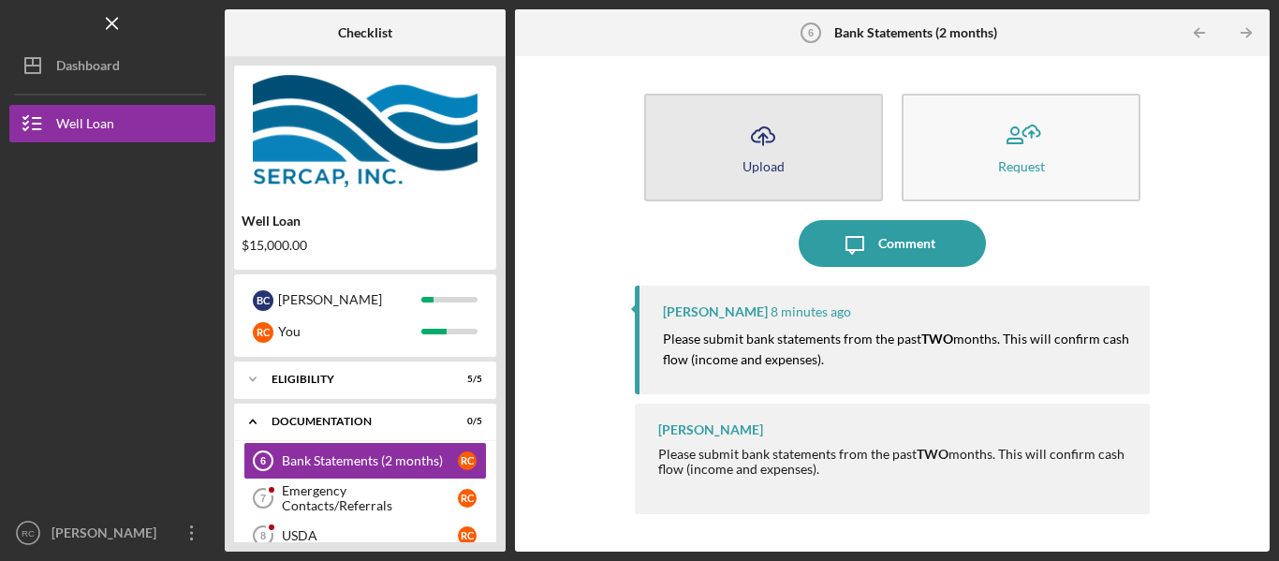
click at [779, 145] on icon "Icon/Upload" at bounding box center [763, 135] width 47 height 47
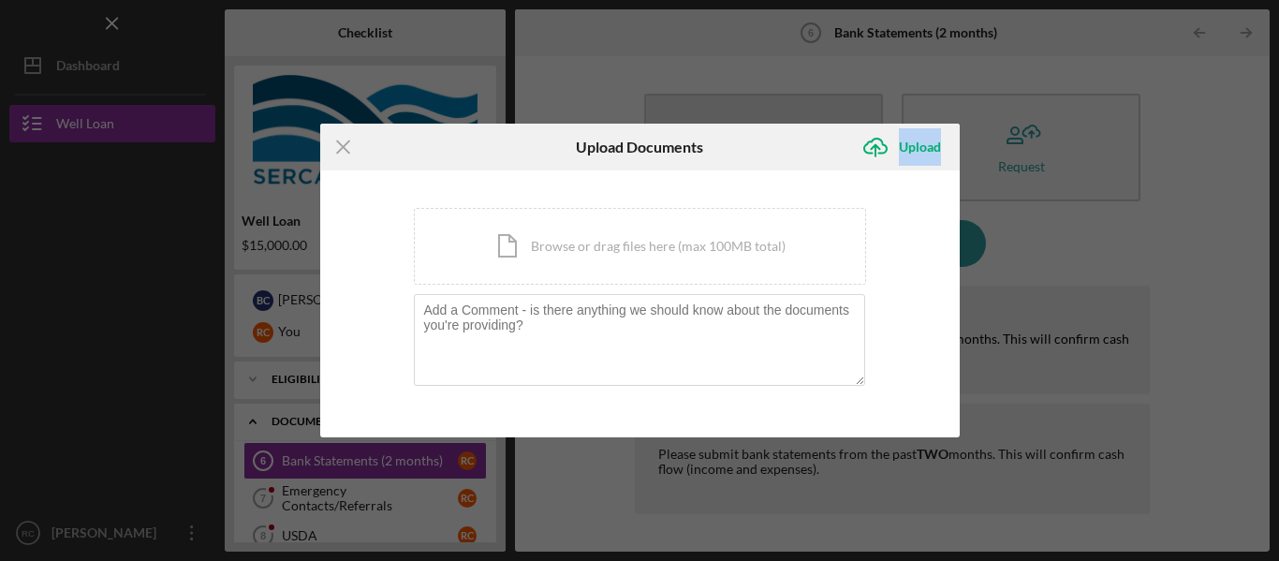
click at [779, 145] on div "Icon/Upload Upload" at bounding box center [852, 147] width 213 height 47
click at [681, 242] on div "Icon/Document Browse or drag files here (max 100MB total) Tap to choose files o…" at bounding box center [640, 246] width 452 height 77
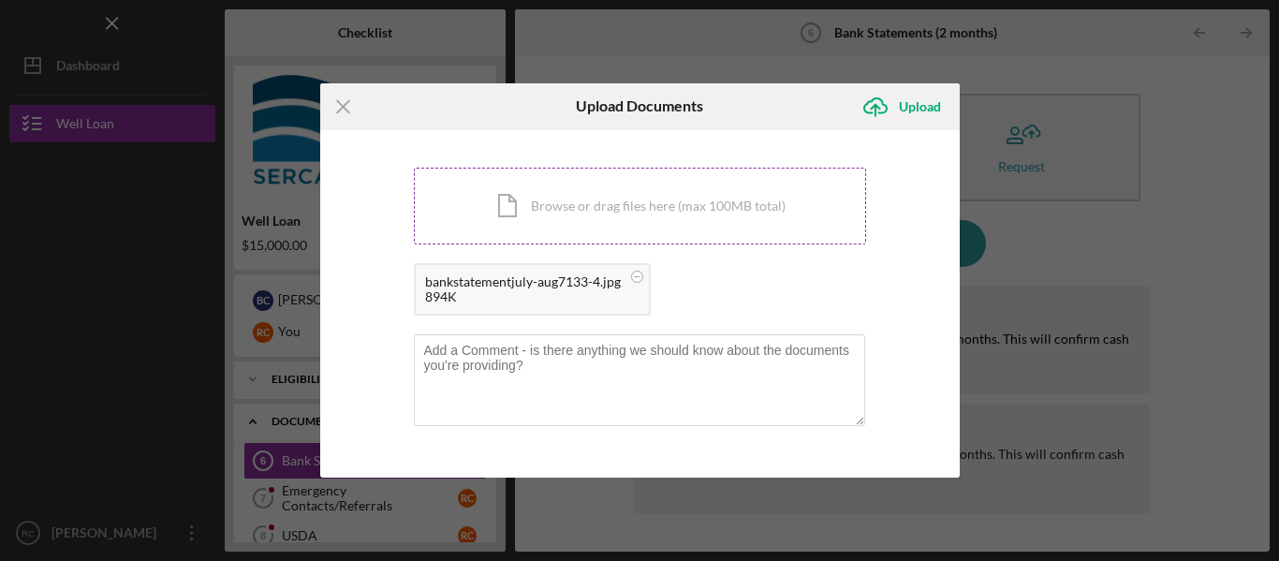
click at [588, 210] on div "Icon/Document Browse or drag files here (max 100MB total) Tap to choose files o…" at bounding box center [640, 206] width 452 height 77
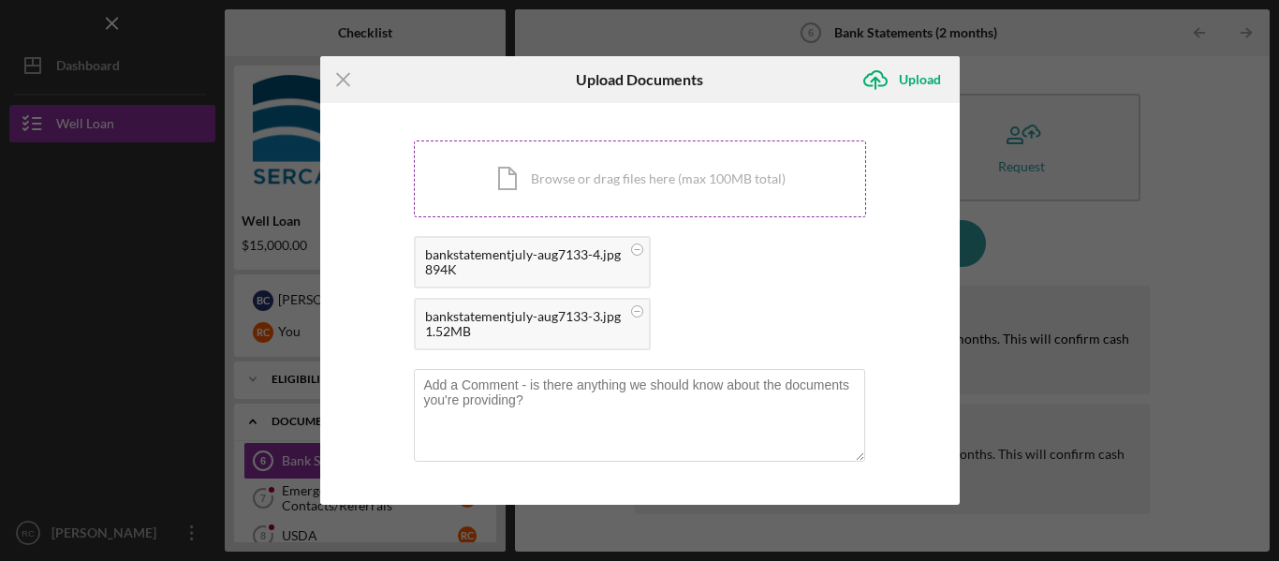
click at [605, 183] on div "Icon/Document Browse or drag files here (max 100MB total) Tap to choose files o…" at bounding box center [640, 178] width 452 height 77
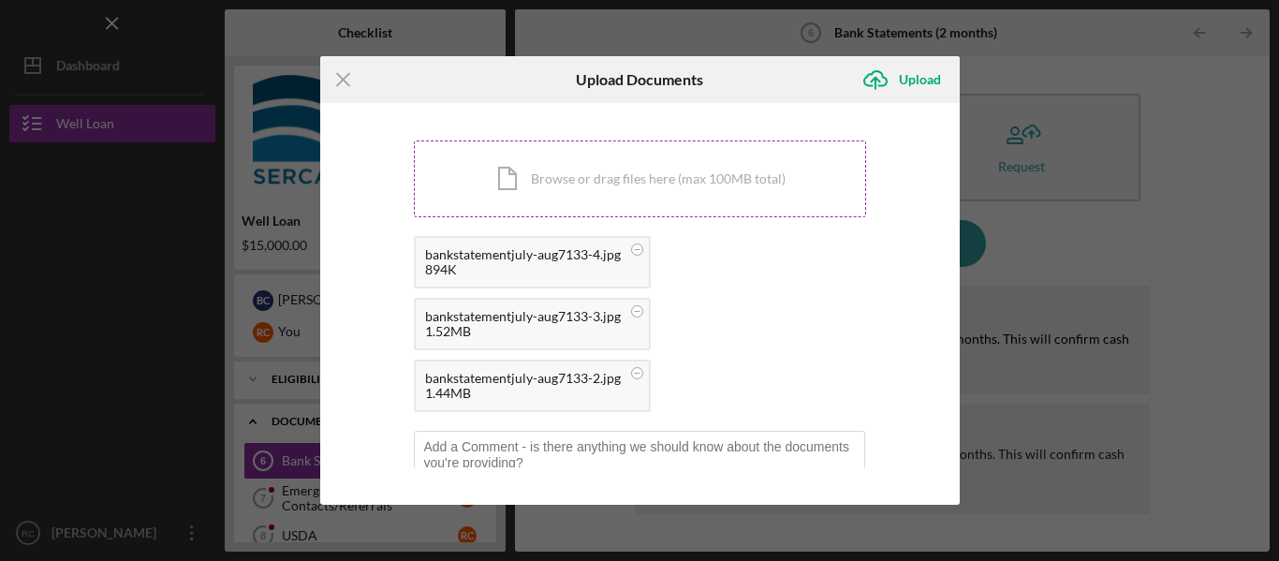
click at [605, 176] on div "Icon/Document Browse or drag files here (max 100MB total) Tap to choose files o…" at bounding box center [640, 178] width 452 height 77
click at [623, 173] on div "Icon/Document Browse or drag files here (max 100MB total) Tap to choose files o…" at bounding box center [640, 178] width 452 height 77
click at [623, 186] on div "Icon/Document Browse or drag files here (max 100MB total) Tap to choose files o…" at bounding box center [640, 178] width 452 height 77
click at [621, 193] on div "Icon/Document Browse or drag files here (max 100MB total) Tap to choose files o…" at bounding box center [640, 178] width 452 height 77
click at [623, 192] on div "Icon/Document Browse or drag files here (max 100MB total) Tap to choose files o…" at bounding box center [640, 178] width 452 height 77
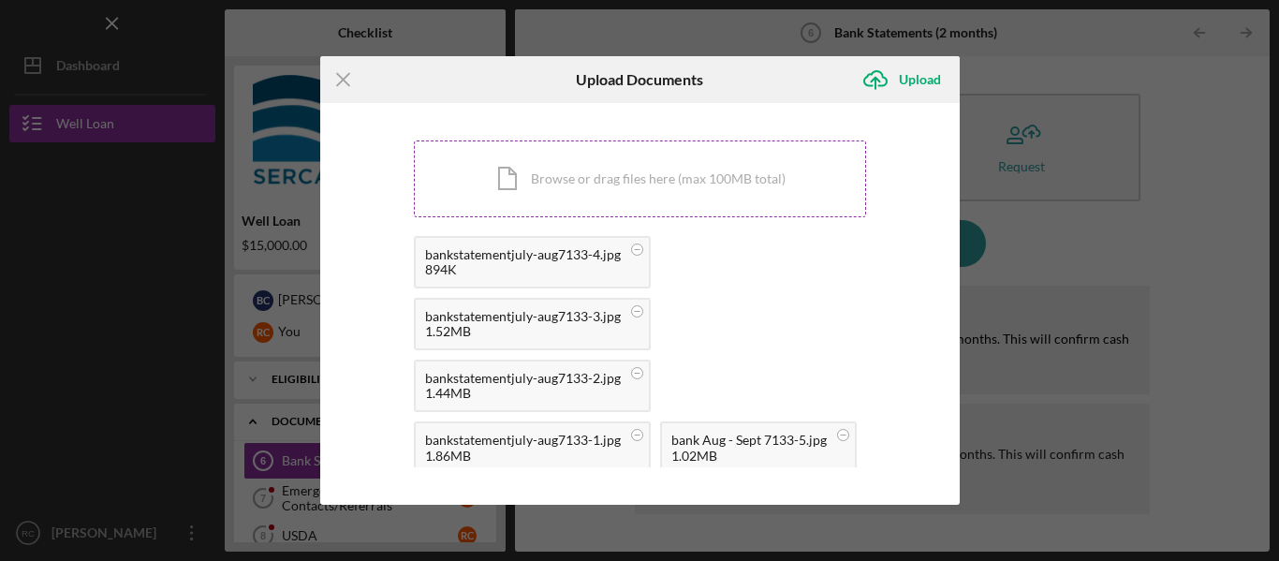
click at [624, 182] on div "Icon/Document Browse or drag files here (max 100MB total) Tap to choose files o…" at bounding box center [640, 178] width 452 height 77
click at [706, 181] on div "Icon/Document Browse or drag files here (max 100MB total) Tap to choose files o…" at bounding box center [640, 178] width 452 height 77
click at [916, 81] on div "Upload" at bounding box center [920, 79] width 42 height 37
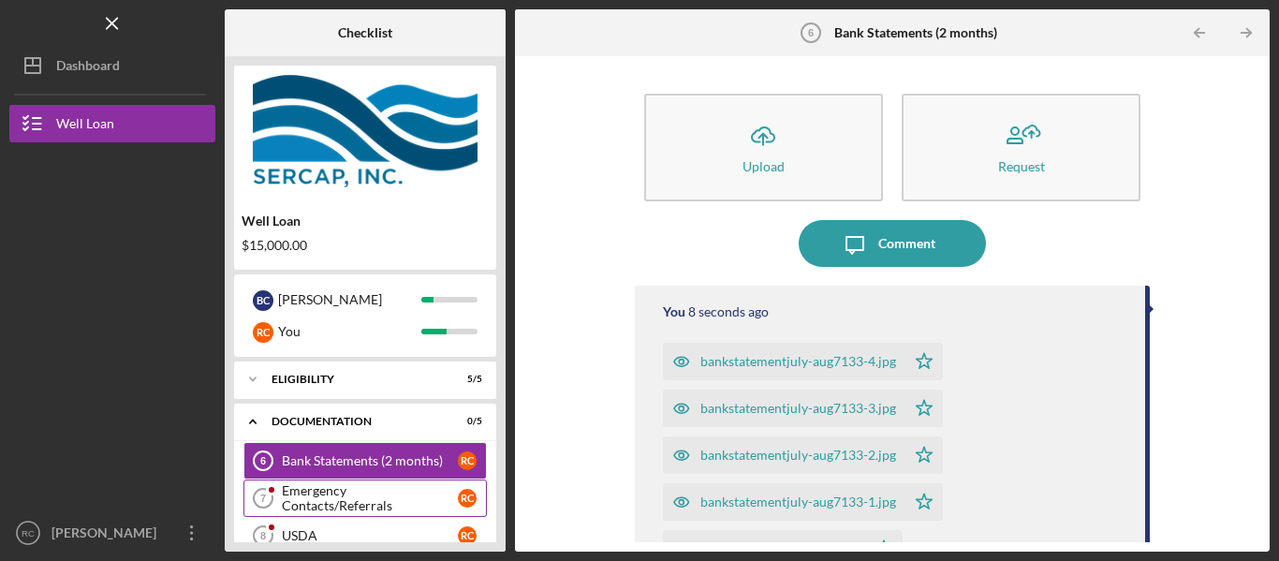
click at [400, 497] on div "Emergency Contacts/Referrals" at bounding box center [370, 498] width 176 height 30
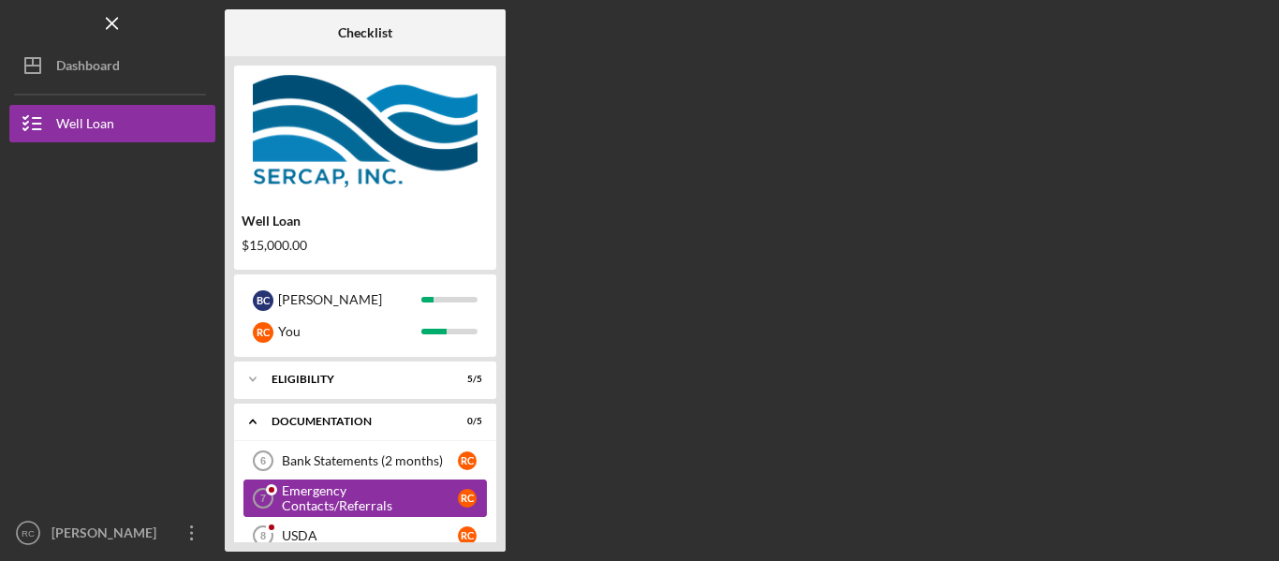
click at [400, 497] on div "Emergency Contacts/Referrals" at bounding box center [370, 498] width 176 height 30
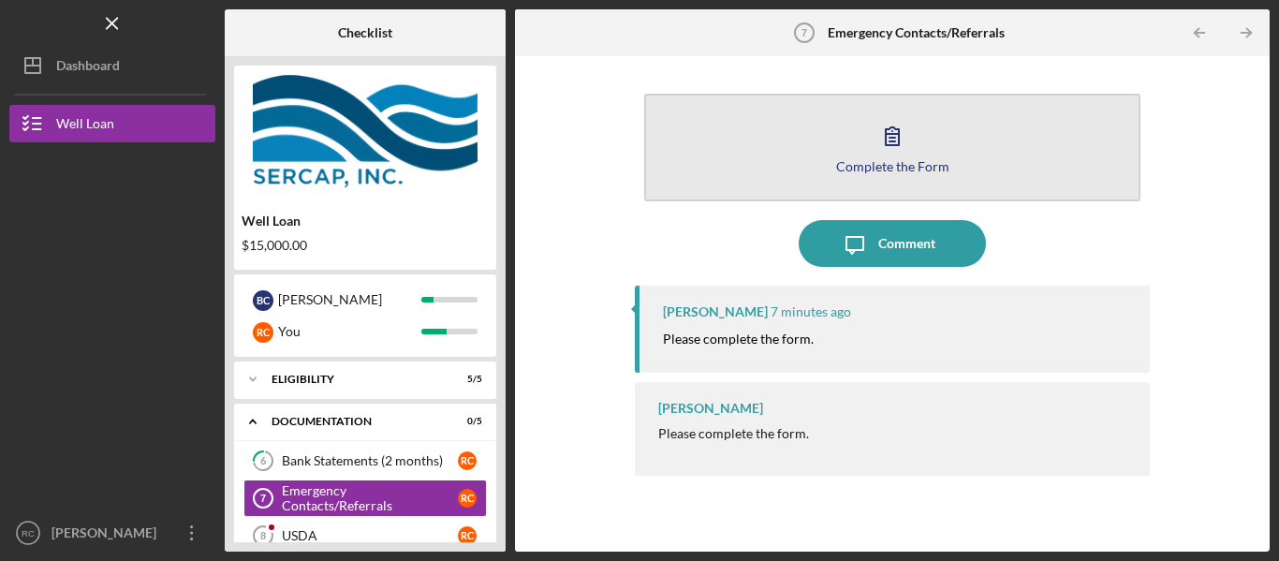
click at [907, 127] on icon "button" at bounding box center [892, 135] width 47 height 47
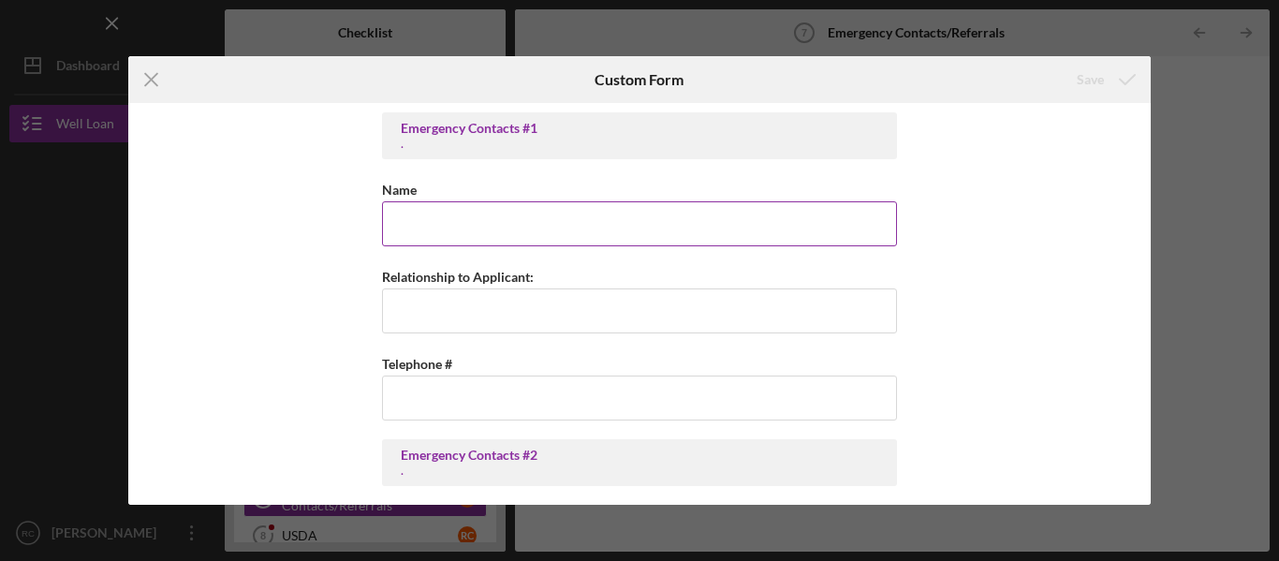
click at [428, 225] on input "Name" at bounding box center [639, 223] width 515 height 45
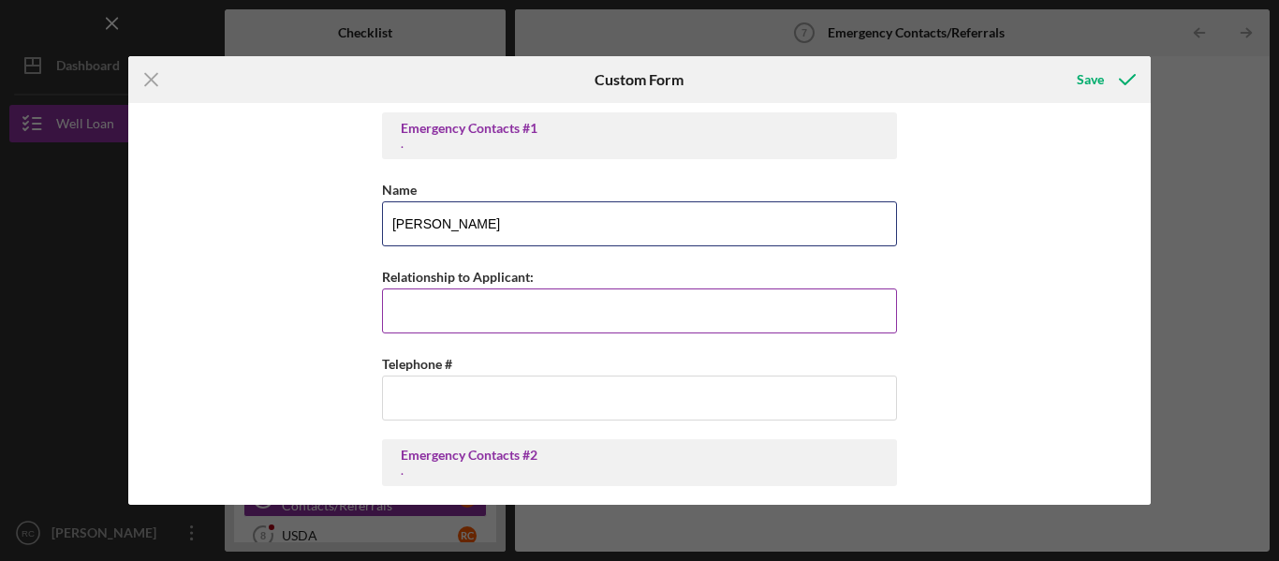
type input "Brian Sinclair"
click at [421, 307] on input "Relationship to Applicant:" at bounding box center [639, 310] width 515 height 45
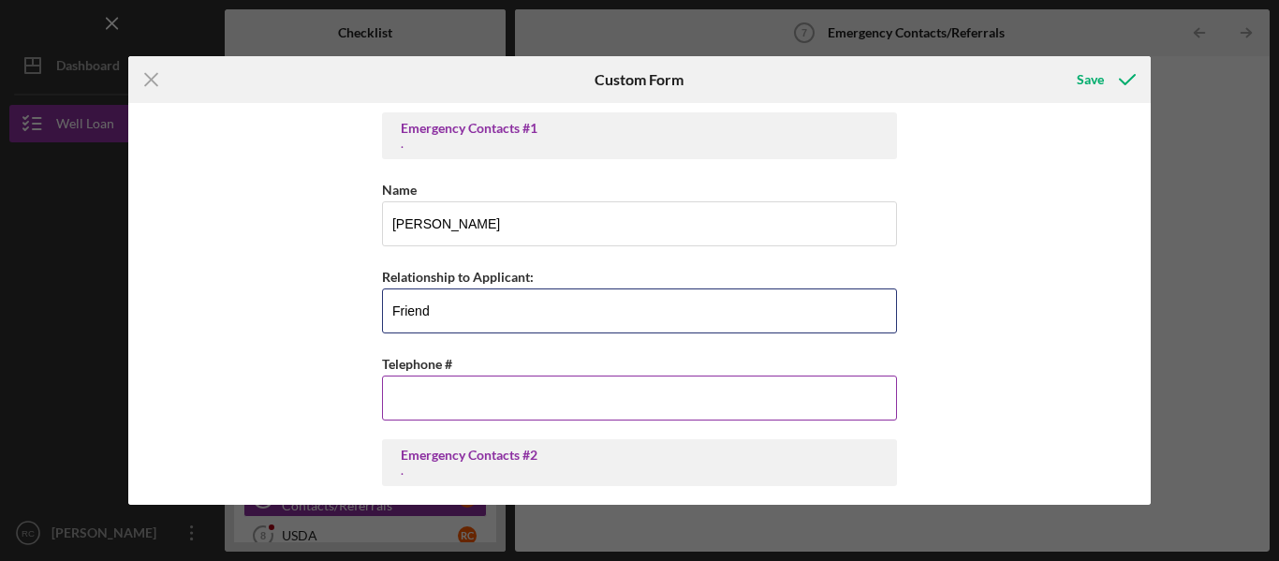
type input "Friend"
click at [419, 396] on input "Telephone #" at bounding box center [639, 397] width 515 height 45
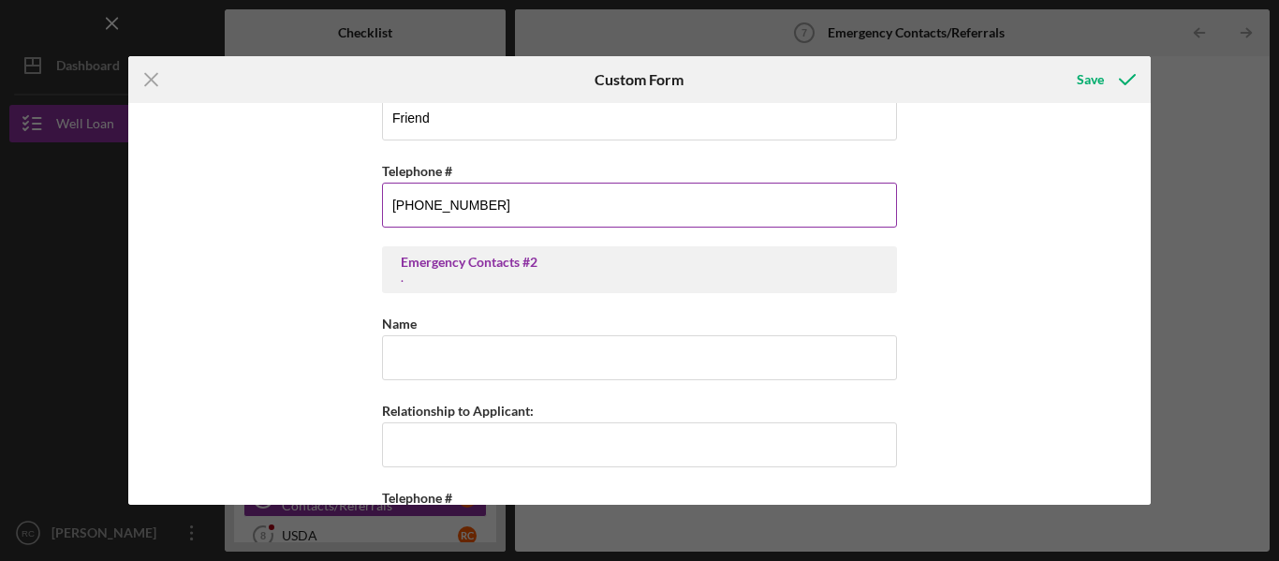
scroll to position [213, 0]
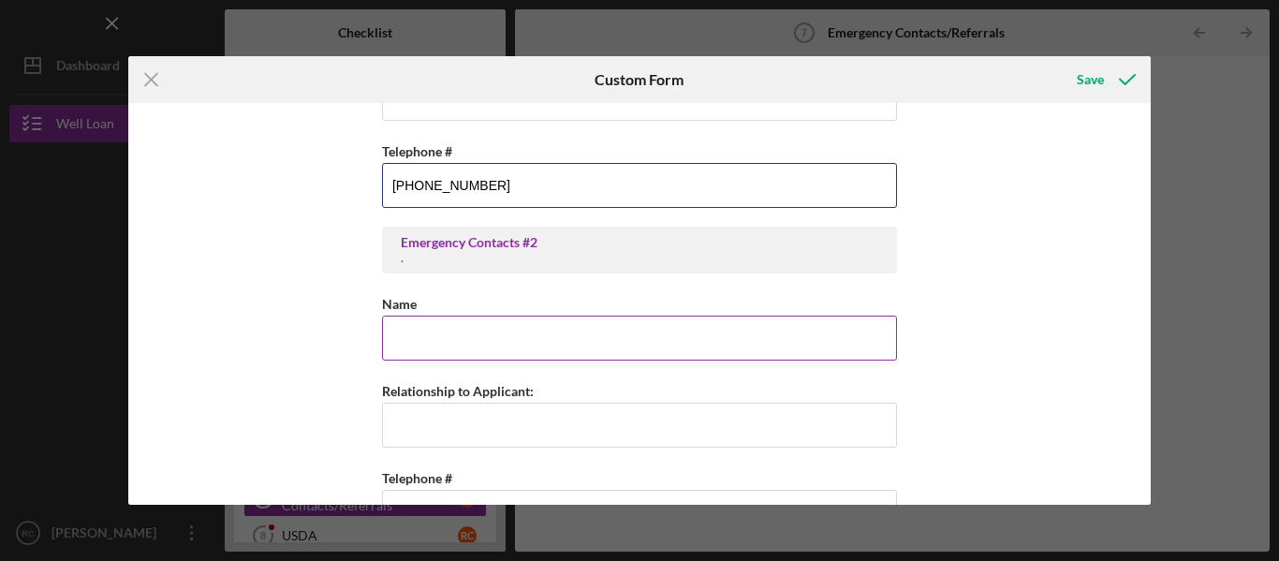
type input "(302) 354-5153"
click at [405, 344] on input "Name" at bounding box center [639, 337] width 515 height 45
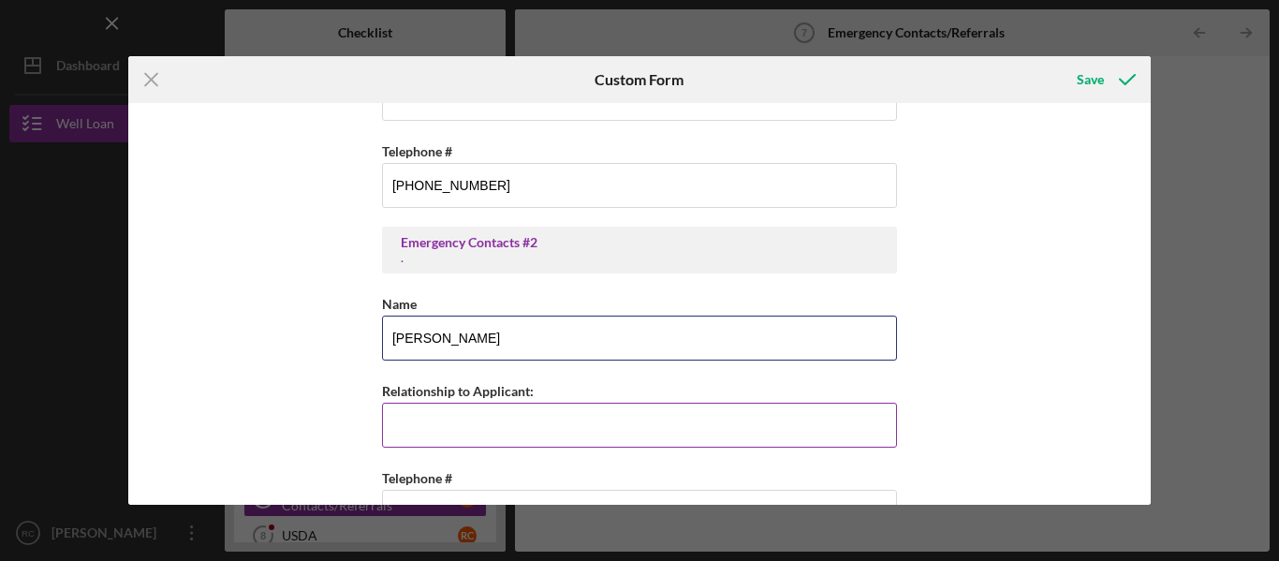
type input "Jim Calao"
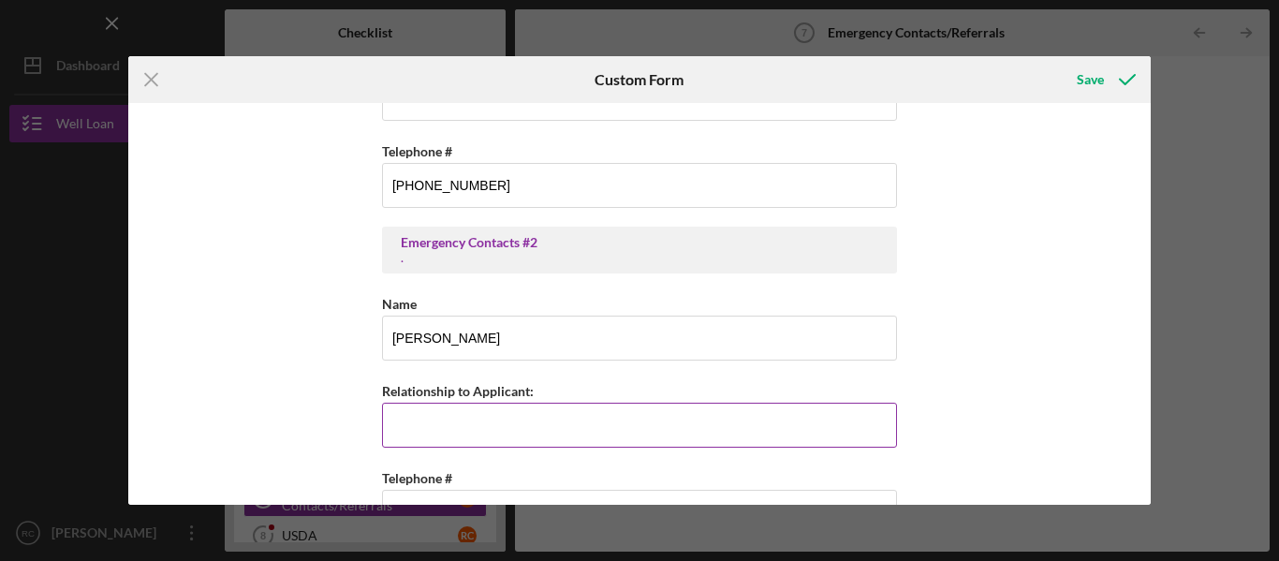
click at [411, 428] on input "Relationship to Applicant:" at bounding box center [639, 425] width 515 height 45
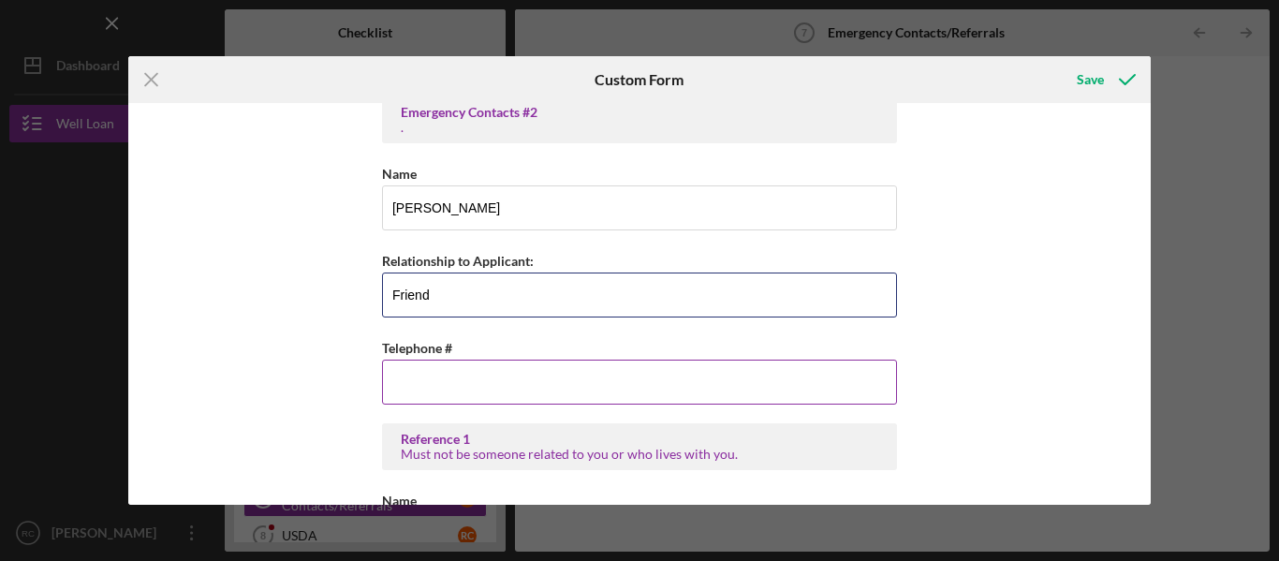
scroll to position [346, 0]
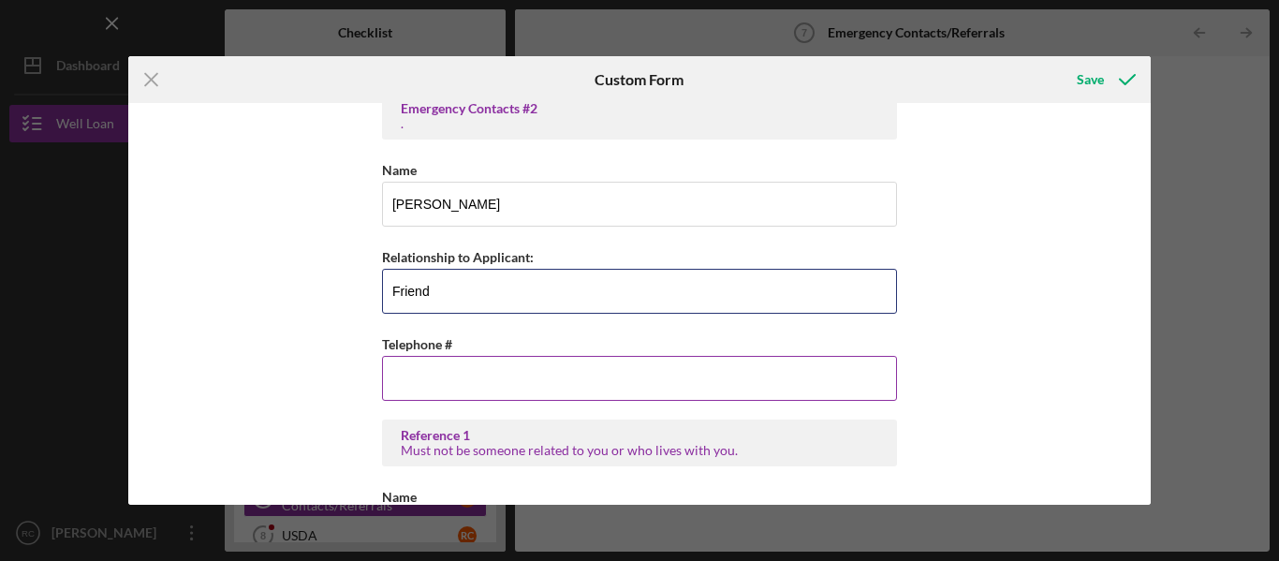
type input "Friend"
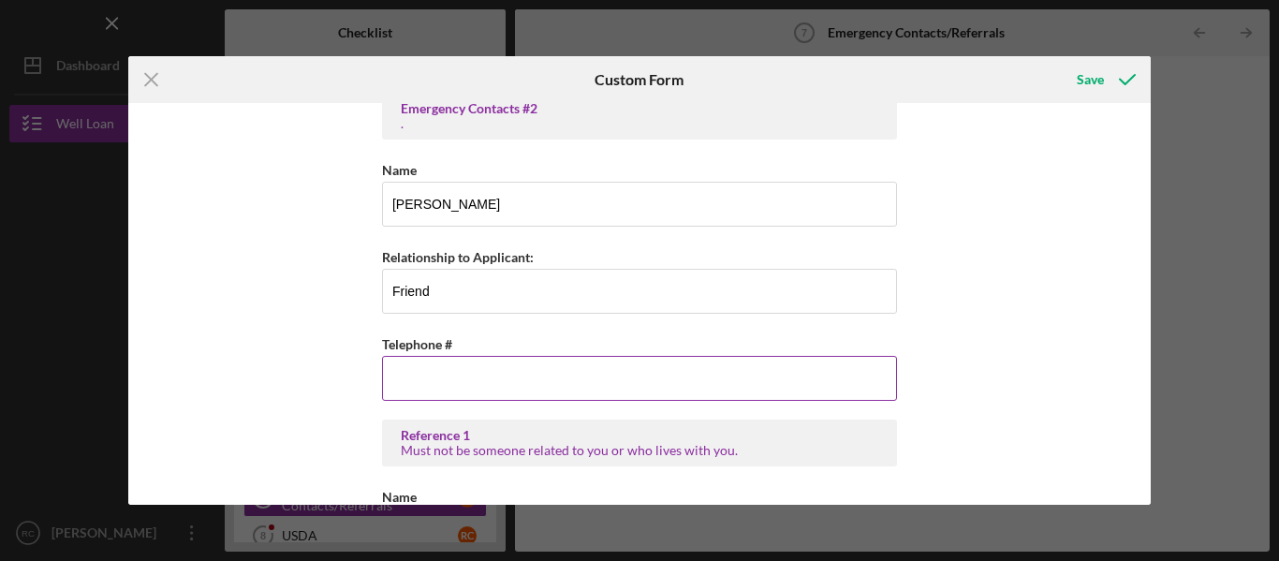
click at [401, 385] on input "Telephone #" at bounding box center [639, 378] width 515 height 45
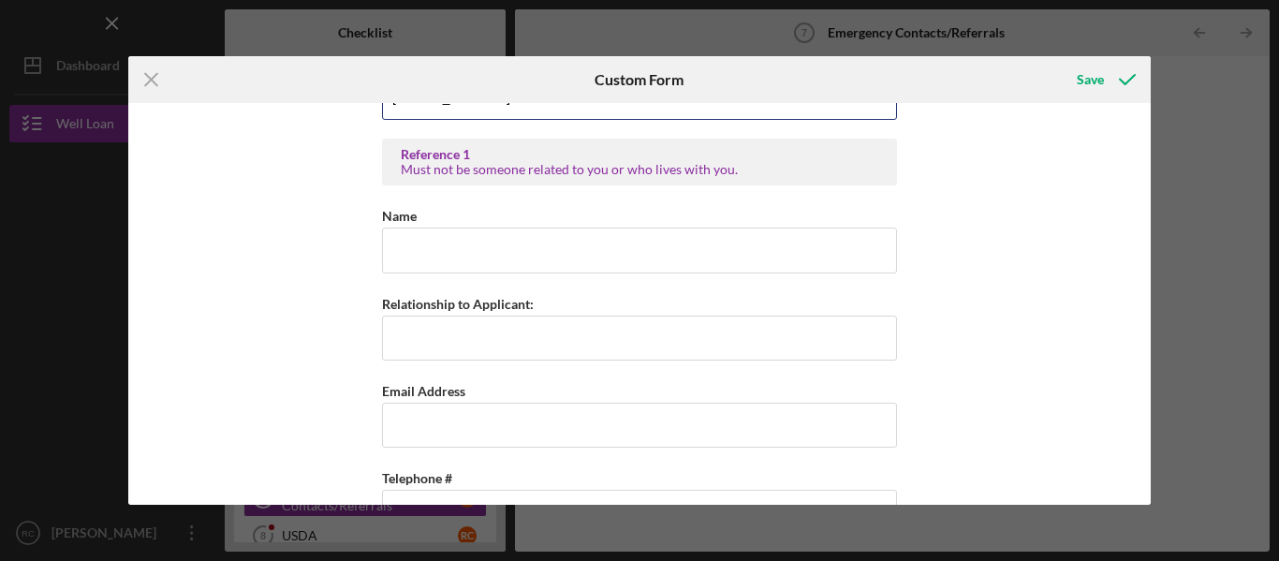
scroll to position [633, 0]
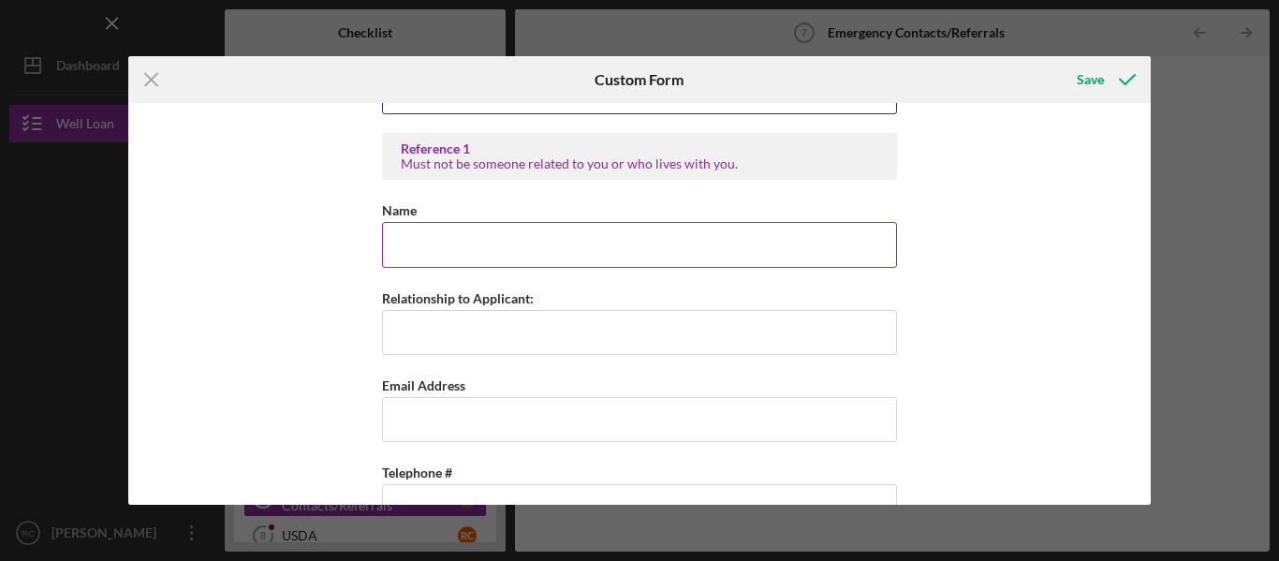
type input "(443) 907-7822"
click at [439, 246] on input "Name" at bounding box center [639, 244] width 515 height 45
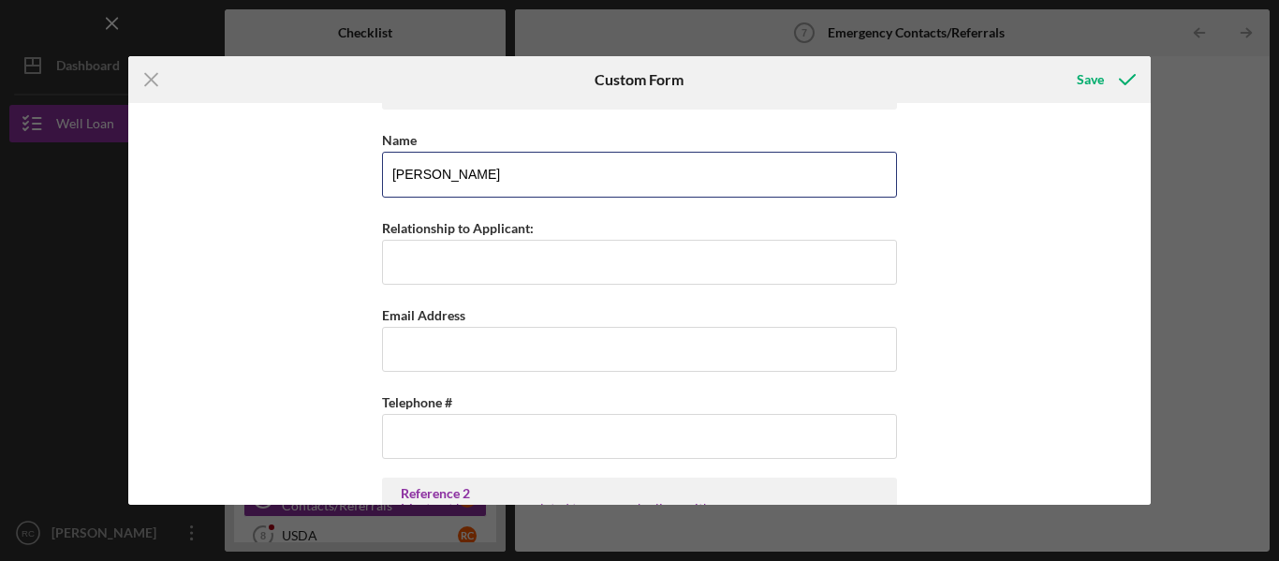
scroll to position [711, 0]
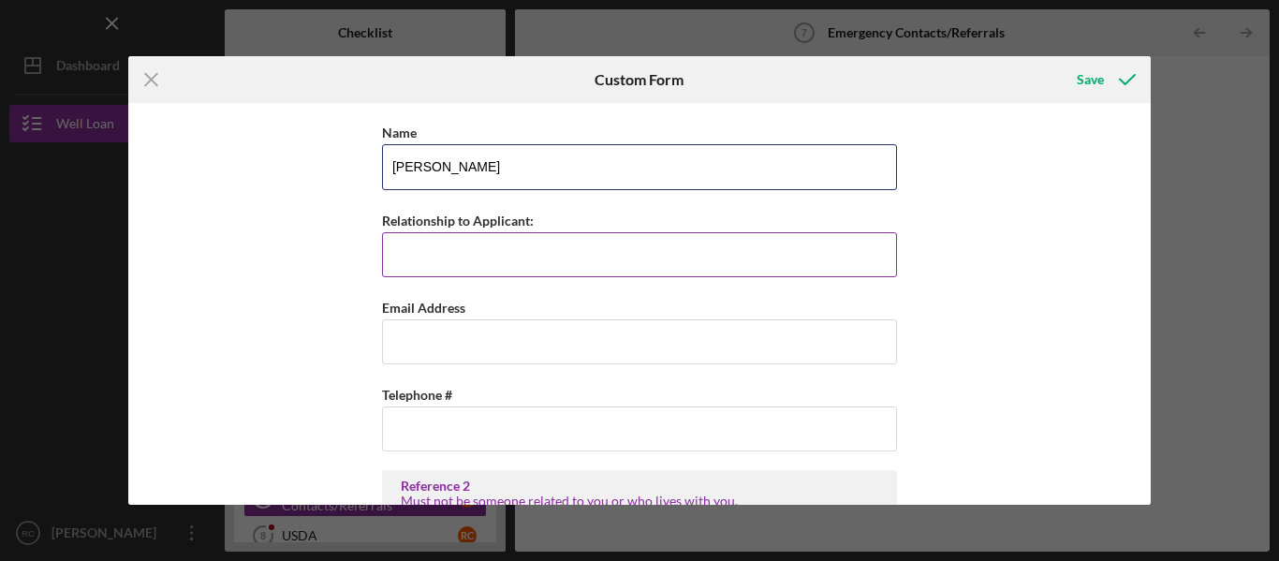
type input "Brian Sinclair"
click at [418, 254] on input "Relationship to Applicant:" at bounding box center [639, 254] width 515 height 45
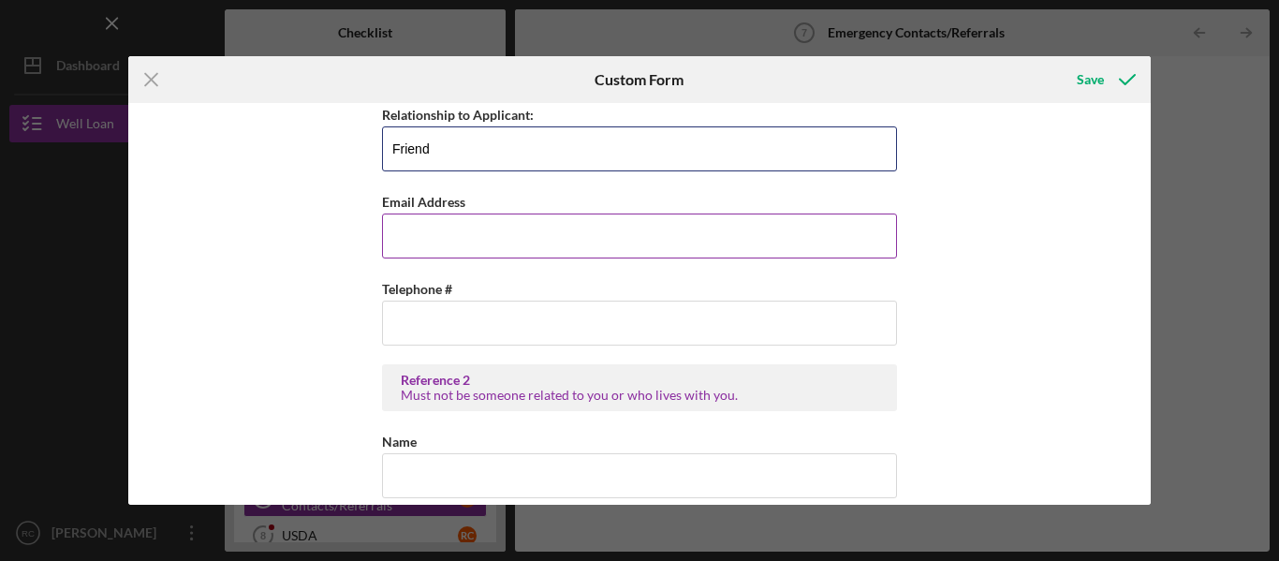
scroll to position [818, 0]
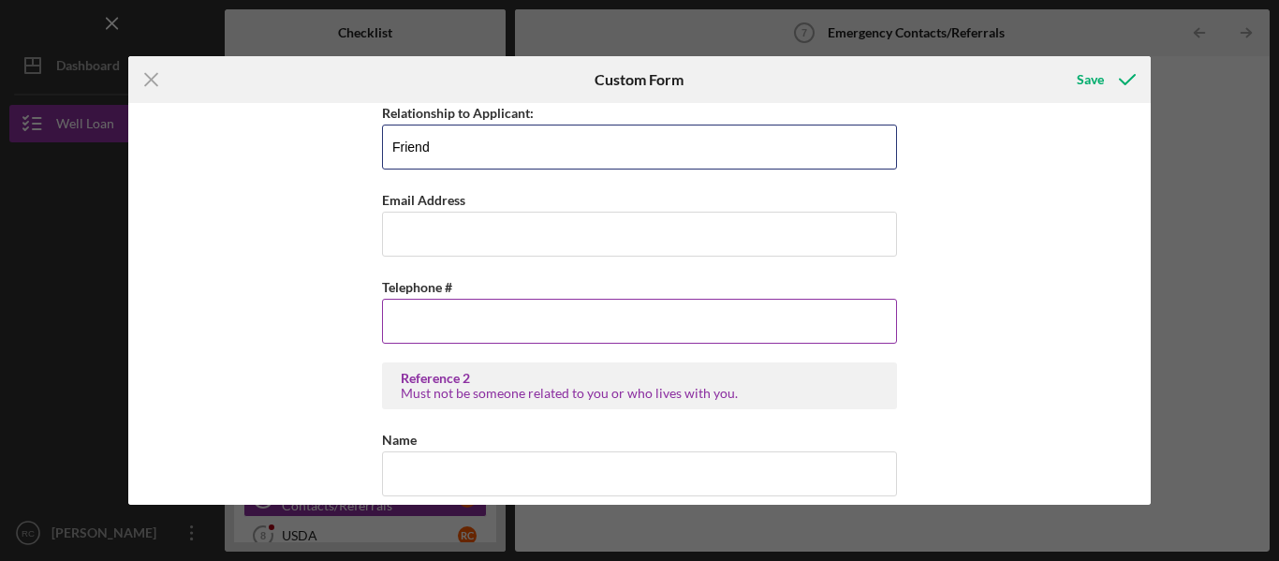
type input "Friend"
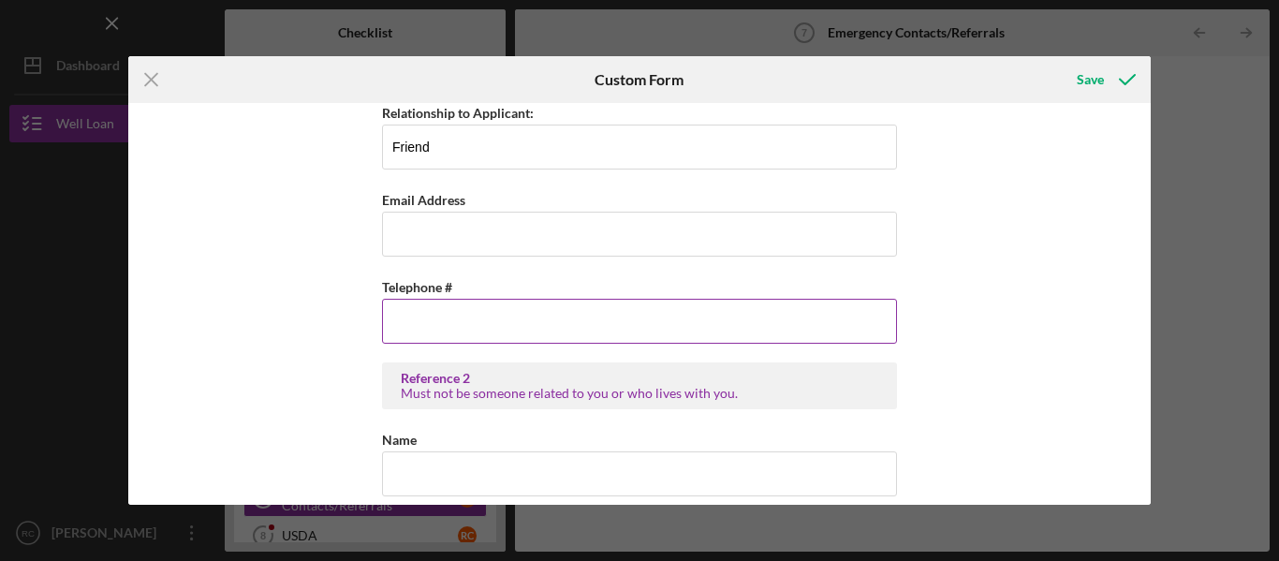
click at [409, 320] on input "Telephone #" at bounding box center [639, 321] width 515 height 45
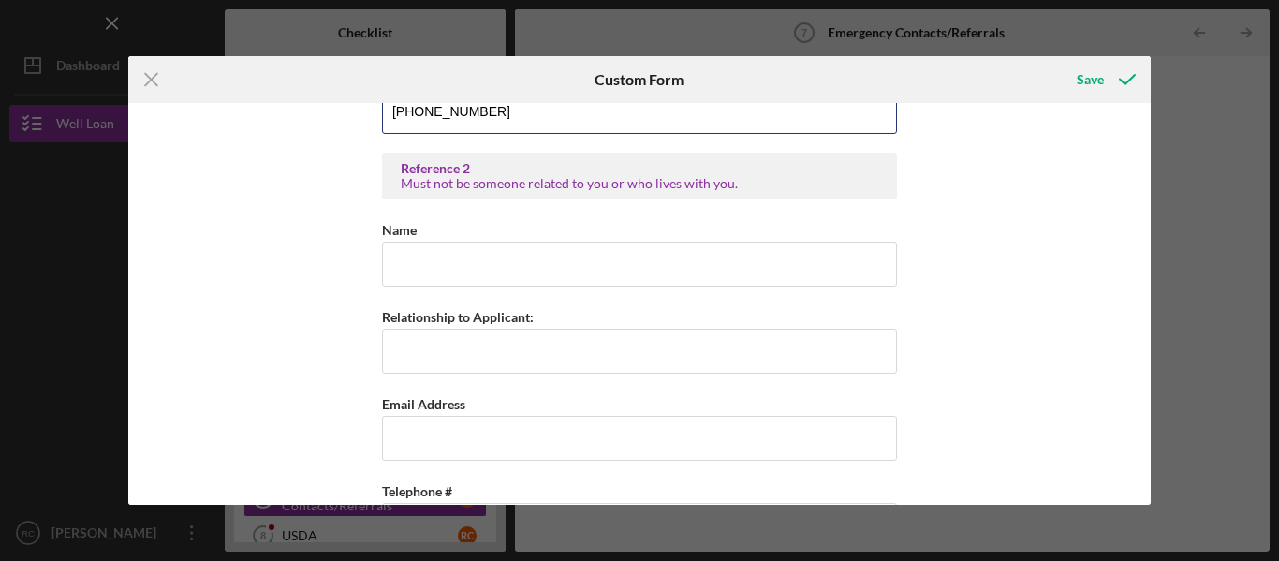
scroll to position [1032, 0]
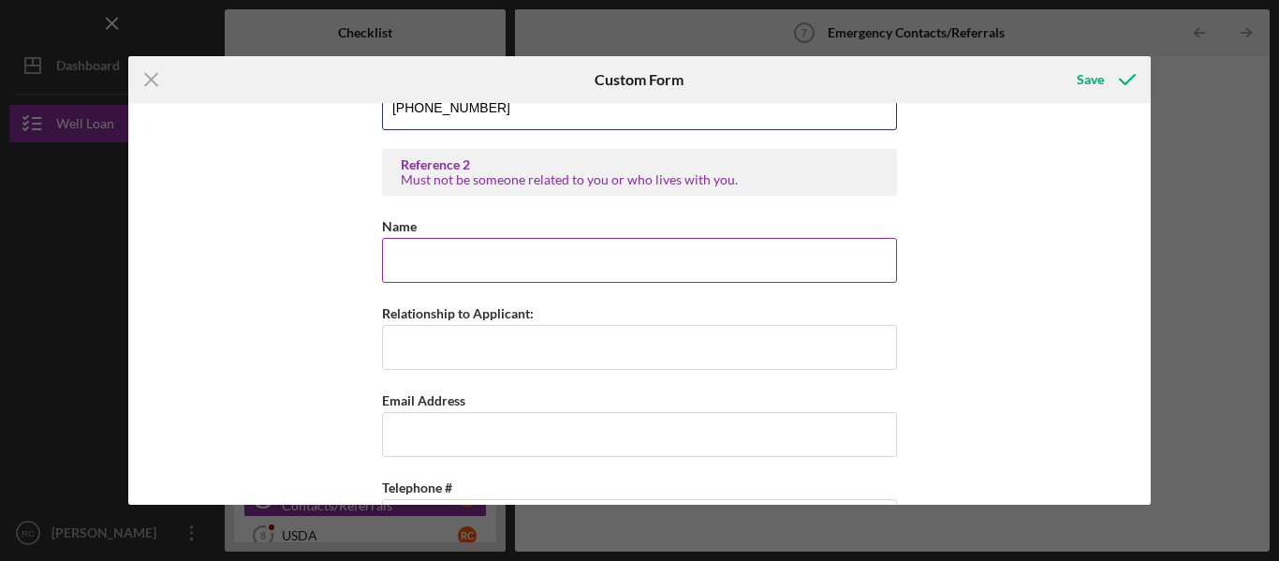
type input "(302) 354-5153"
click at [419, 258] on input "Name" at bounding box center [639, 260] width 515 height 45
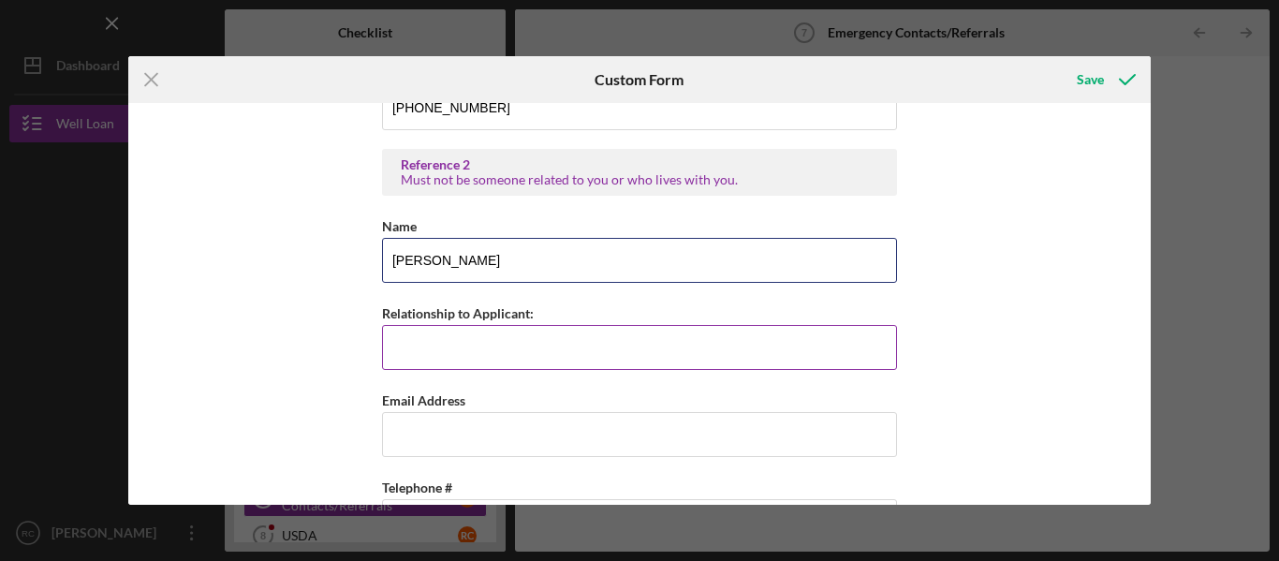
type input "Jim Calao"
click at [412, 345] on input "Relationship to Applicant:" at bounding box center [639, 347] width 515 height 45
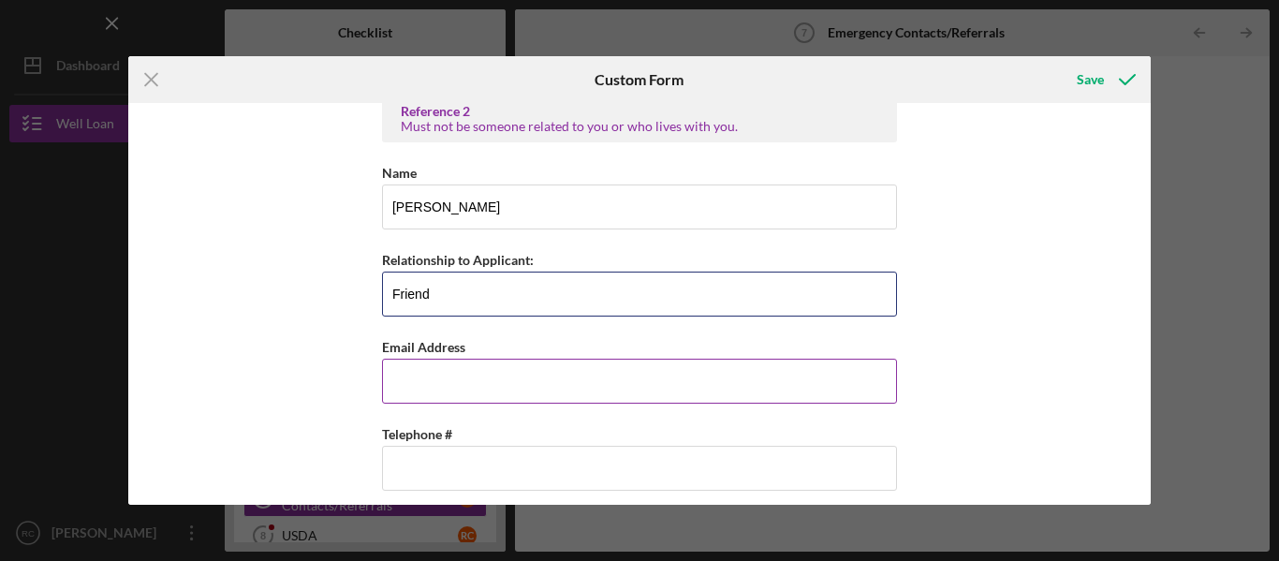
scroll to position [1099, 0]
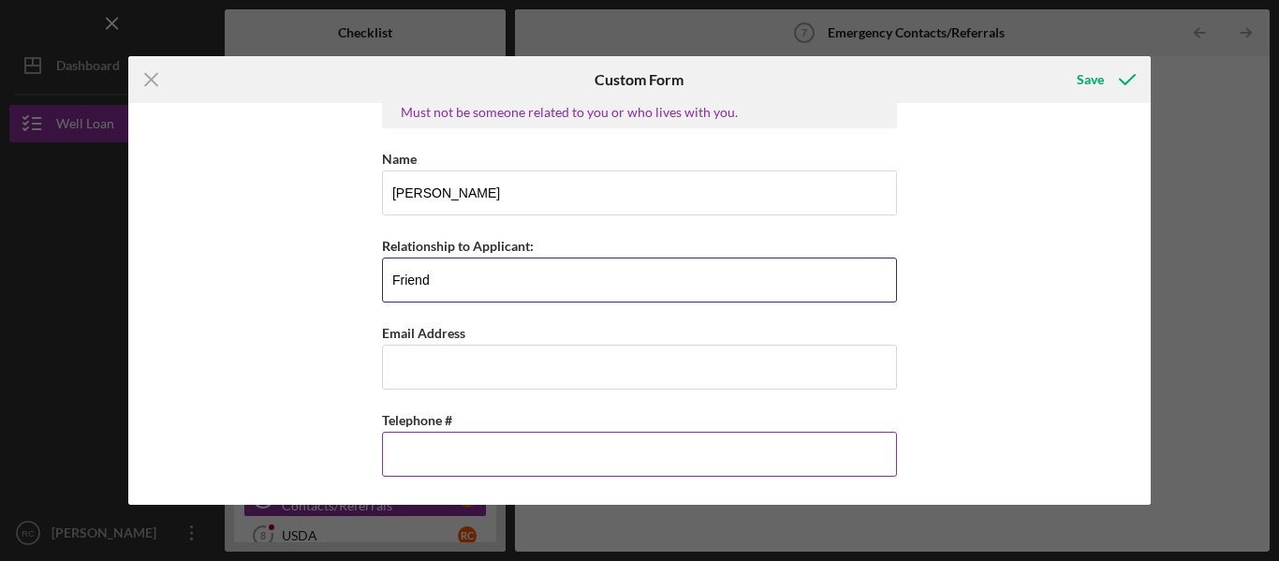
type input "Friend"
click at [423, 455] on input "Telephone #" at bounding box center [639, 454] width 515 height 45
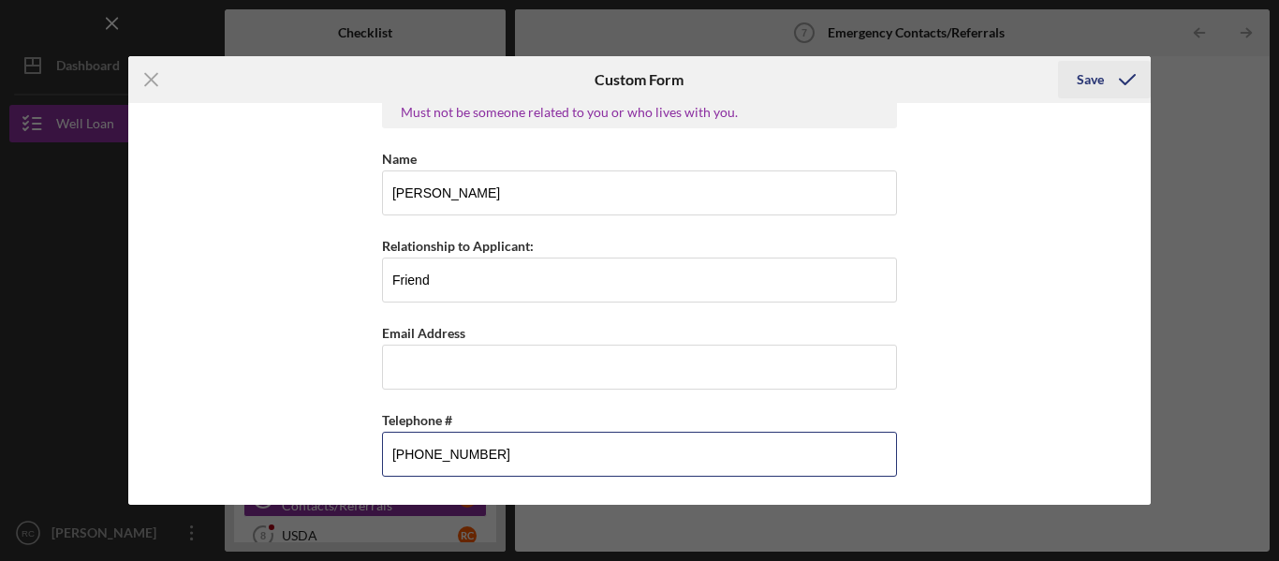
type input "(443) 907-7822"
click at [1092, 80] on div "Save" at bounding box center [1090, 79] width 27 height 37
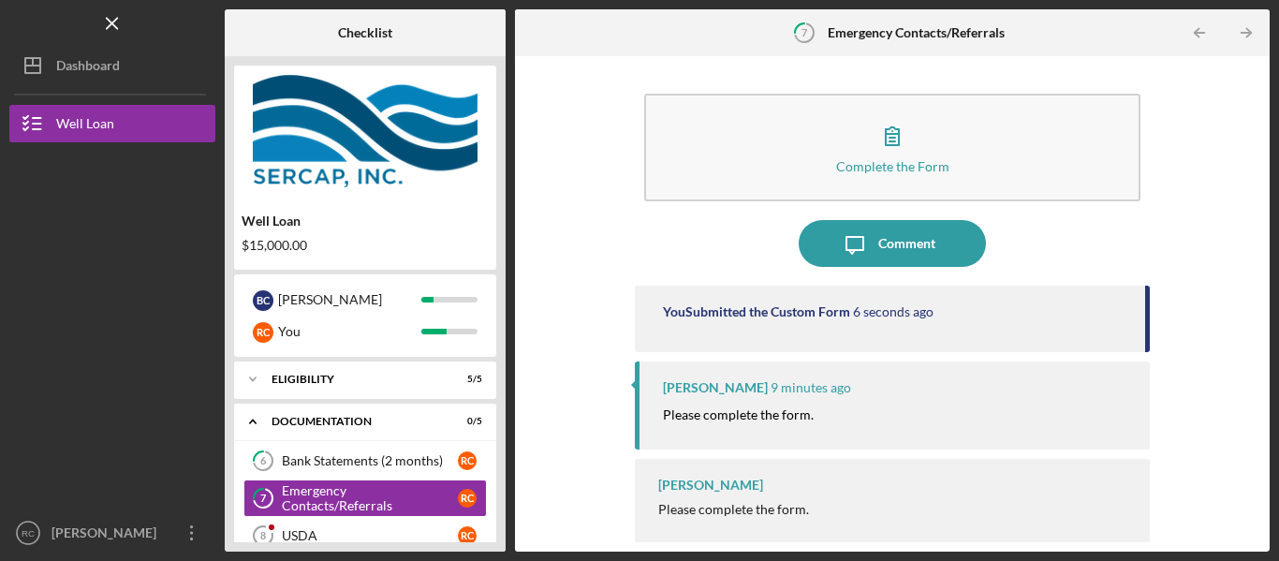
scroll to position [10, 0]
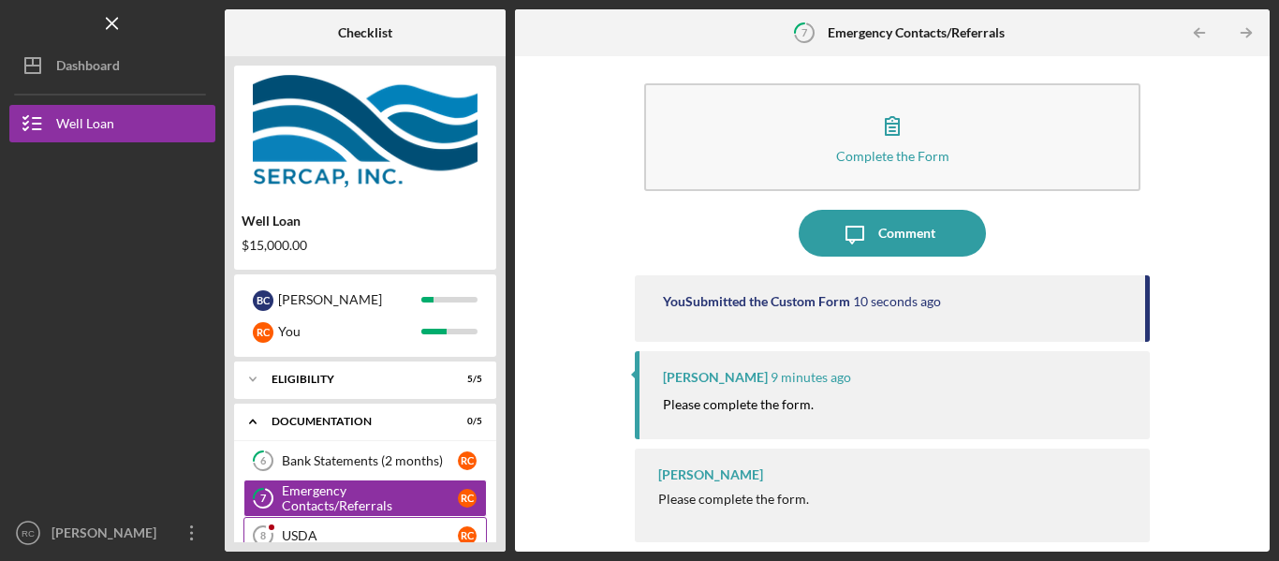
click at [376, 524] on link "USDA 8 USDA R C" at bounding box center [364, 535] width 243 height 37
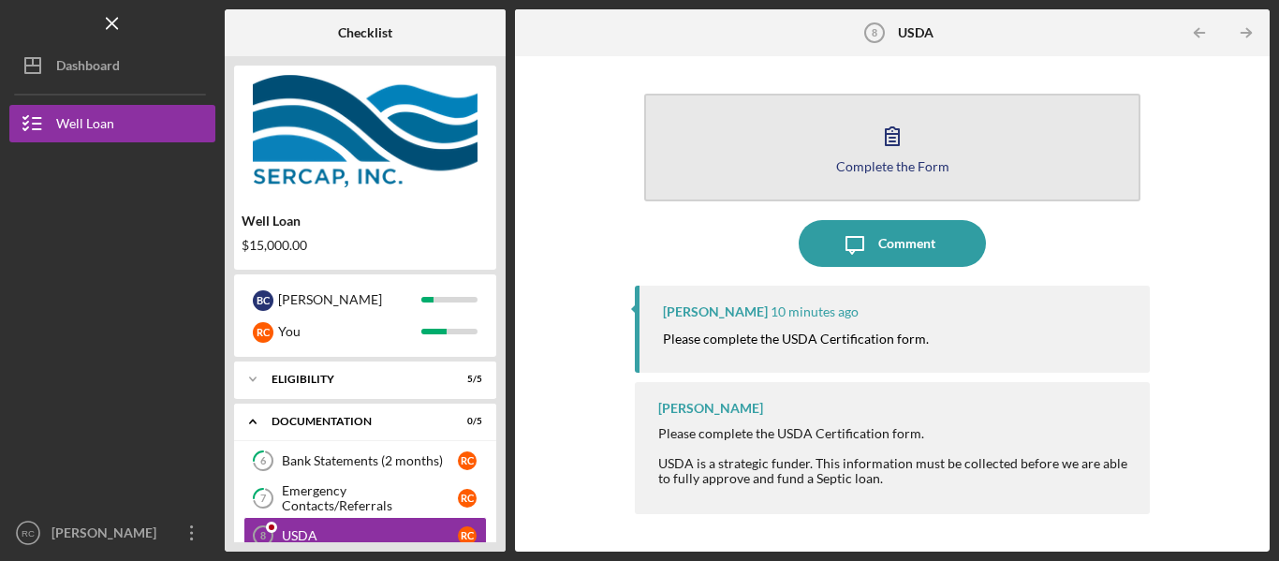
click at [892, 130] on icon "button" at bounding box center [892, 135] width 47 height 47
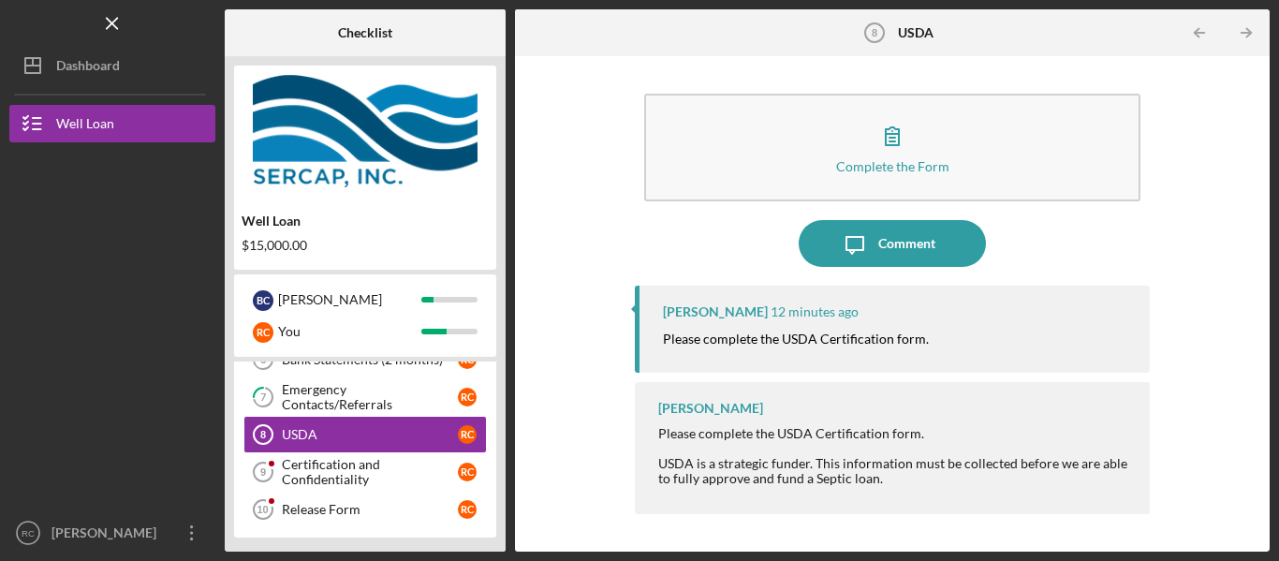
scroll to position [148, 0]
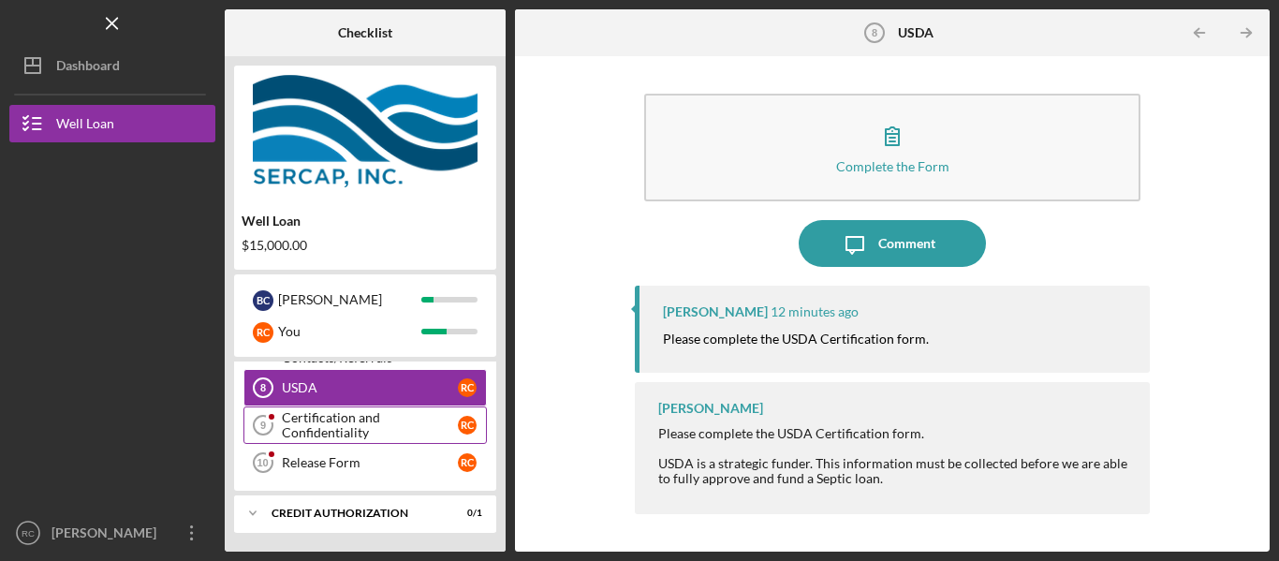
click at [408, 419] on div "Certification and Confidentiality" at bounding box center [370, 425] width 176 height 30
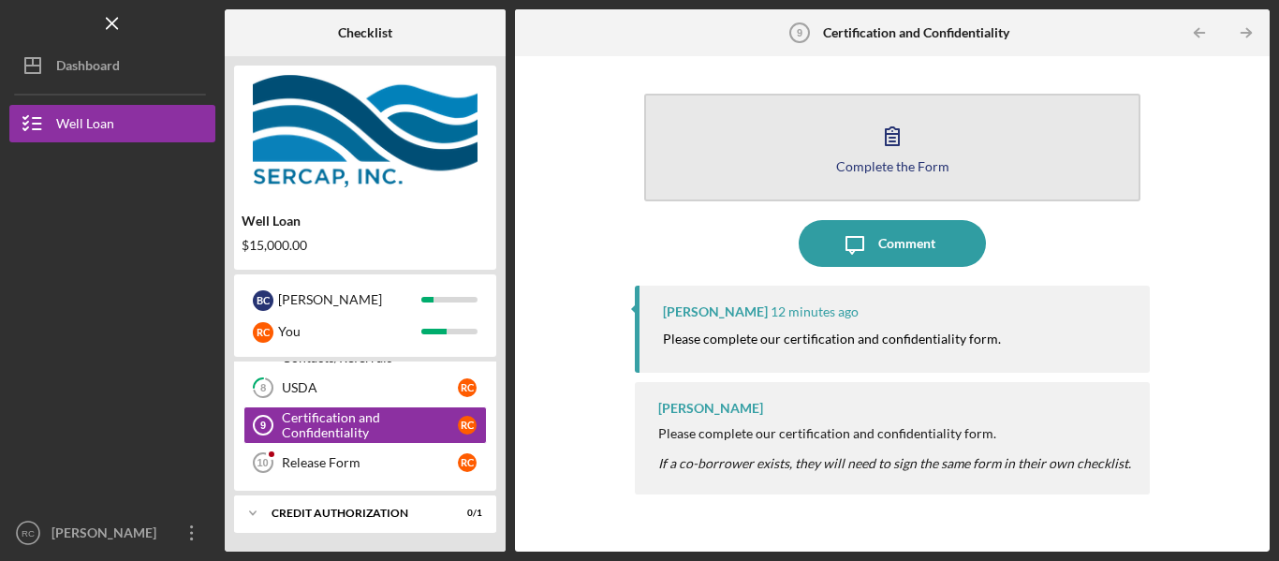
click at [914, 145] on icon "button" at bounding box center [892, 135] width 47 height 47
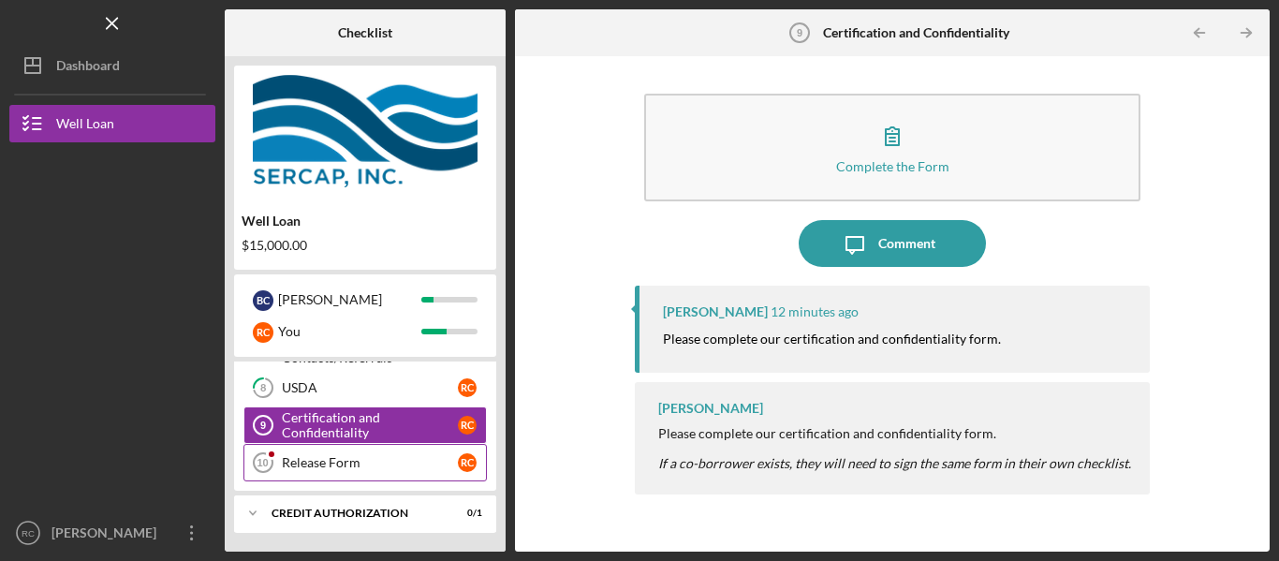
click at [345, 458] on div "Release Form" at bounding box center [370, 462] width 176 height 15
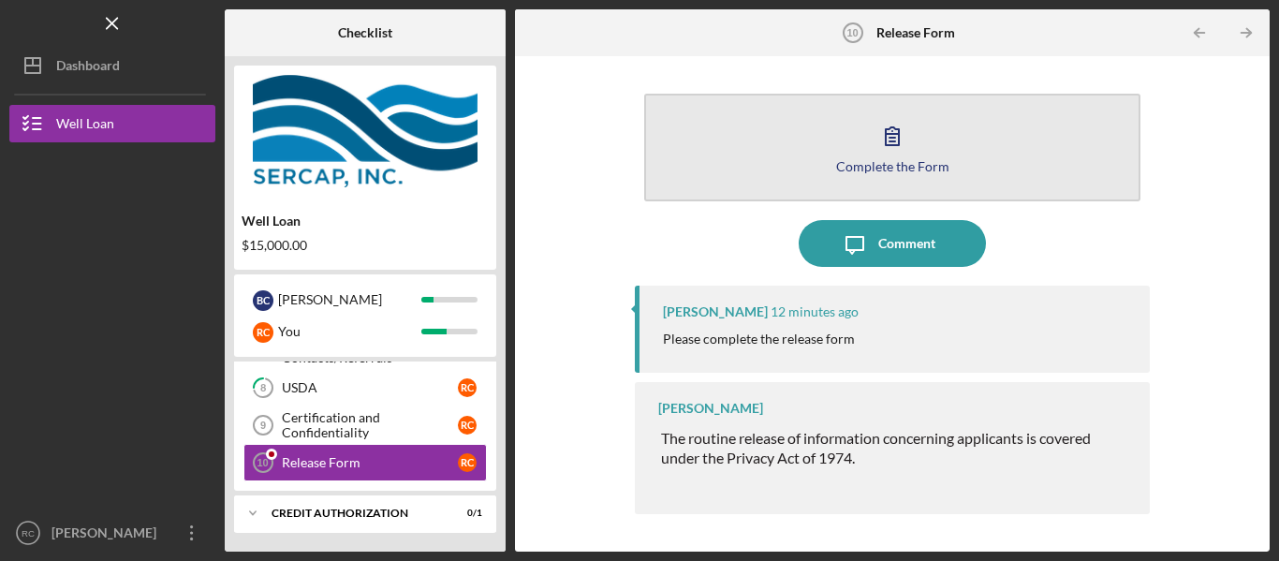
click at [890, 131] on icon "button" at bounding box center [892, 135] width 47 height 47
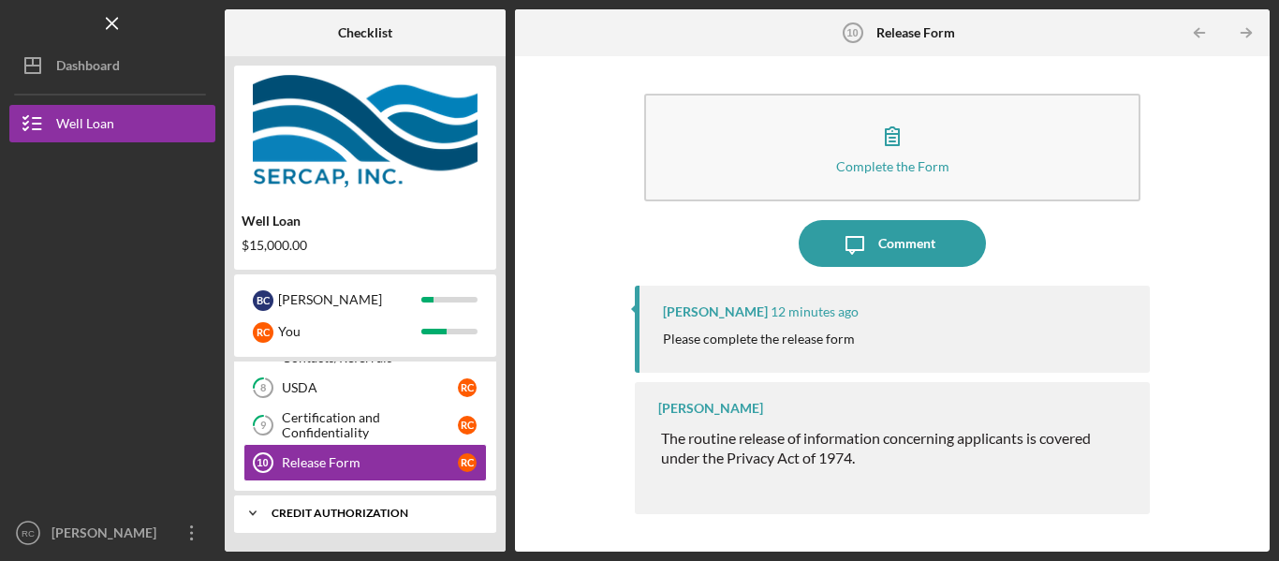
click at [398, 516] on div "CREDIT AUTHORIZATION" at bounding box center [371, 512] width 201 height 11
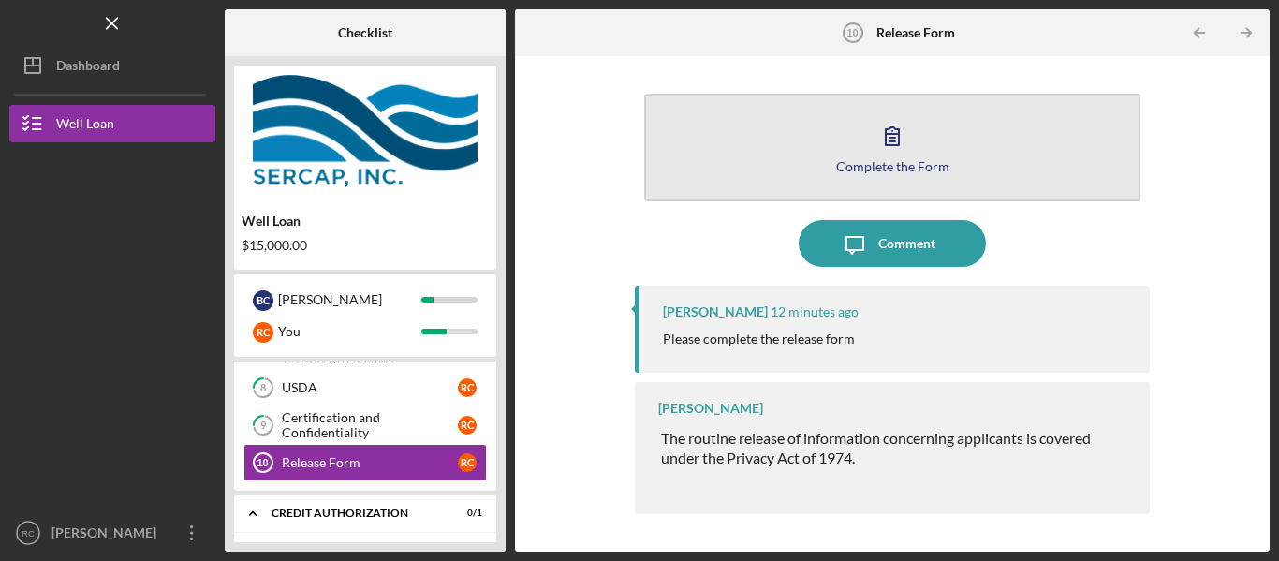
click at [890, 151] on icon "button" at bounding box center [892, 135] width 47 height 47
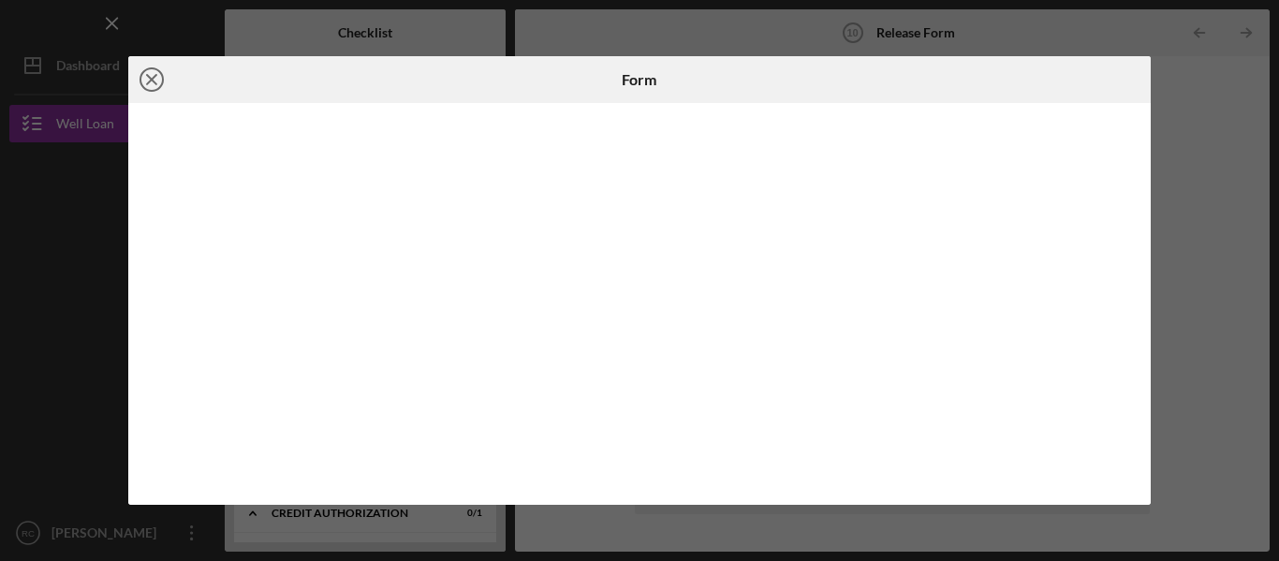
click at [154, 76] on line at bounding box center [151, 79] width 9 height 9
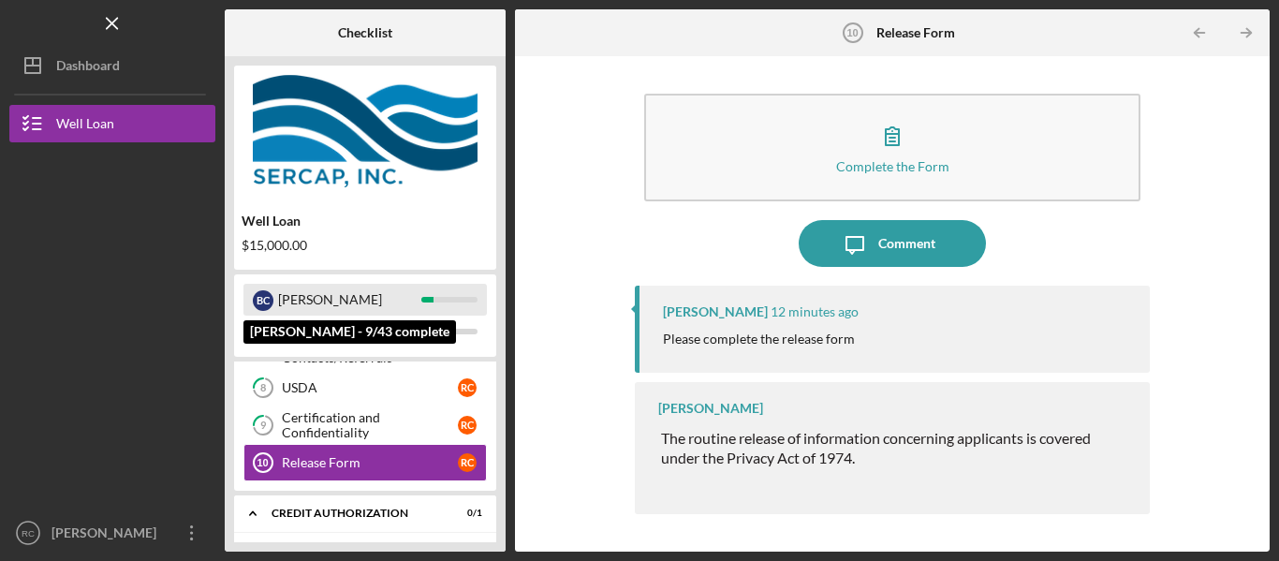
click at [309, 298] on div "[PERSON_NAME]" at bounding box center [349, 300] width 143 height 32
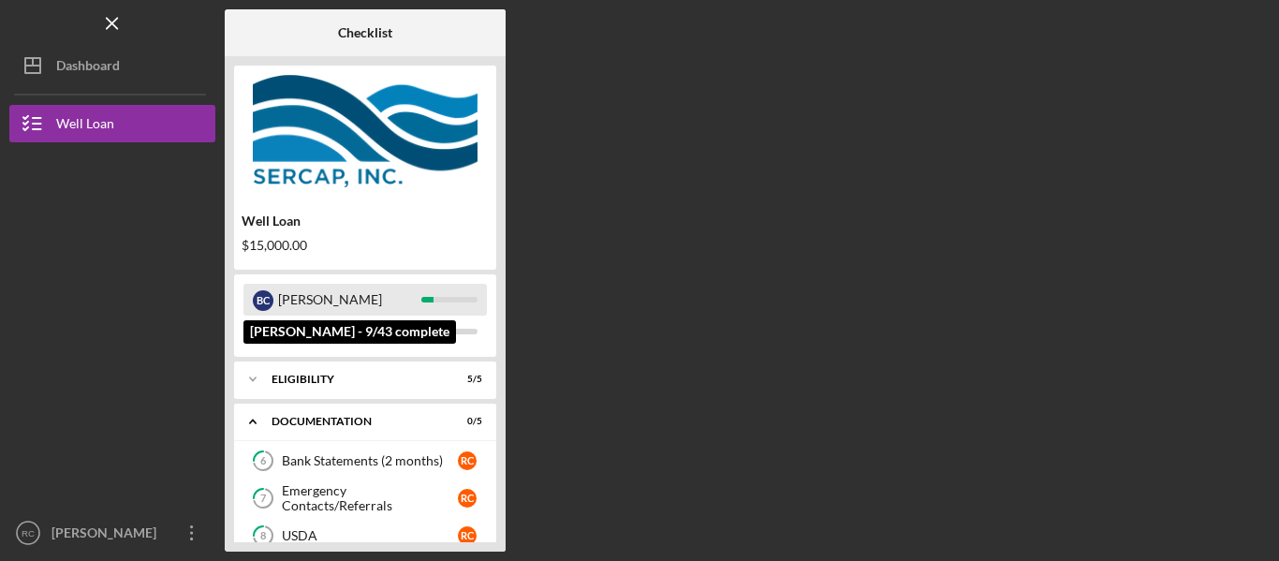
click at [302, 298] on div "[PERSON_NAME]" at bounding box center [349, 300] width 143 height 32
click at [440, 299] on div at bounding box center [449, 300] width 56 height 6
click at [263, 299] on div "B C" at bounding box center [263, 300] width 21 height 21
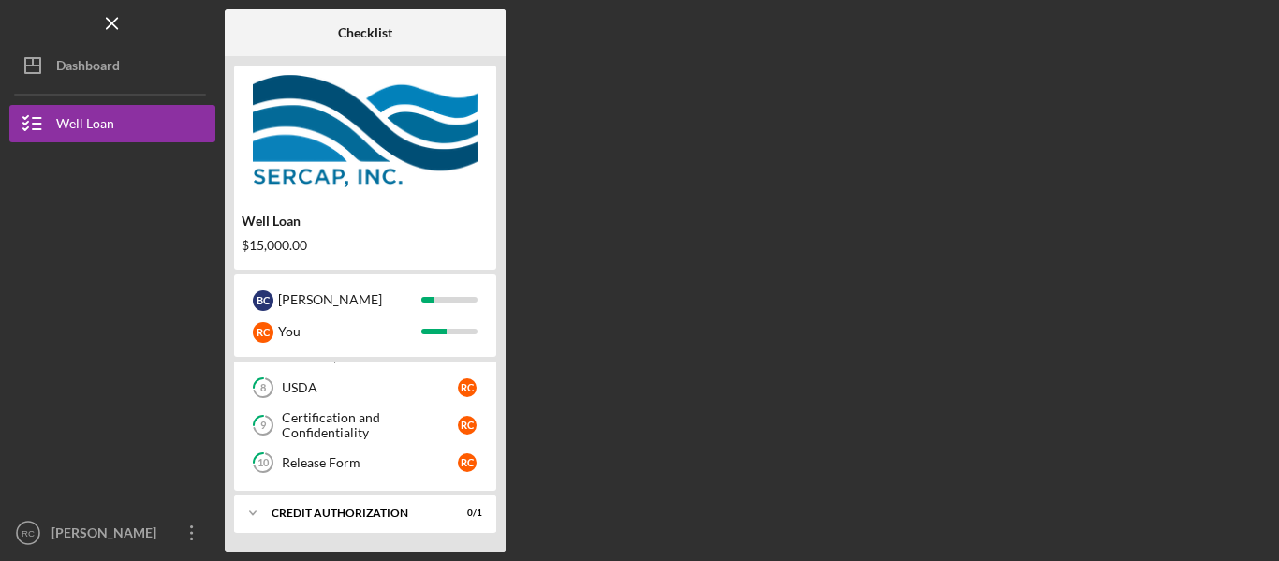
scroll to position [29, 0]
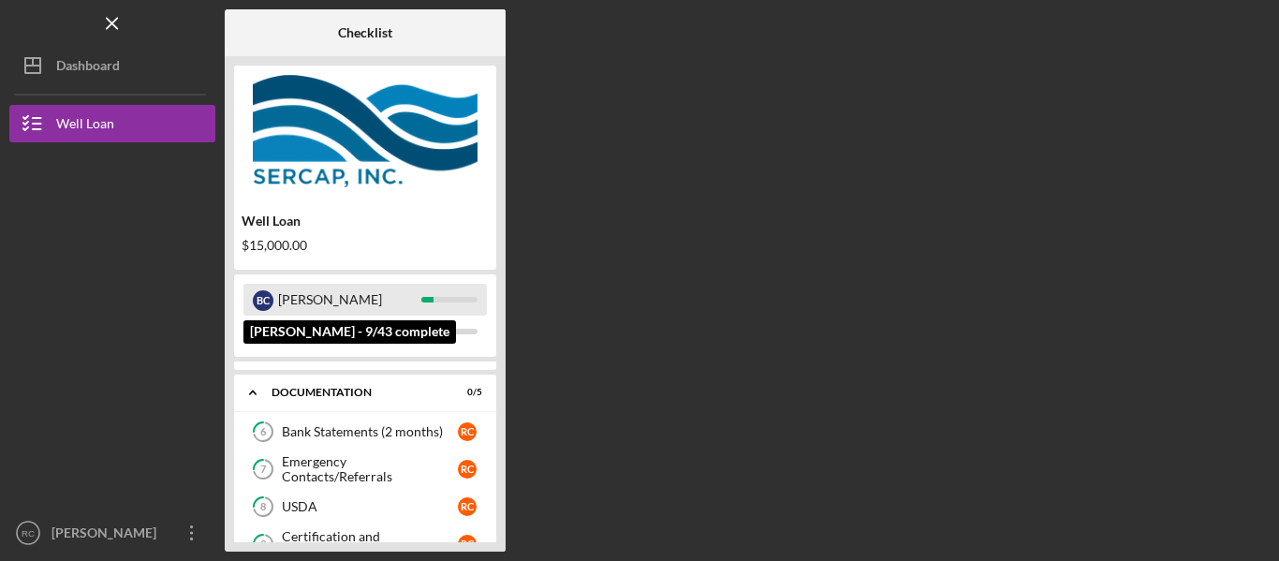
click at [454, 298] on div at bounding box center [449, 300] width 56 height 6
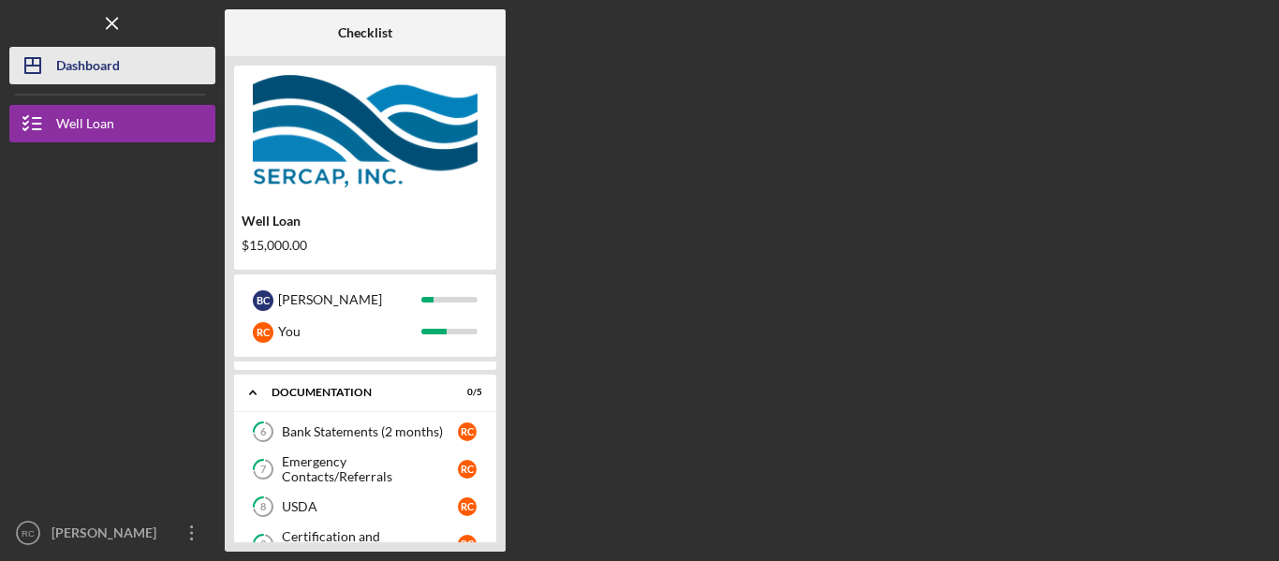
click at [125, 61] on button "Icon/Dashboard Dashboard" at bounding box center [112, 65] width 206 height 37
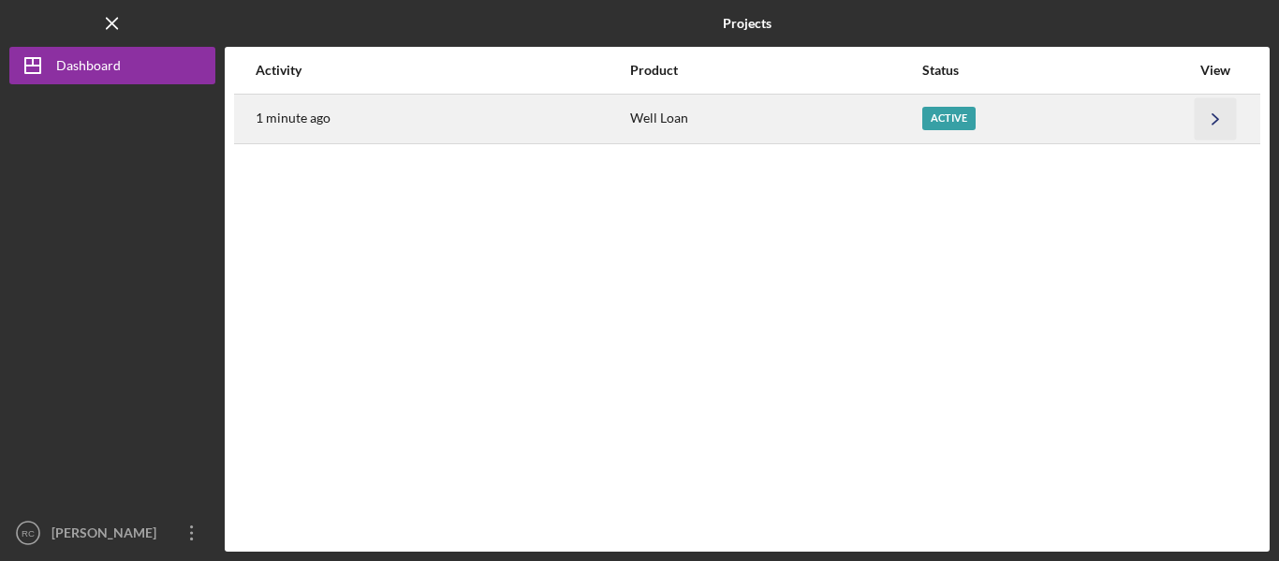
click at [1219, 120] on icon "Icon/Navigate" at bounding box center [1216, 118] width 42 height 42
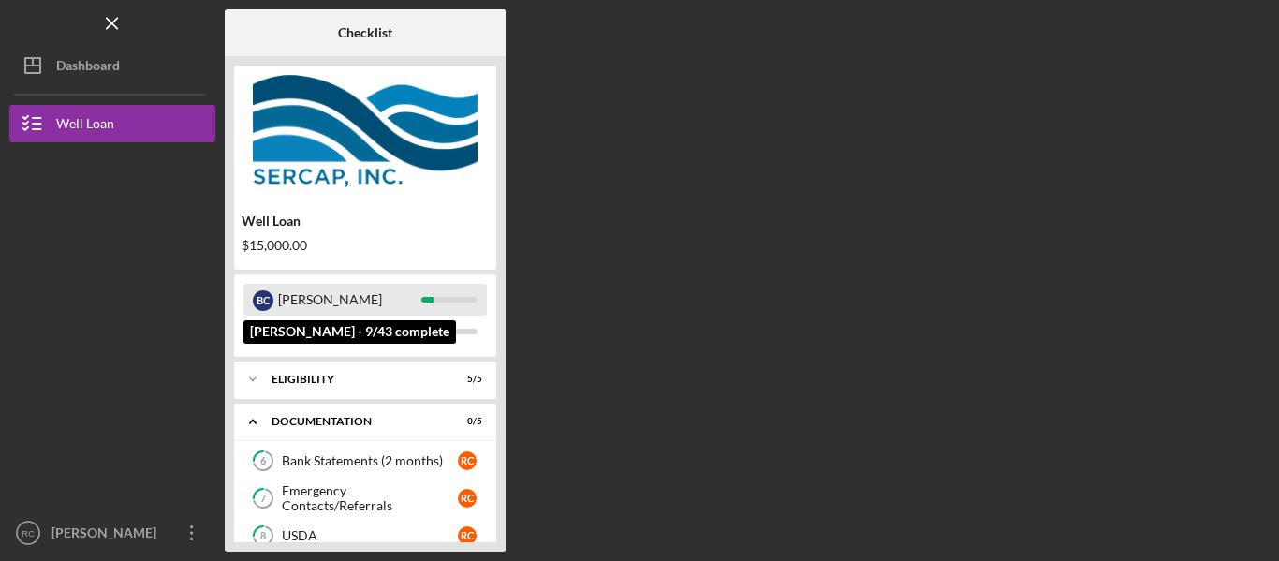
click at [302, 293] on div "[PERSON_NAME]" at bounding box center [349, 300] width 143 height 32
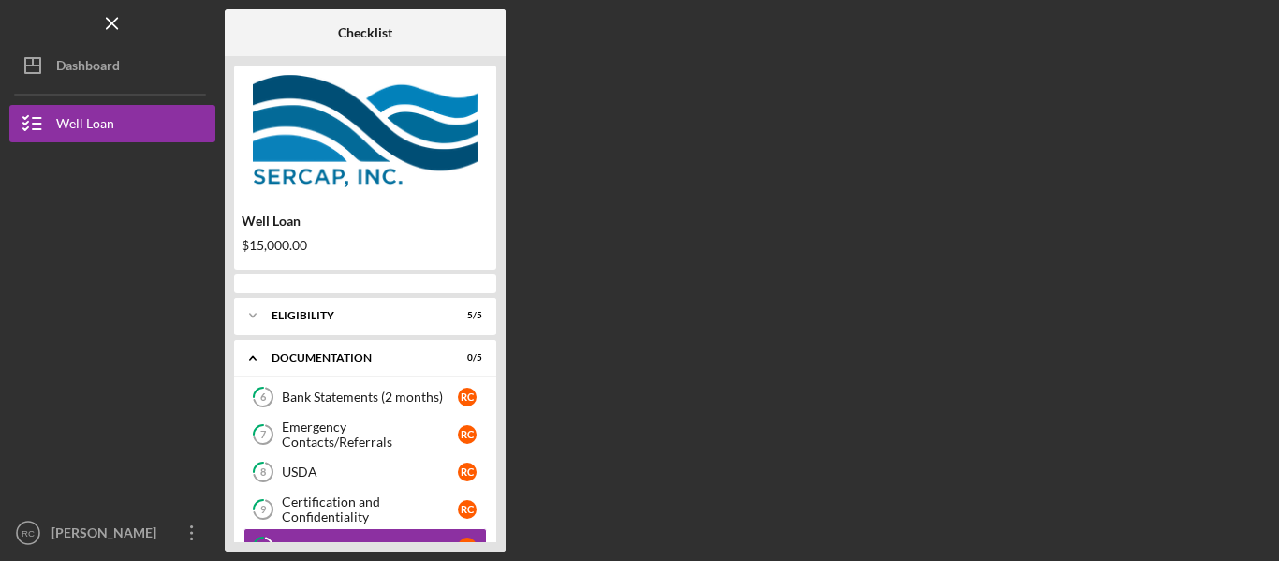
scroll to position [84, 0]
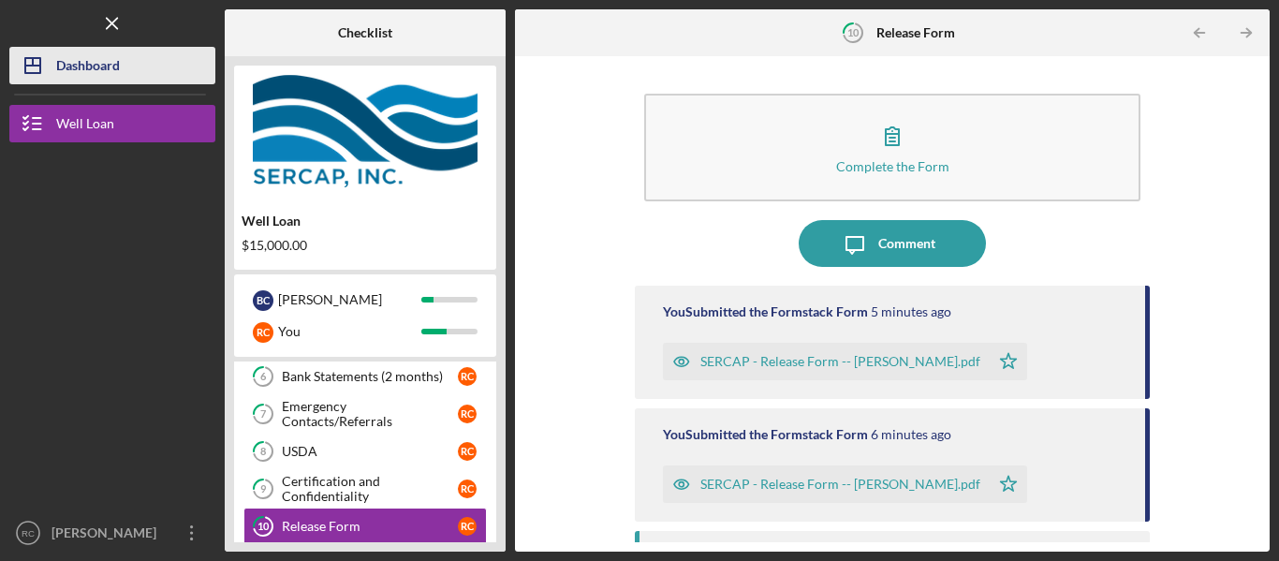
click at [85, 65] on div "Dashboard" at bounding box center [88, 68] width 64 height 42
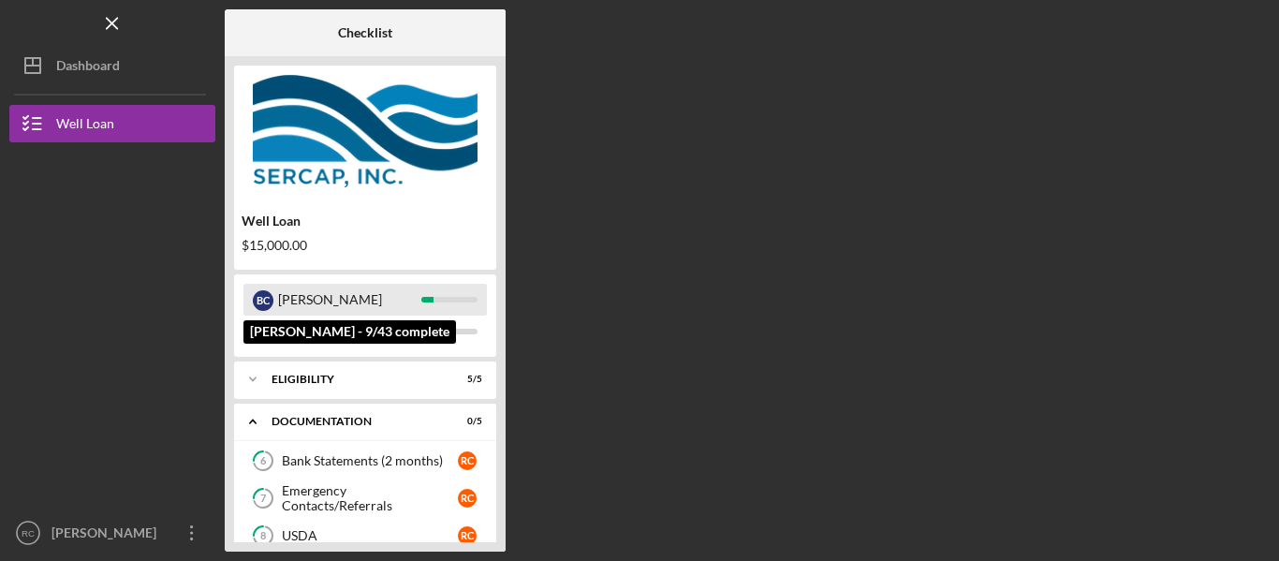
click at [314, 299] on div "[PERSON_NAME]" at bounding box center [349, 300] width 143 height 32
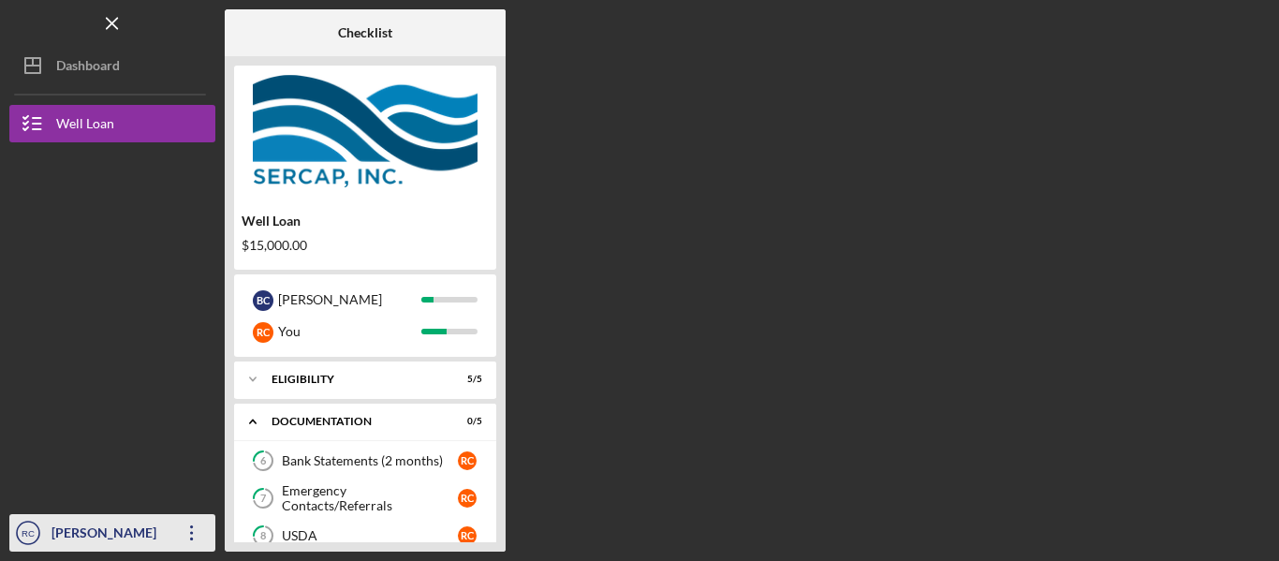
click at [193, 533] on icon "button" at bounding box center [191, 532] width 3 height 15
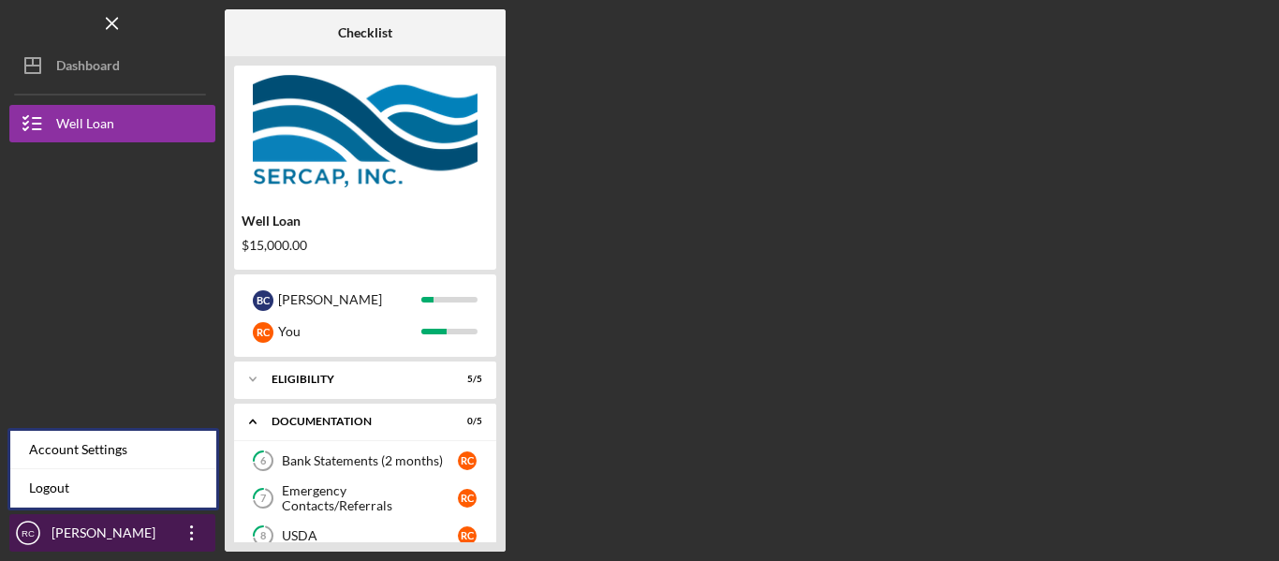
click at [36, 529] on icon "RC" at bounding box center [27, 532] width 37 height 47
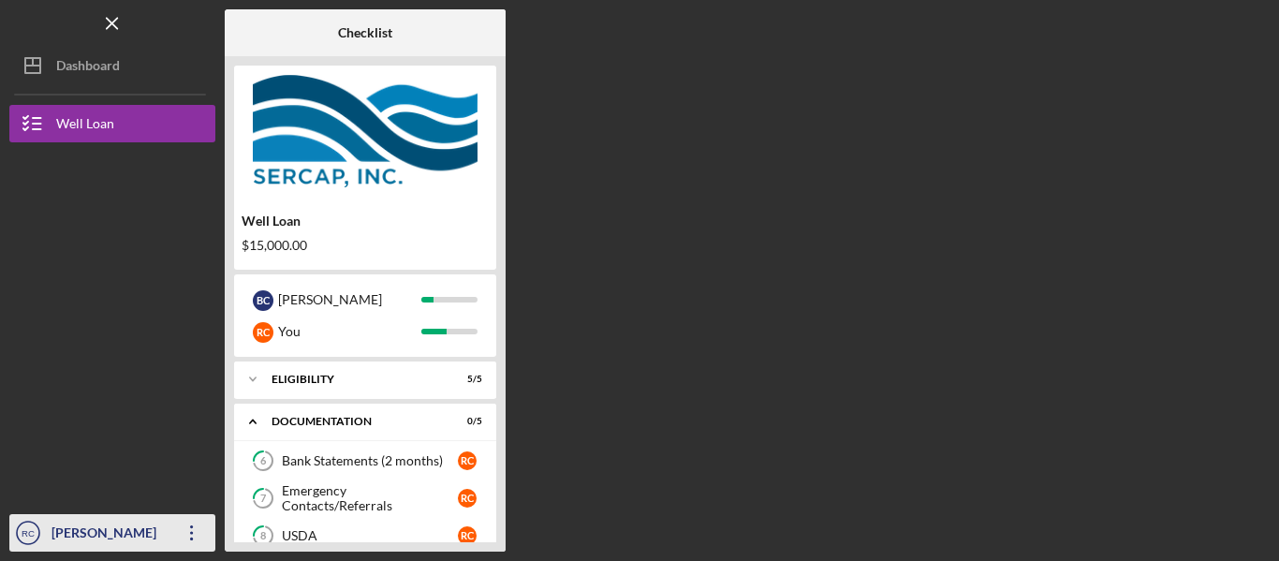
click at [192, 530] on icon "Icon/Overflow" at bounding box center [192, 532] width 47 height 47
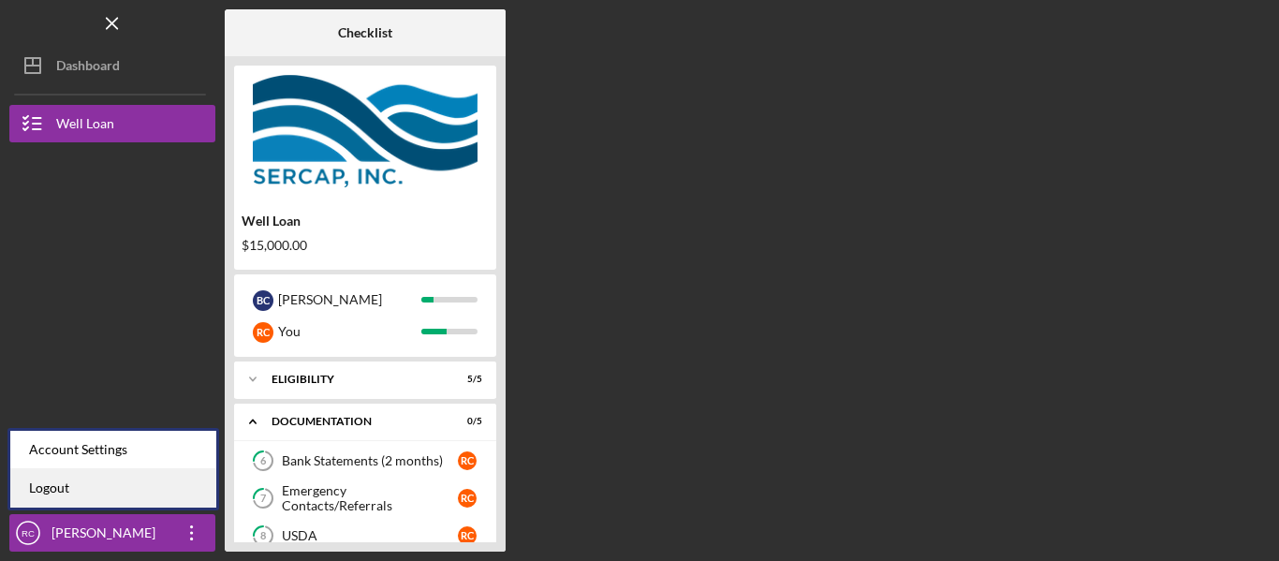
click at [84, 488] on link "Logout" at bounding box center [113, 488] width 206 height 38
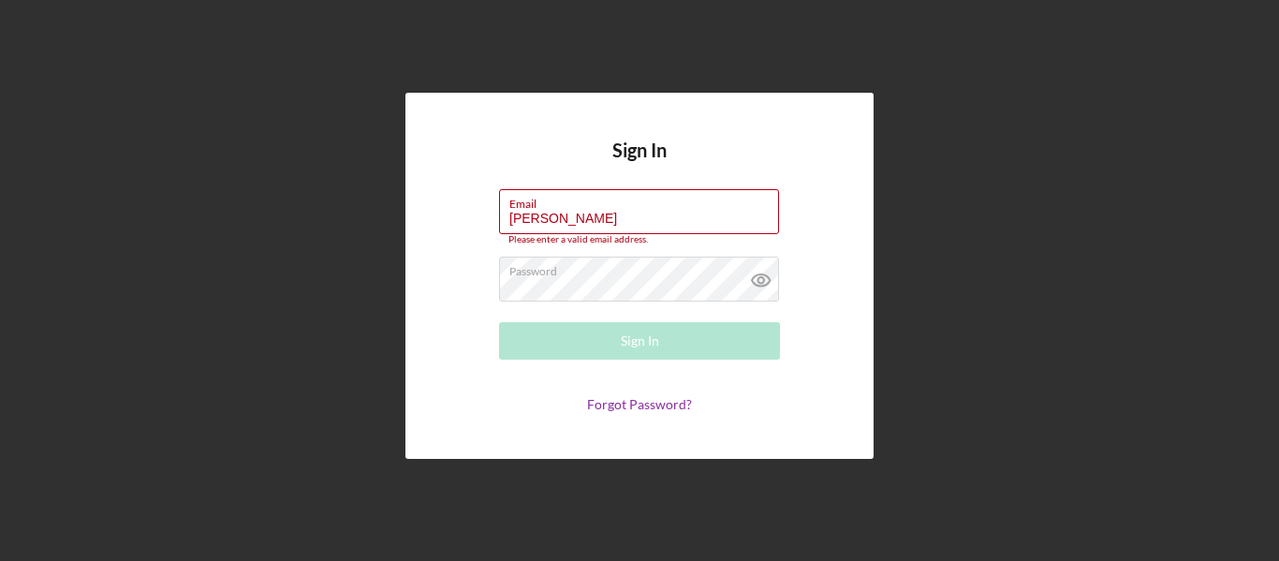
click at [883, 110] on div "Sign In Email [PERSON_NAME] Please enter a valid email address. Password Sign I…" at bounding box center [639, 275] width 1260 height 551
type input "[EMAIL_ADDRESS][PERSON_NAME][DOMAIN_NAME]"
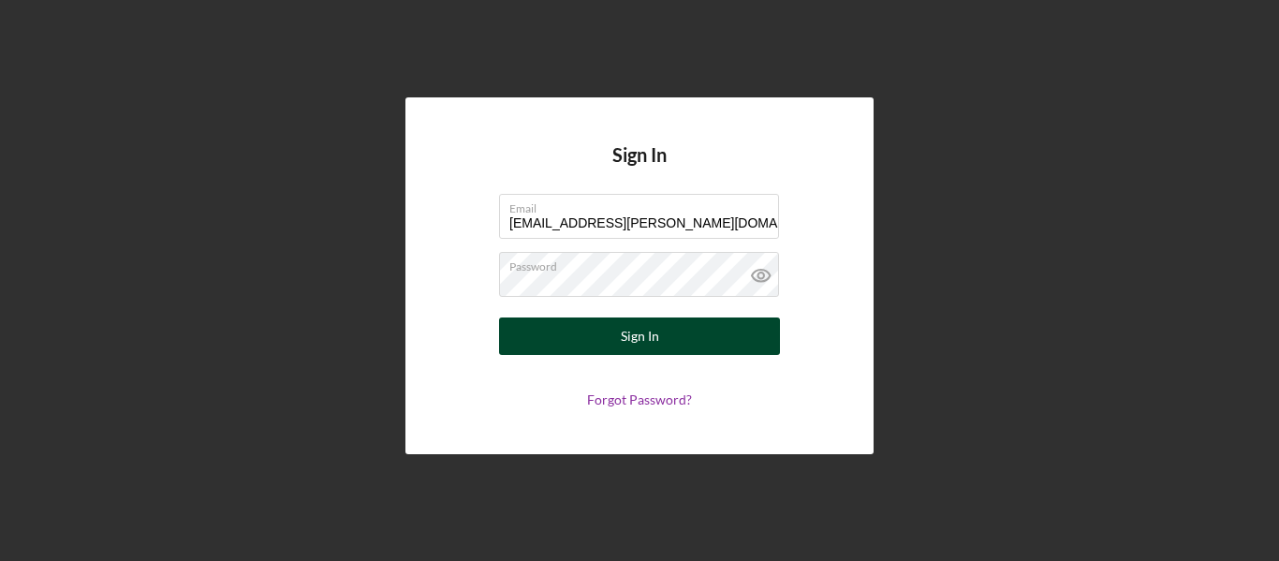
click at [642, 334] on div "Sign In" at bounding box center [640, 335] width 38 height 37
